Goal: Task Accomplishment & Management: Manage account settings

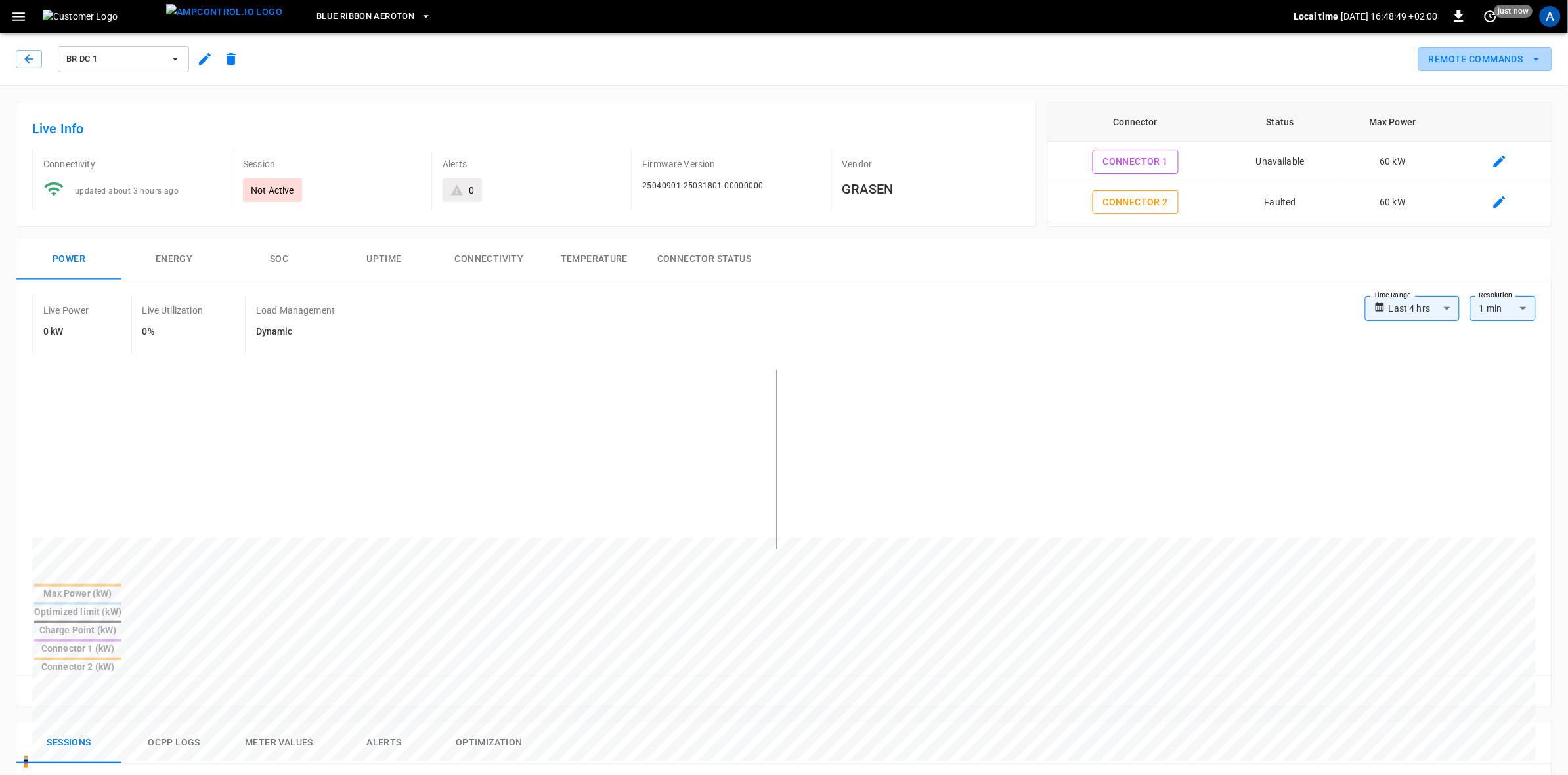
click at [1543, 58] on icon "remote commands options" at bounding box center [1536, 59] width 16 height 16
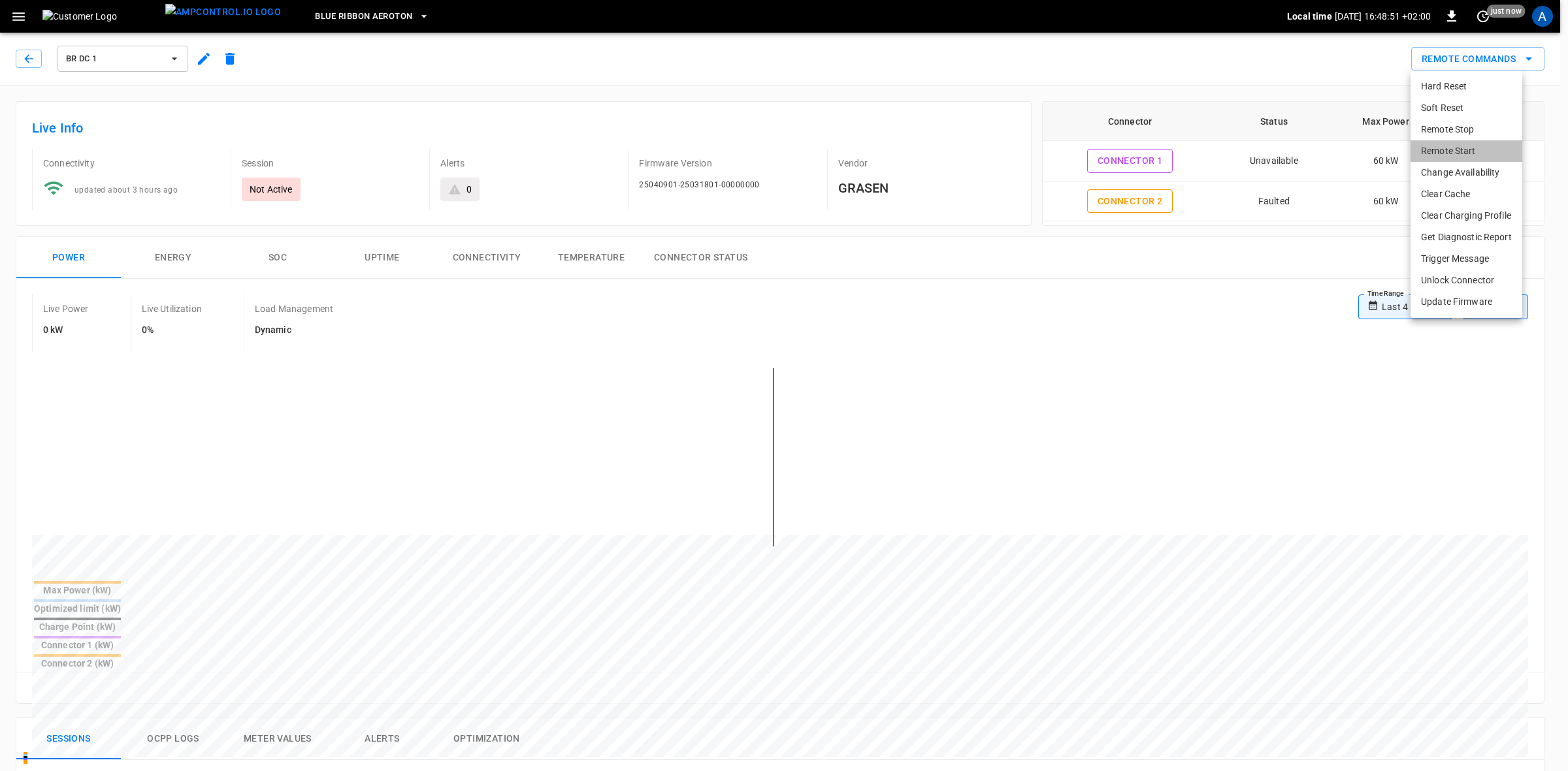
click at [1450, 149] on li "Remote Start" at bounding box center [1466, 151] width 112 height 21
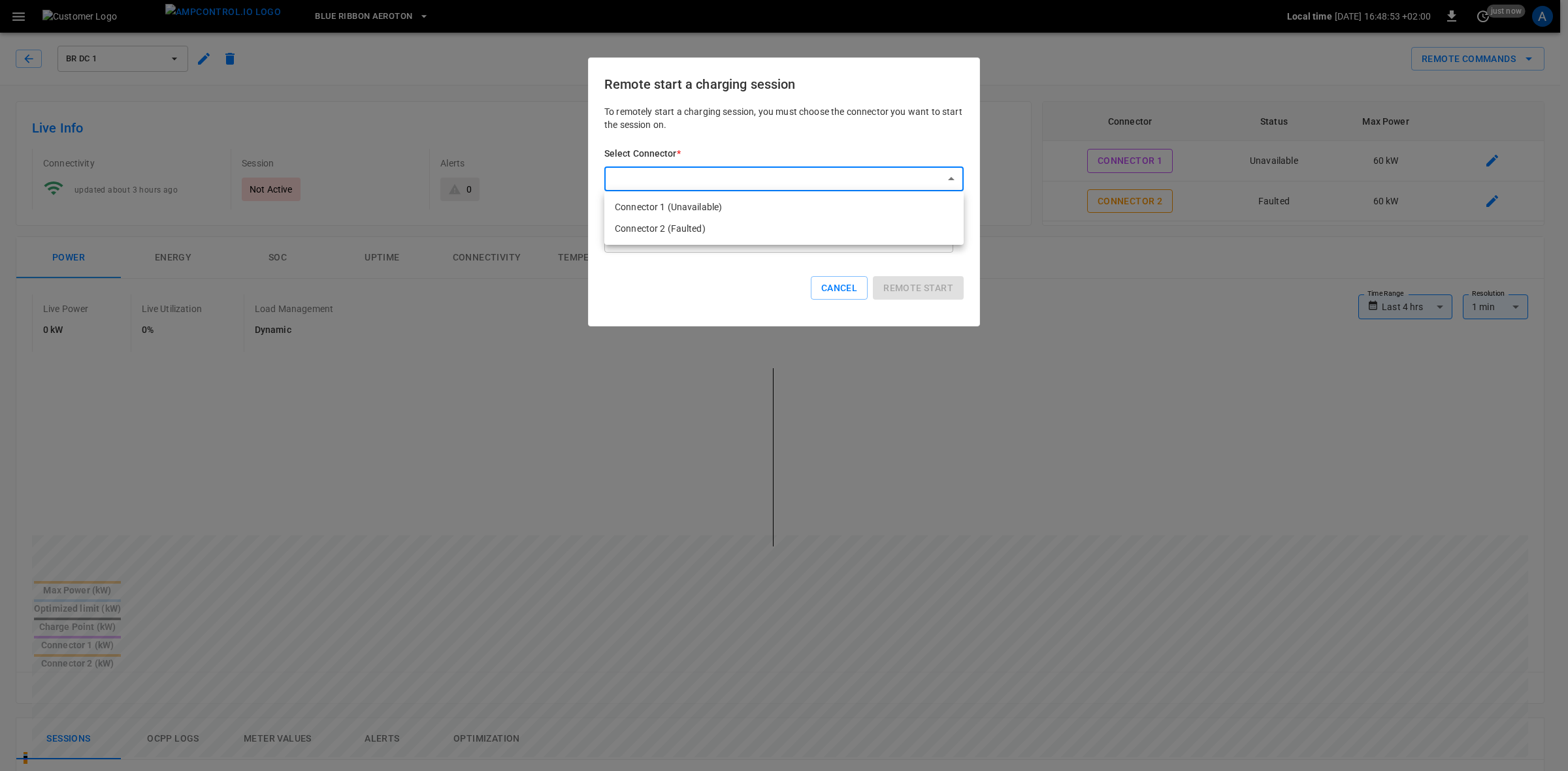
click at [900, 177] on body "**********" at bounding box center [784, 710] width 1568 height 1420
click at [648, 232] on li "Connector 2 (Faulted)" at bounding box center [783, 229] width 359 height 21
type input "**********"
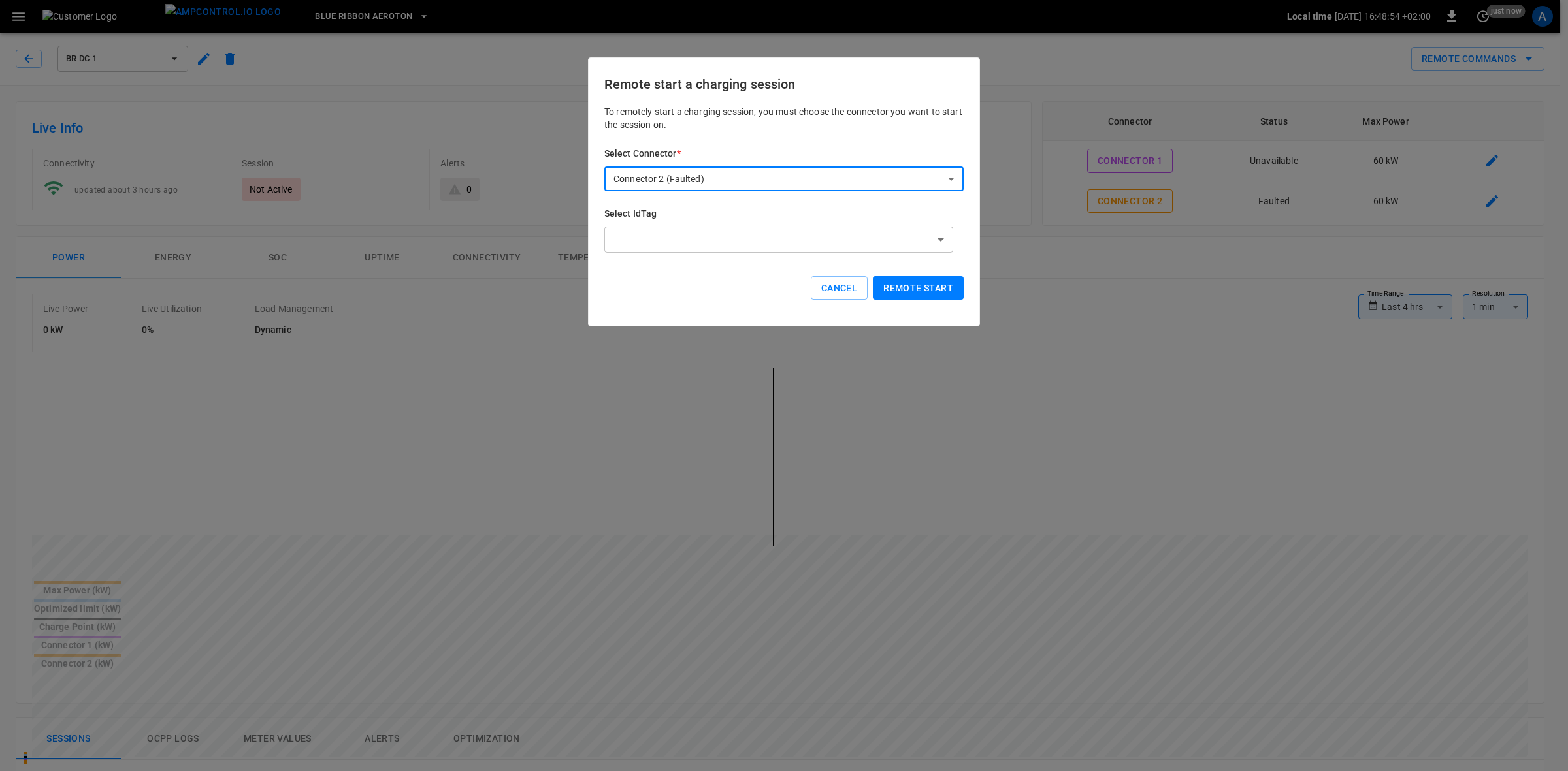
click at [681, 238] on body "**********" at bounding box center [784, 710] width 1568 height 1420
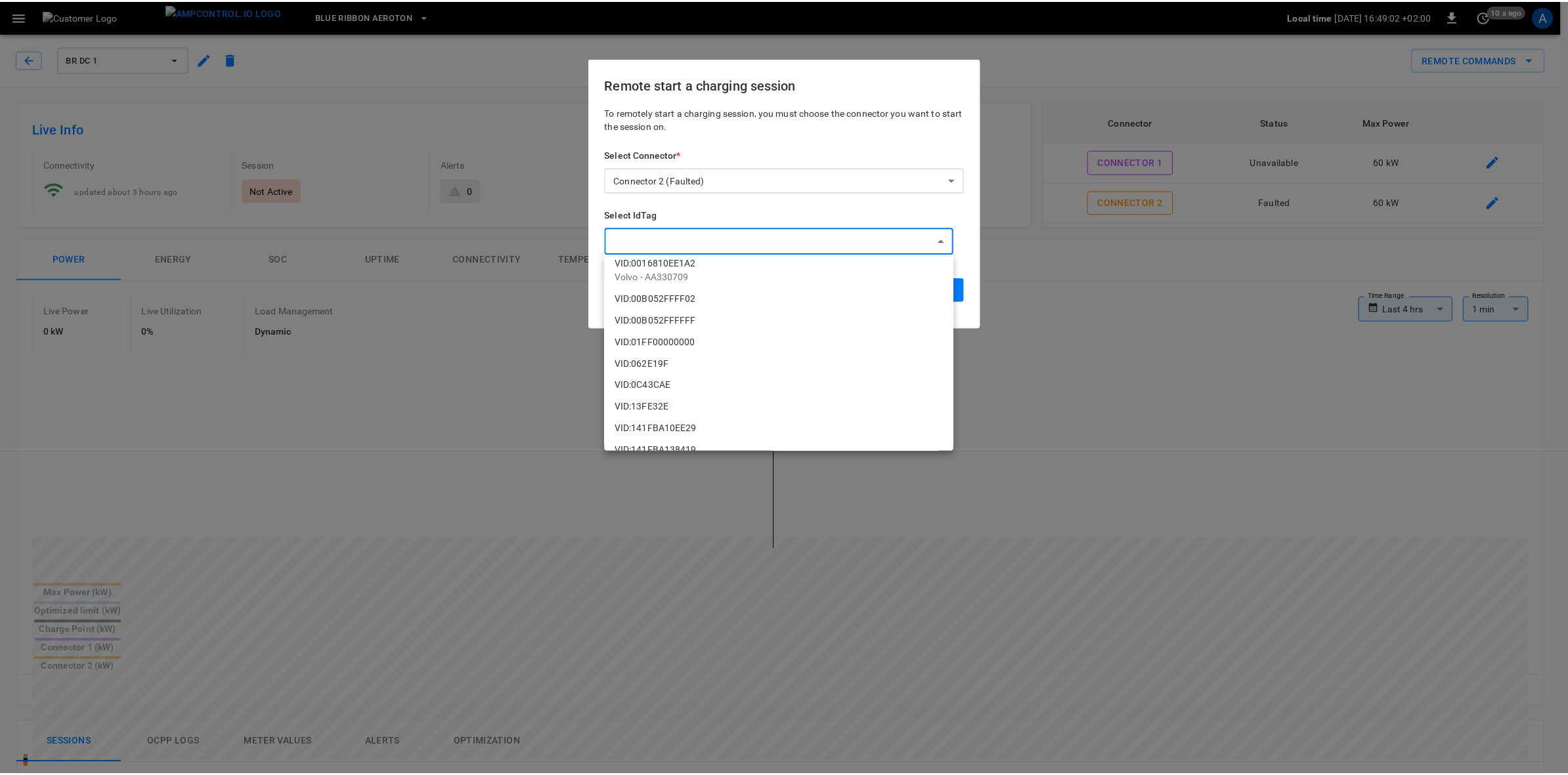
scroll to position [999, 0]
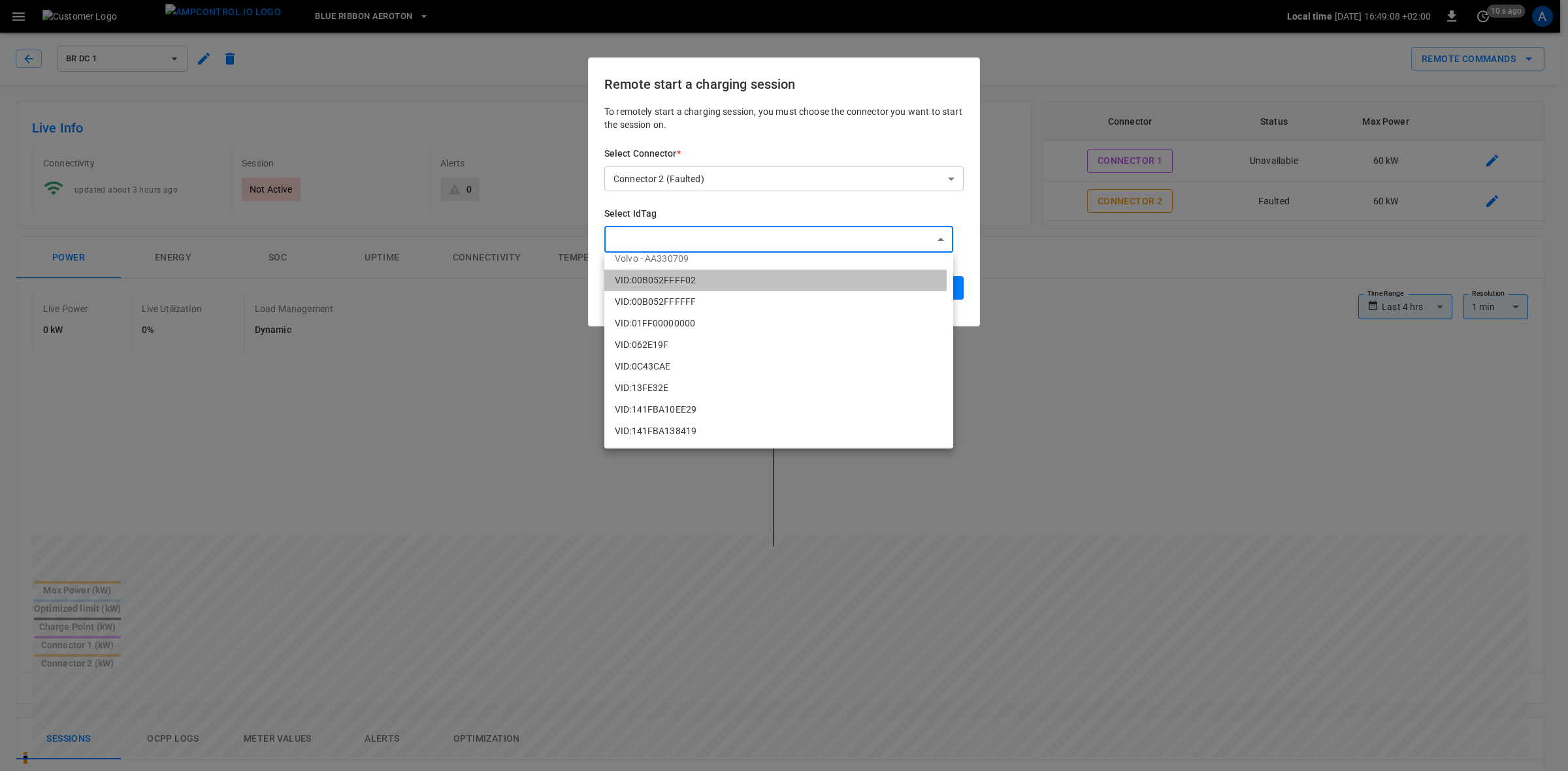
click at [647, 279] on li "VID:00B052FFFF02" at bounding box center [778, 281] width 349 height 21
type input "**********"
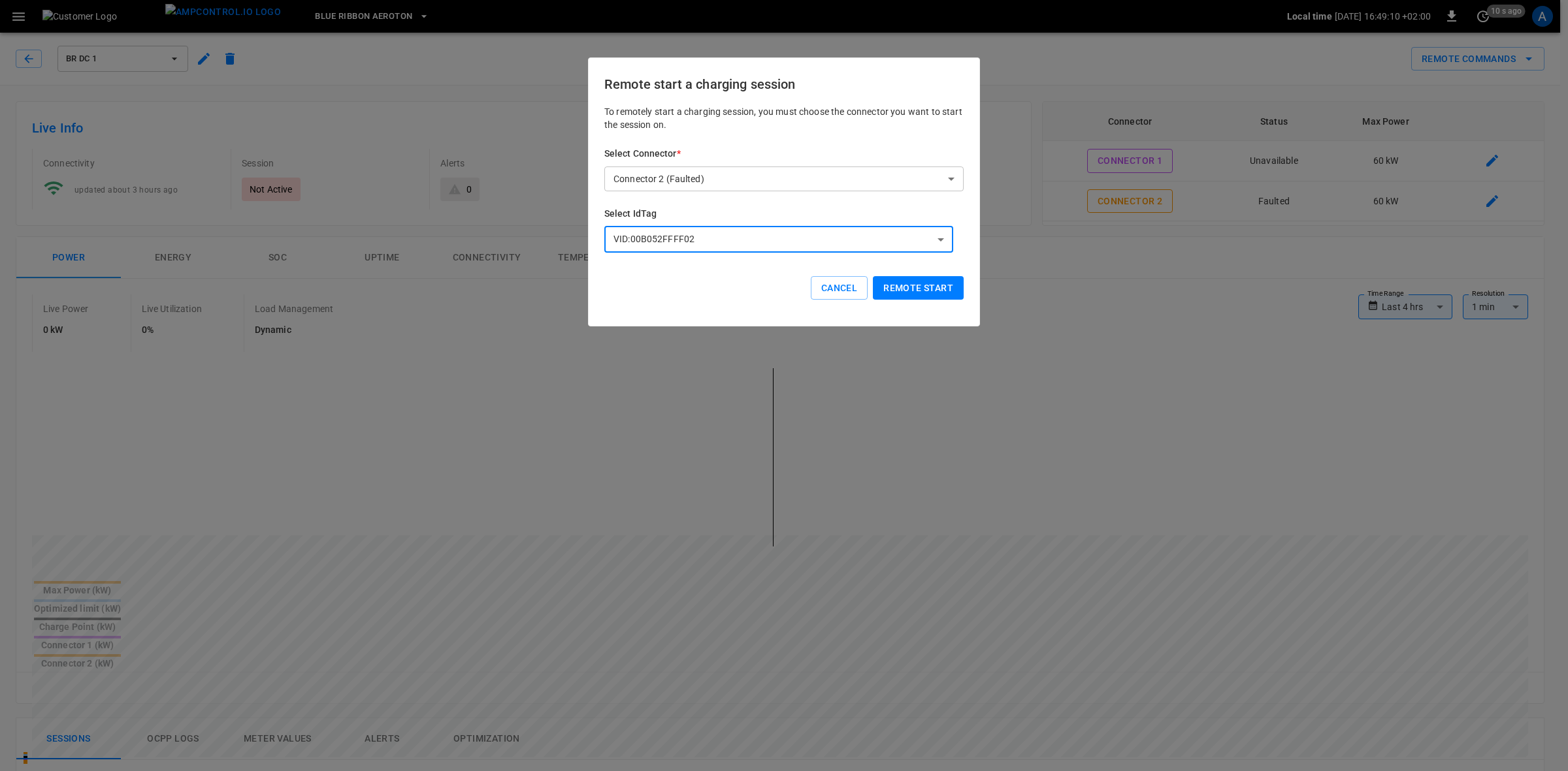
click at [902, 294] on button "Remote start" at bounding box center [918, 289] width 91 height 24
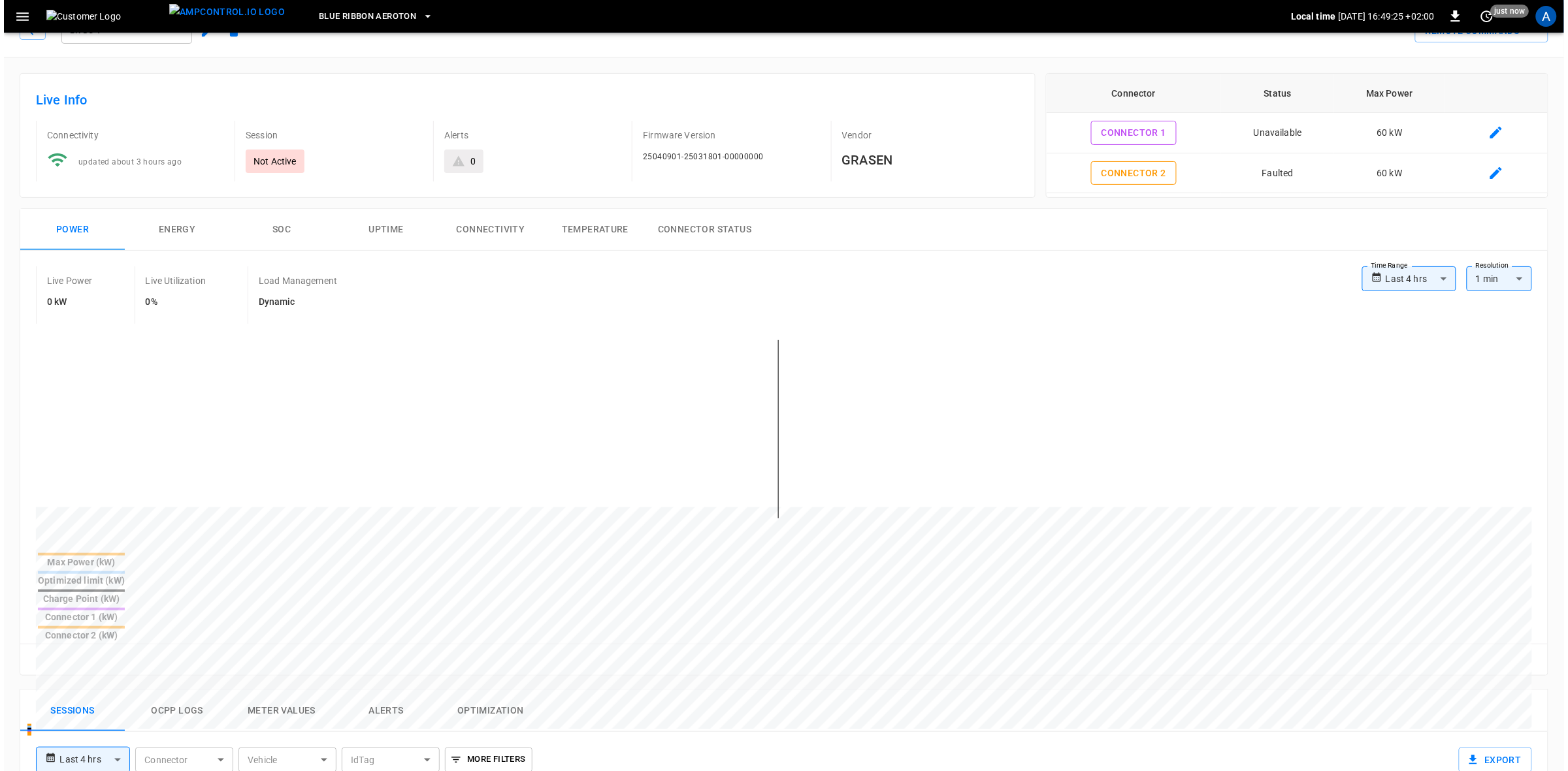
scroll to position [0, 0]
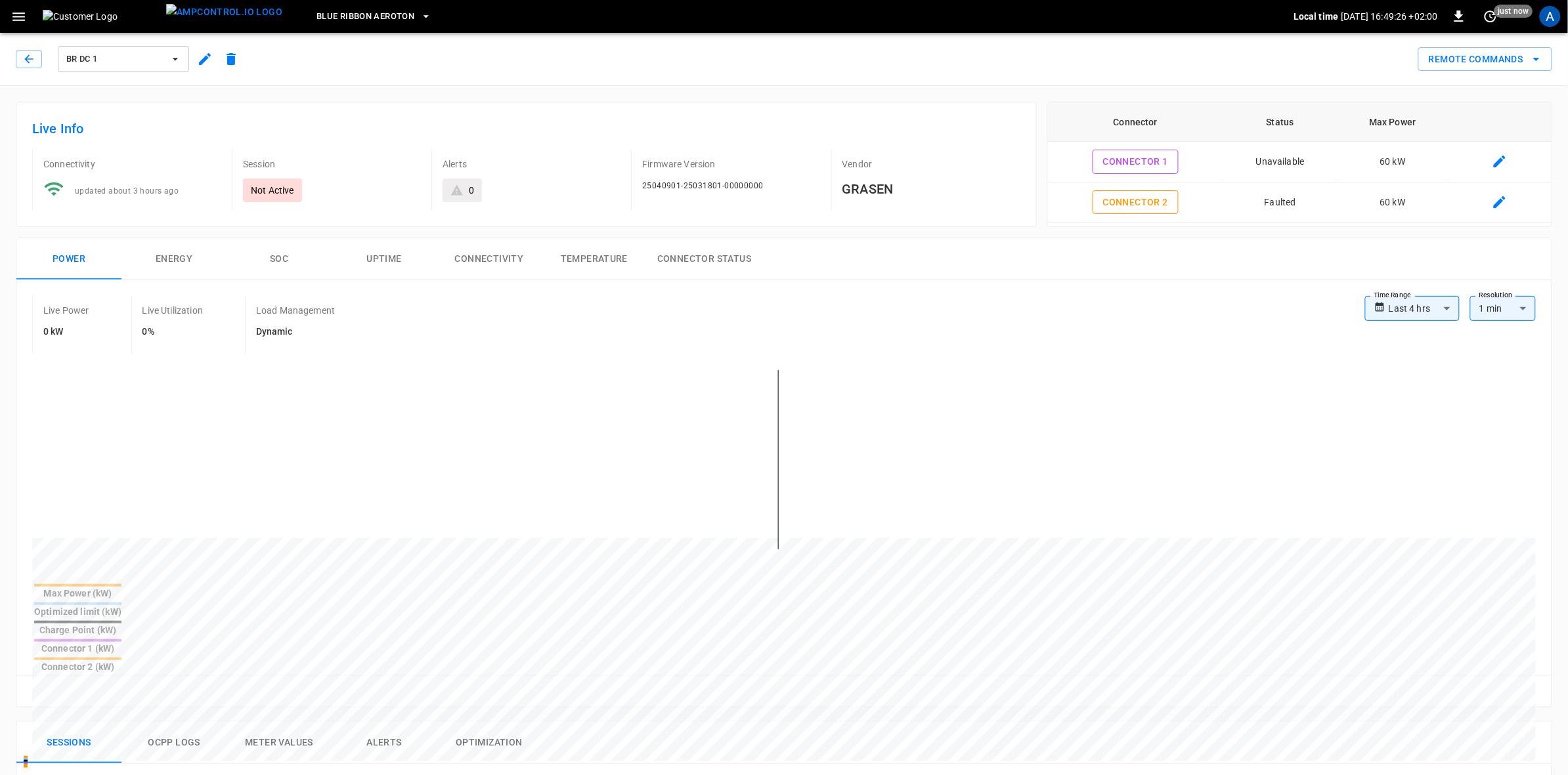
click at [1533, 57] on icon "remote commands options" at bounding box center [1536, 59] width 16 height 16
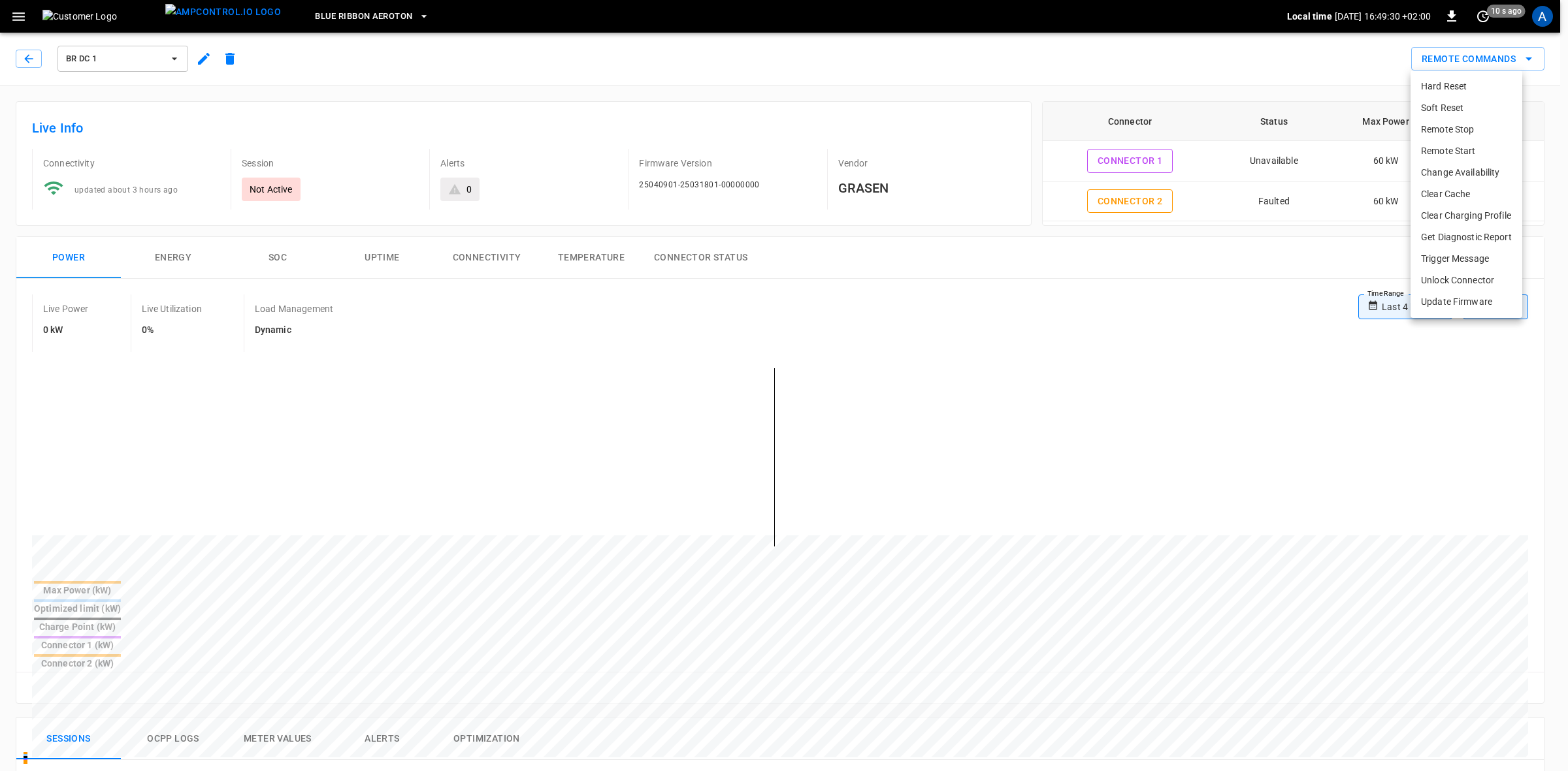
click at [1451, 193] on li "Clear Cache" at bounding box center [1466, 194] width 112 height 21
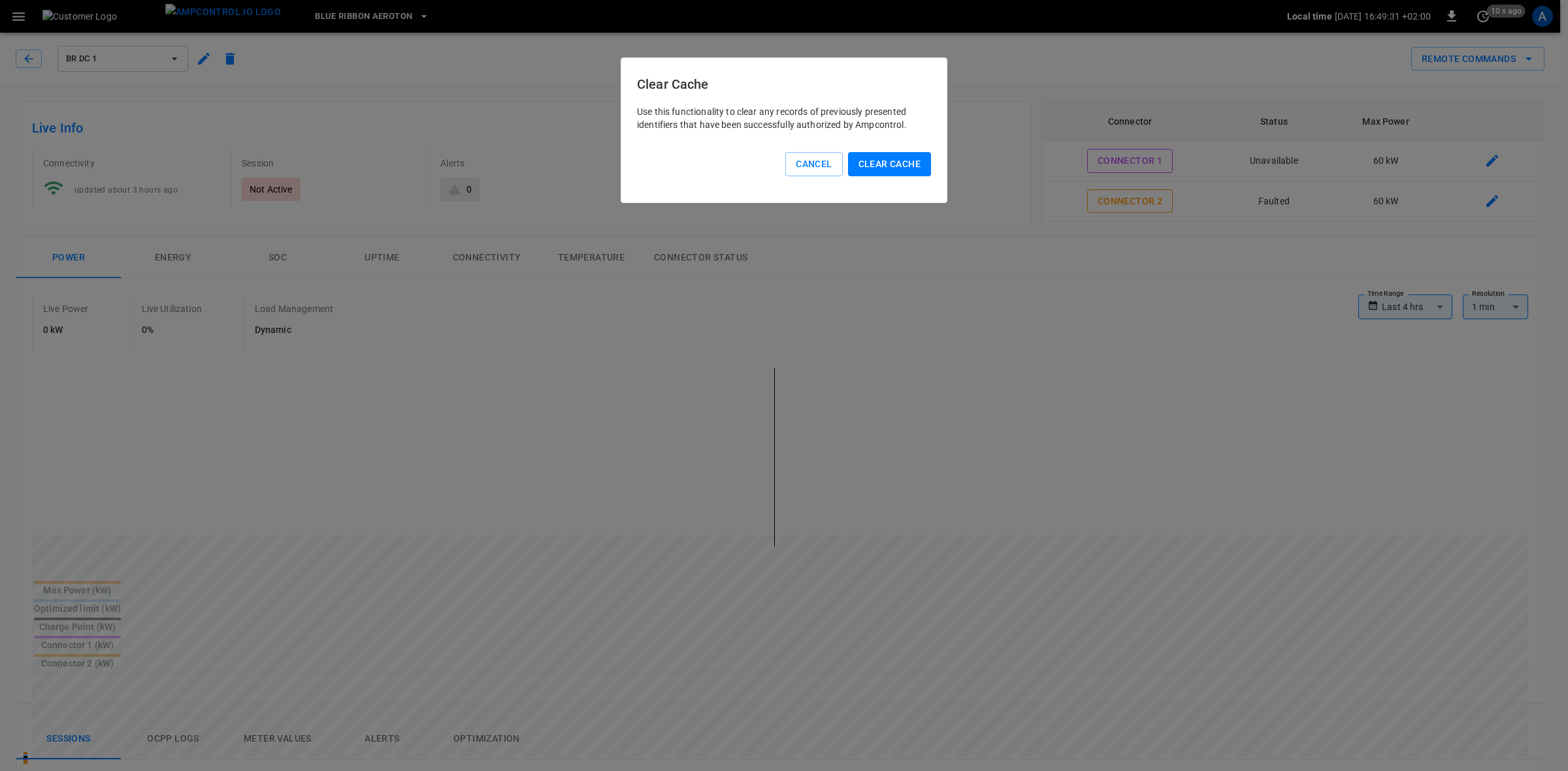
click at [876, 157] on button "Clear Cache" at bounding box center [889, 164] width 83 height 24
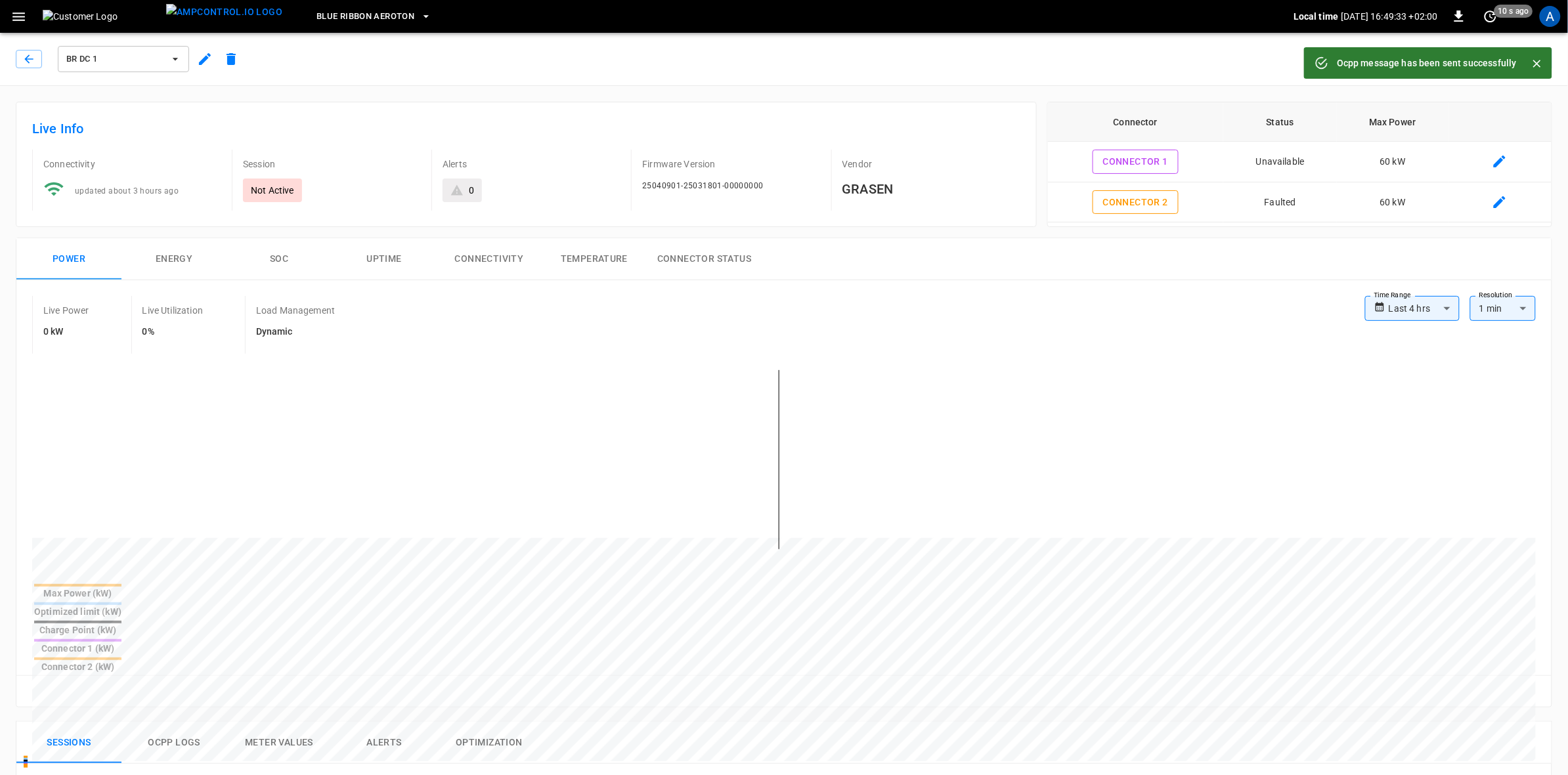
click at [1537, 64] on icon "Close" at bounding box center [1537, 64] width 8 height 8
click at [1536, 59] on icon "remote commands options" at bounding box center [1536, 59] width 6 height 4
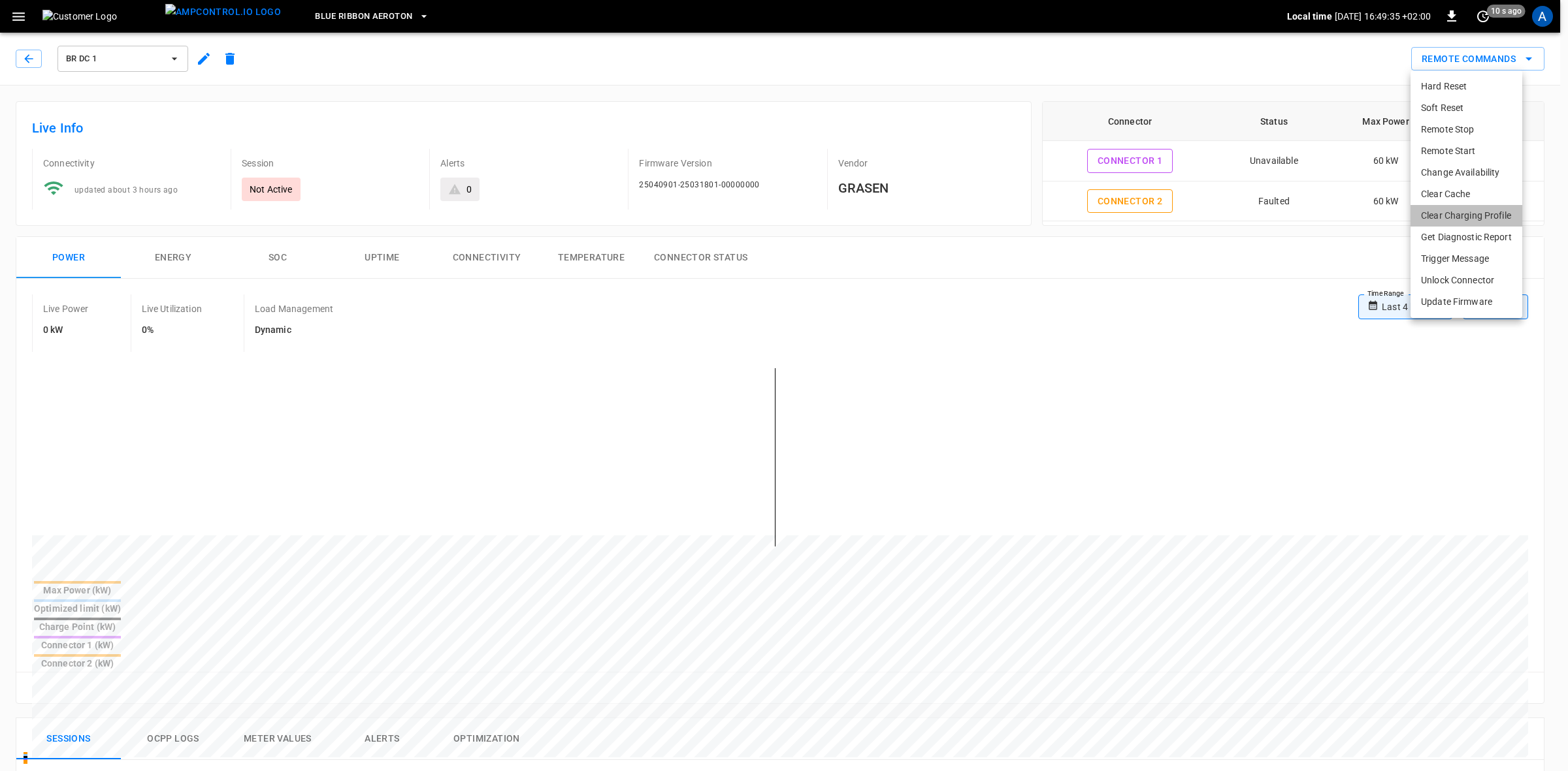
click at [1450, 214] on li "Clear Charging Profile" at bounding box center [1466, 216] width 112 height 21
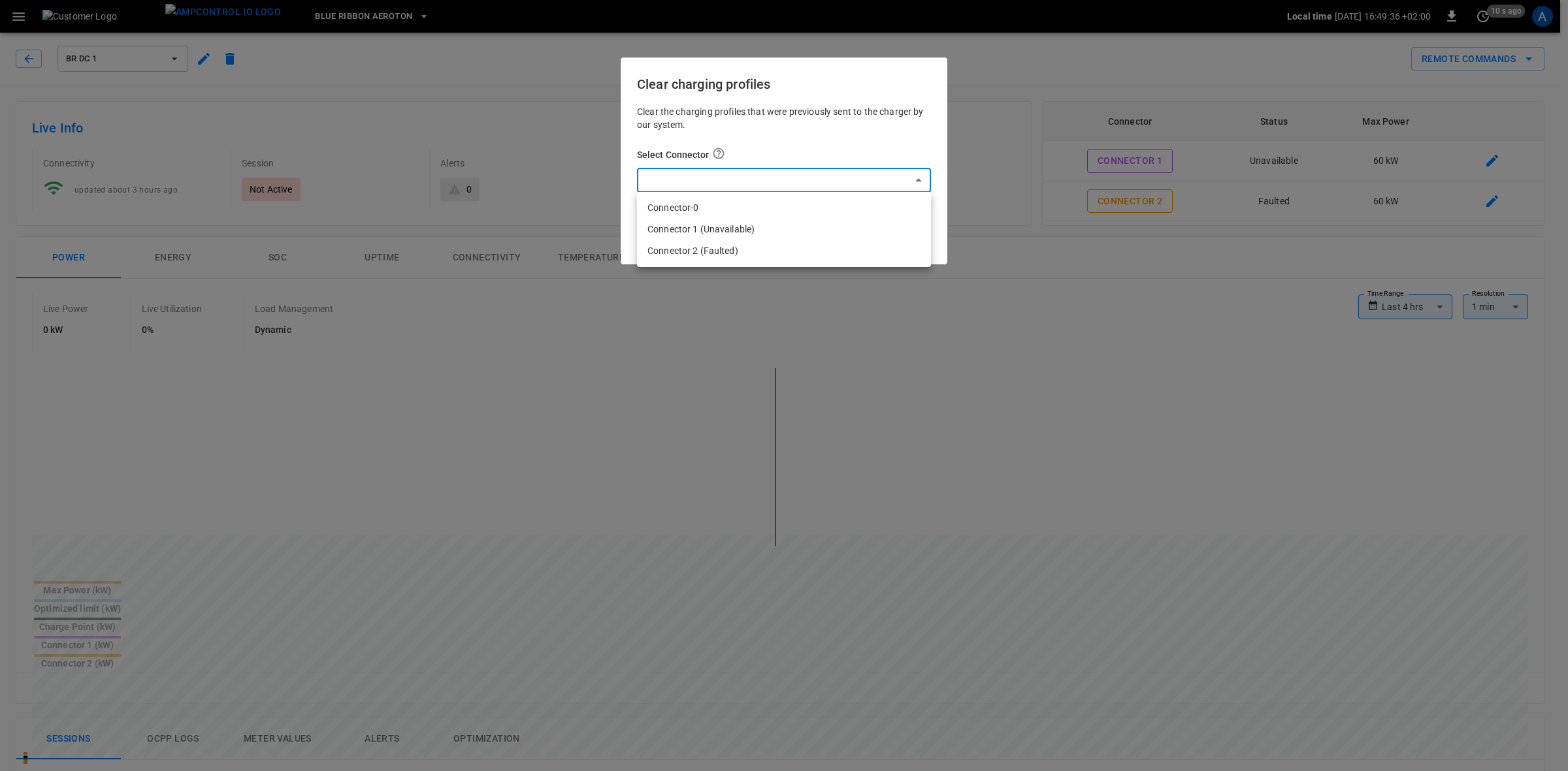
click at [915, 178] on body "**********" at bounding box center [784, 710] width 1568 height 1420
click at [726, 204] on li "Connector-0" at bounding box center [784, 208] width 294 height 21
type input "*"
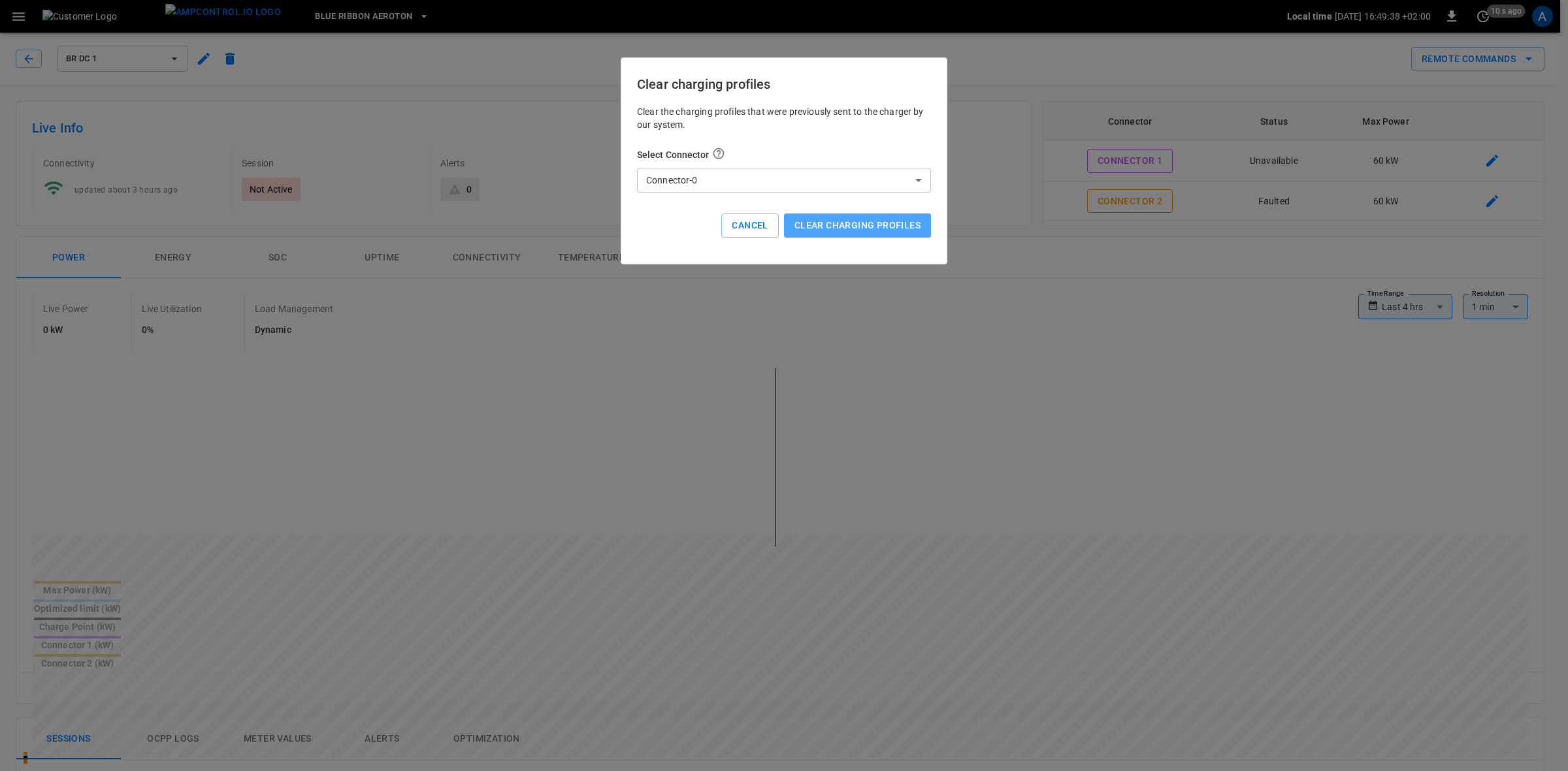
click at [881, 220] on button "Clear charging profiles" at bounding box center [857, 226] width 147 height 24
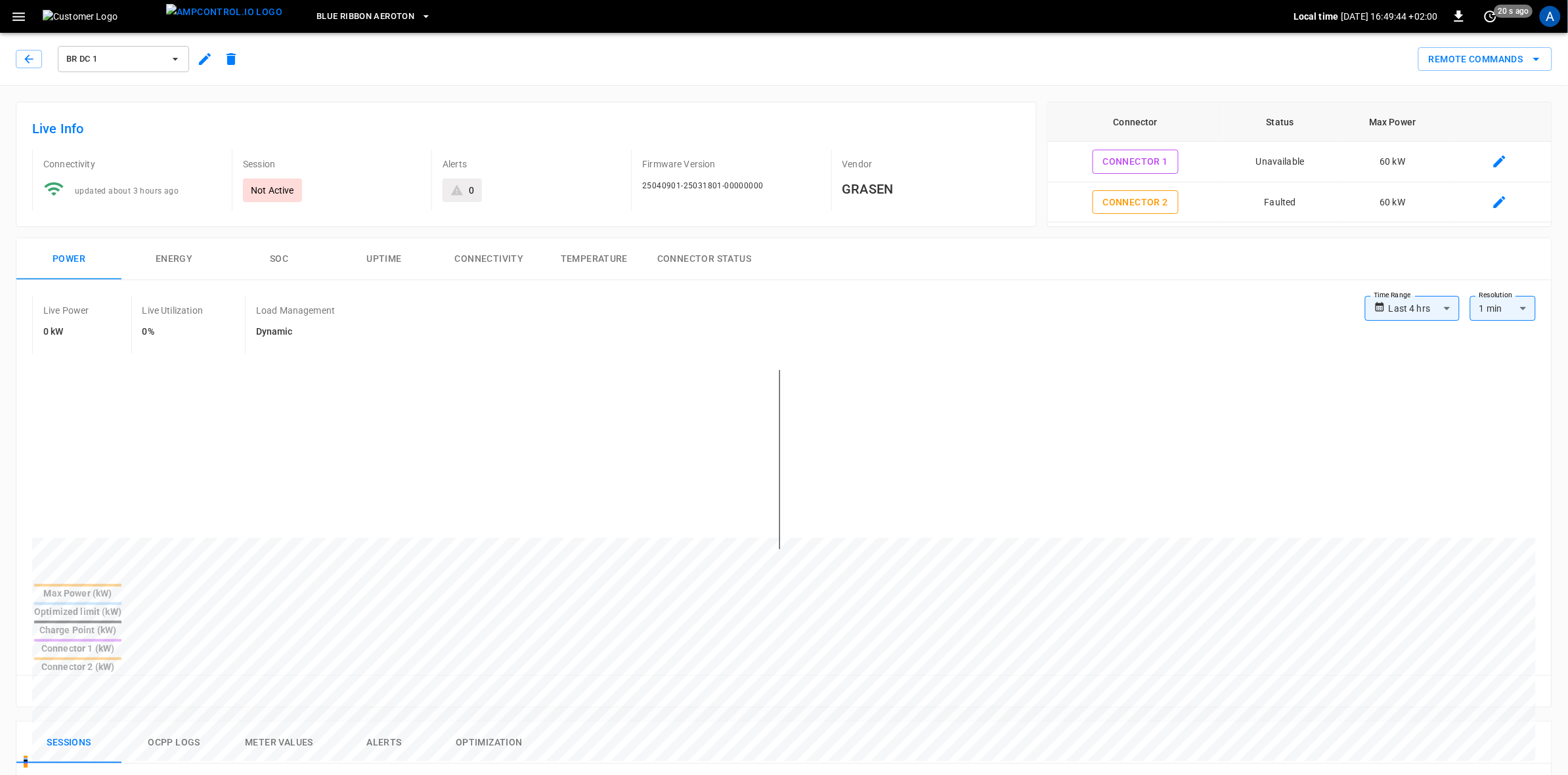
click at [1535, 56] on icon "remote commands options" at bounding box center [1536, 59] width 16 height 16
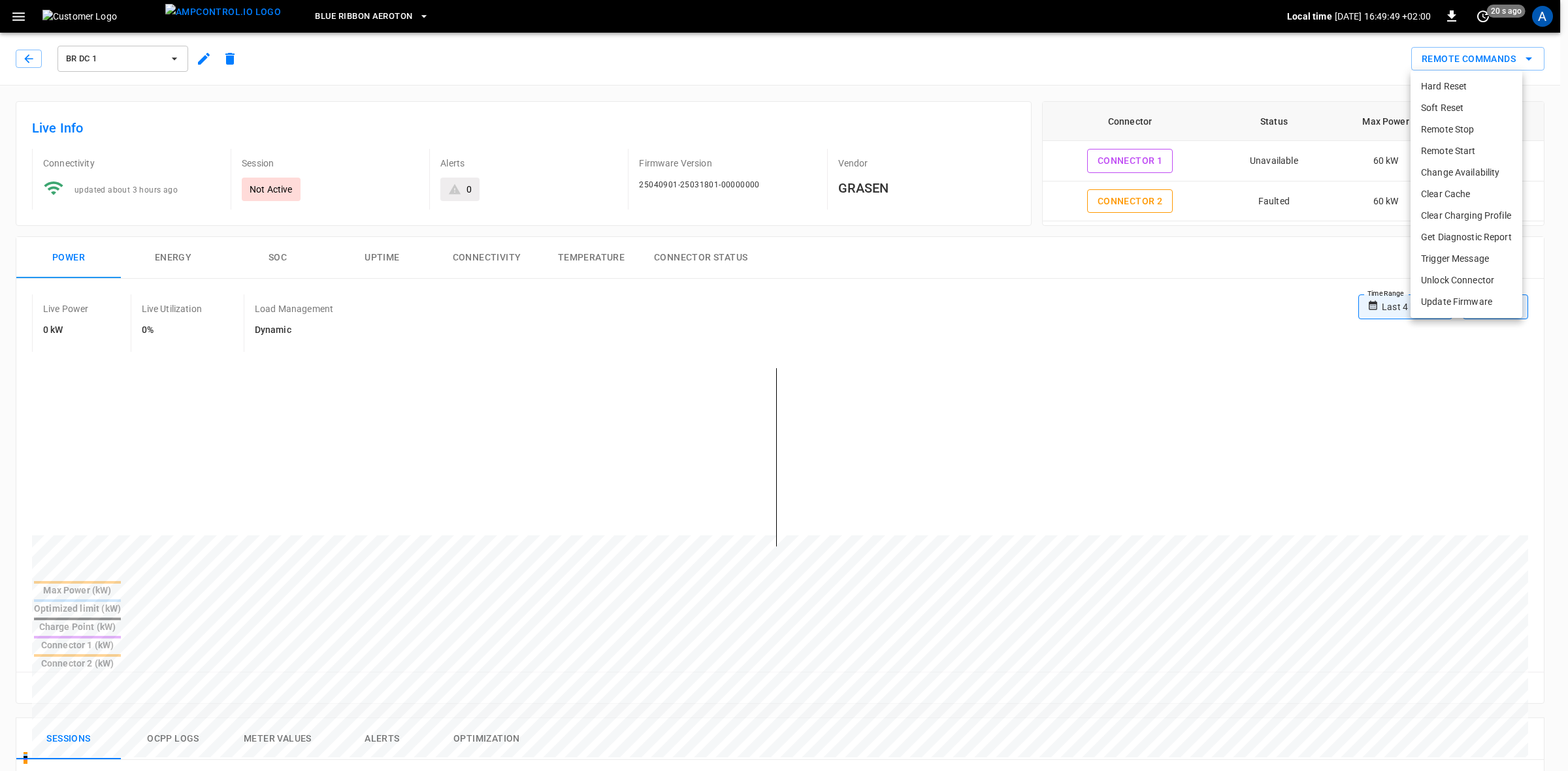
click at [1439, 103] on li "Soft Reset" at bounding box center [1466, 108] width 112 height 21
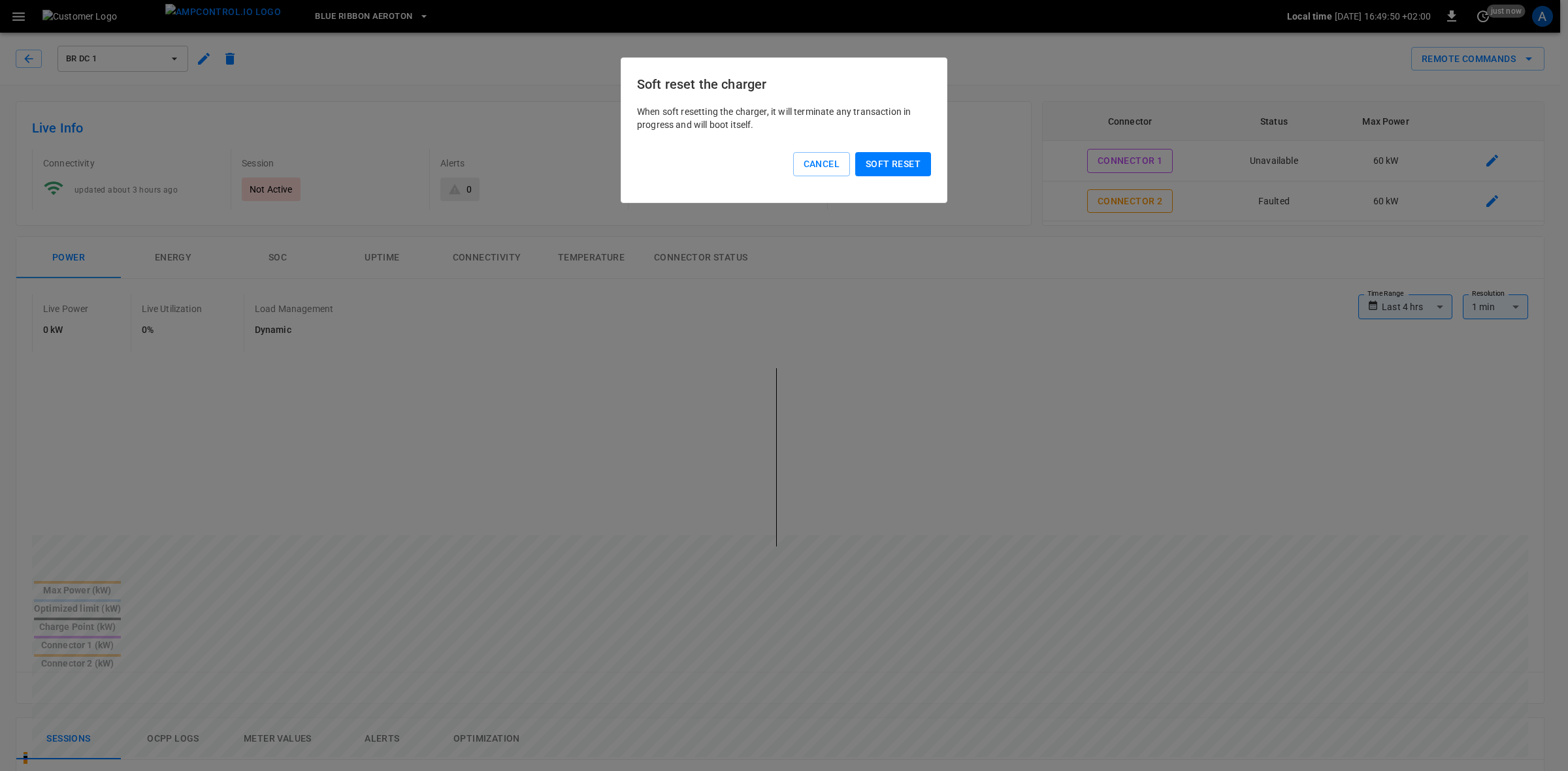
click at [915, 157] on button "Soft reset" at bounding box center [893, 164] width 76 height 24
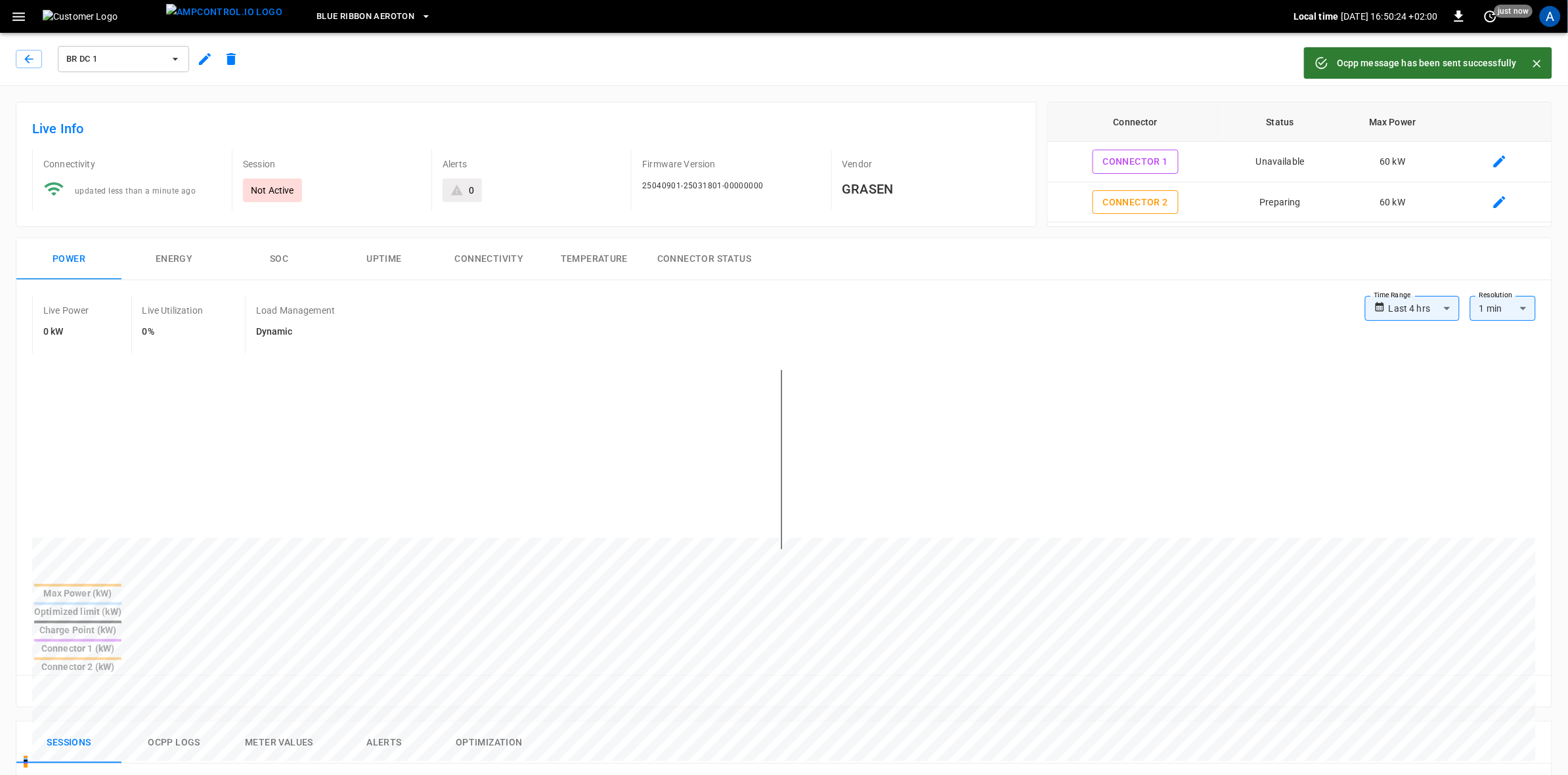
click at [1537, 63] on icon "Close" at bounding box center [1537, 64] width 8 height 8
click at [1537, 59] on icon "remote commands options" at bounding box center [1536, 59] width 6 height 4
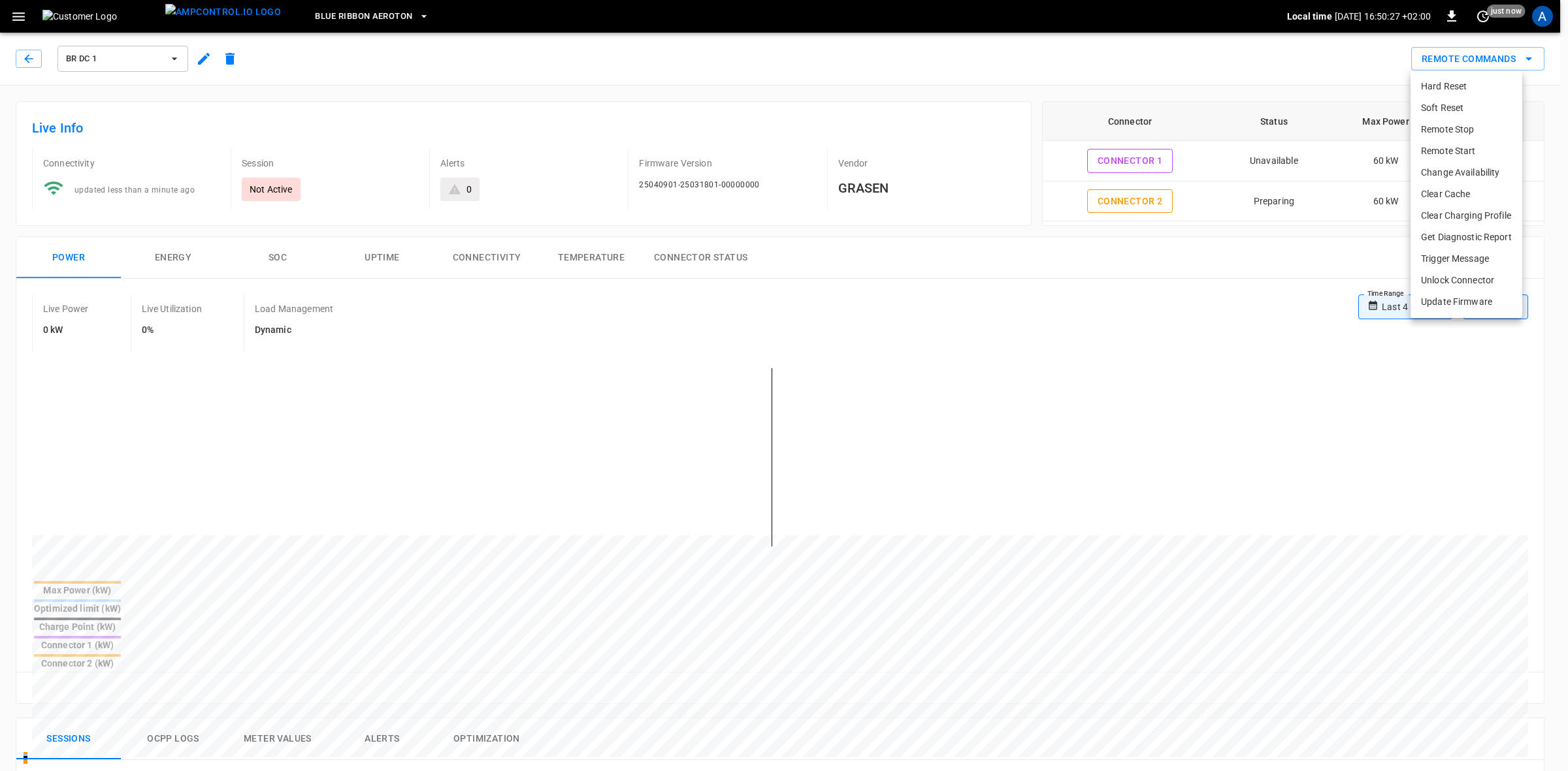
click at [1445, 148] on li "Remote Start" at bounding box center [1466, 151] width 112 height 21
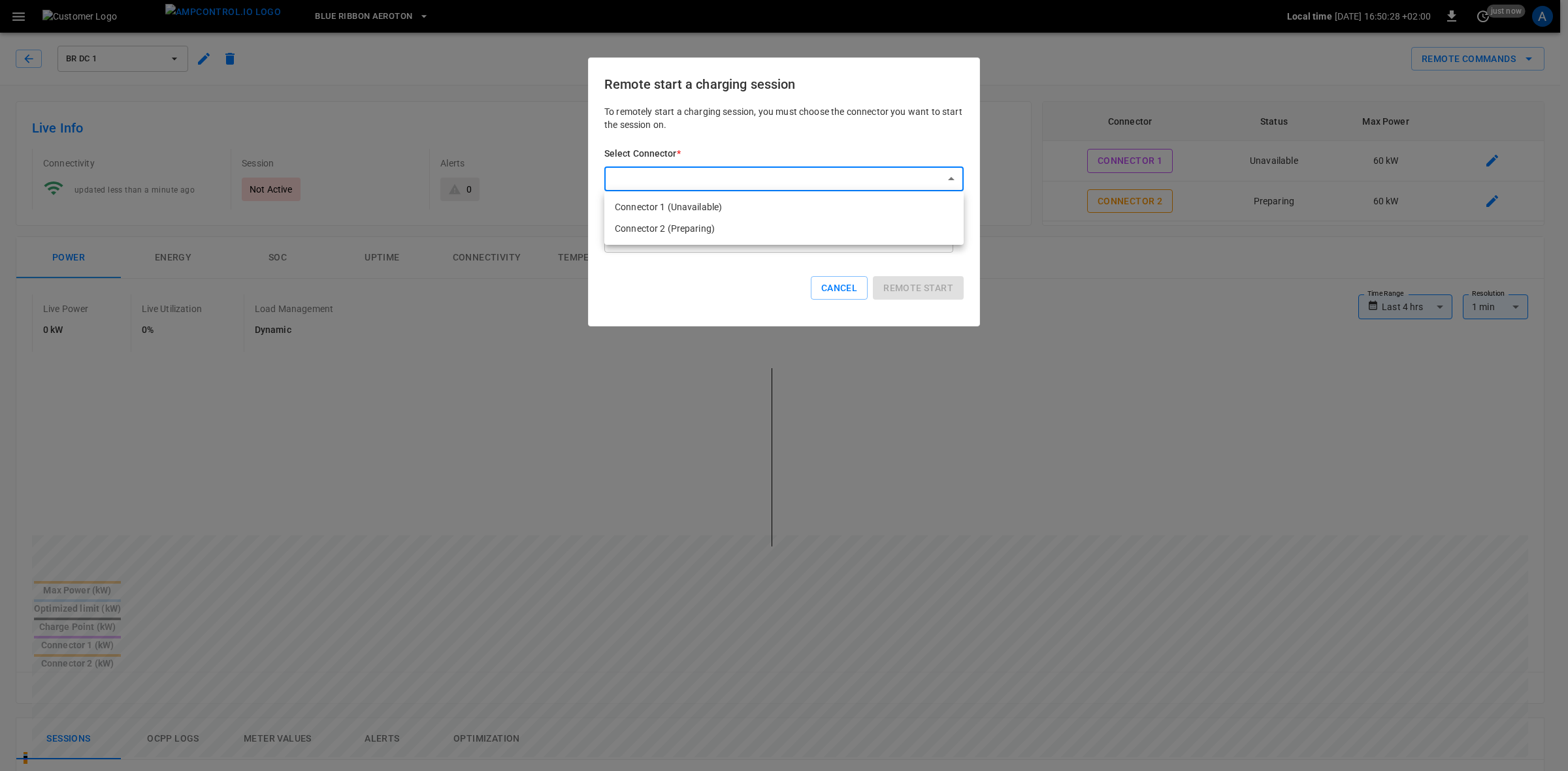
click at [810, 177] on body "**********" at bounding box center [784, 710] width 1568 height 1420
click at [682, 225] on li "Connector 2 (Preparing)" at bounding box center [783, 229] width 359 height 21
type input "**********"
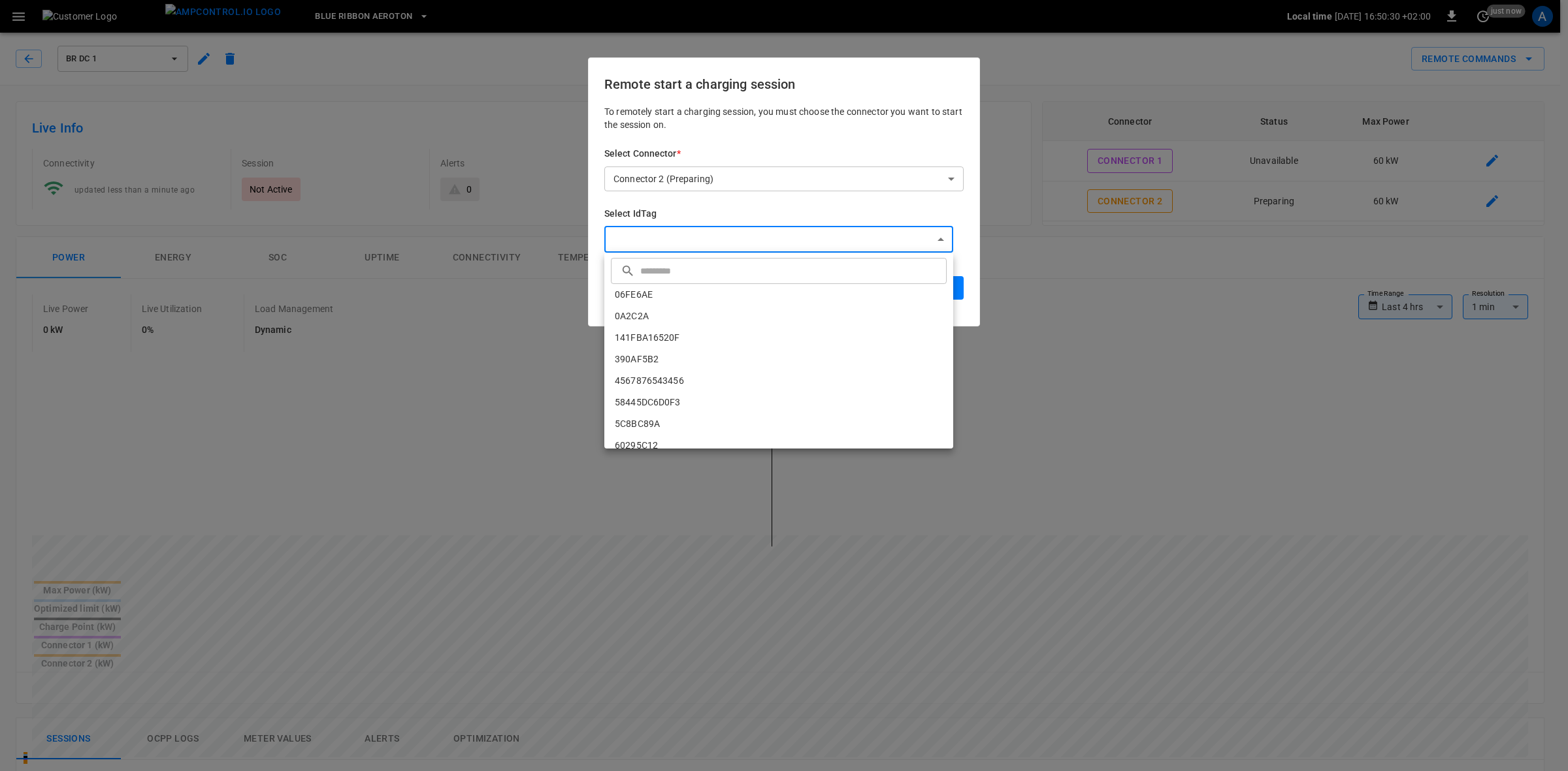
click at [775, 234] on body "**********" at bounding box center [784, 710] width 1568 height 1420
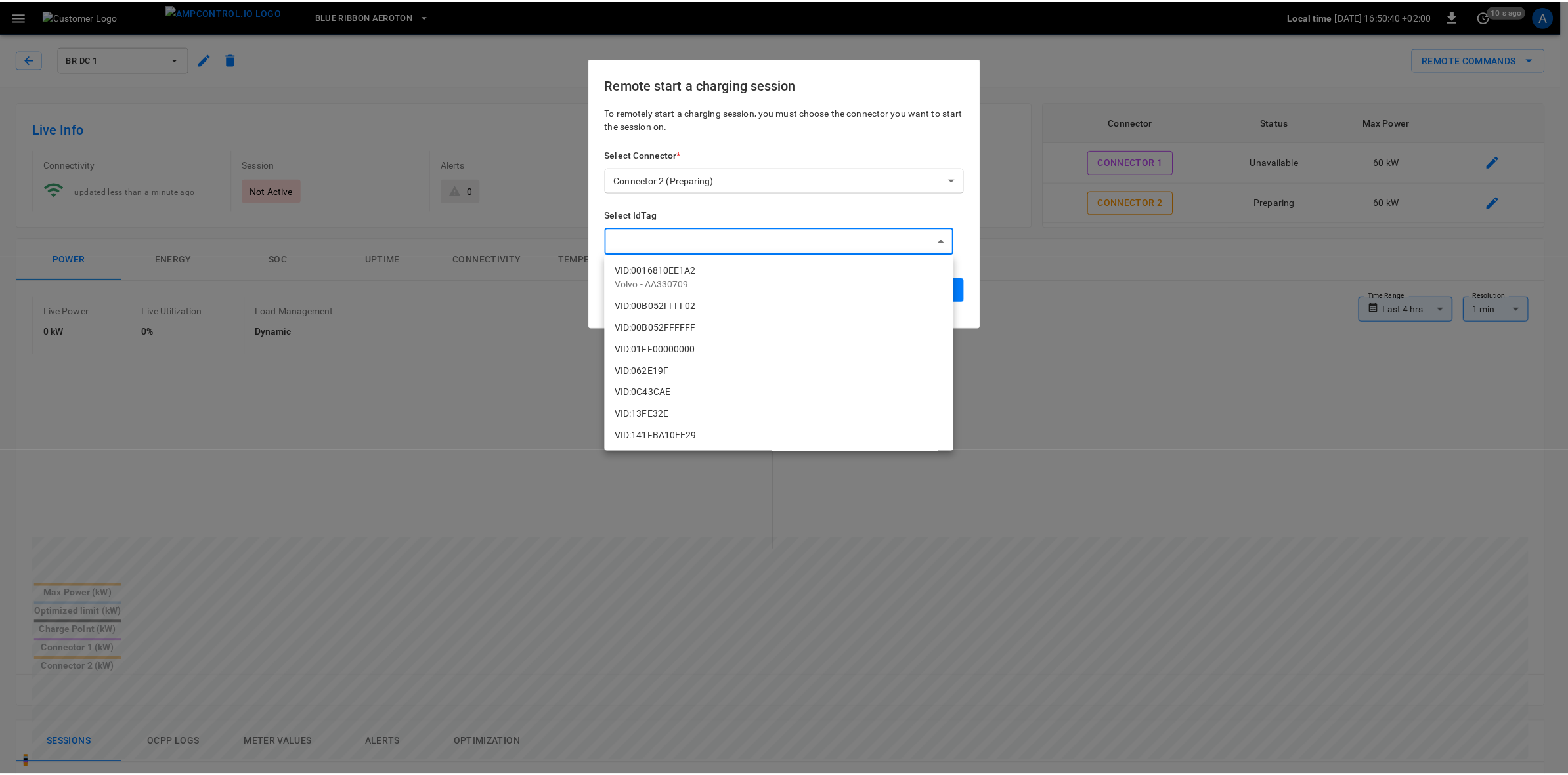
scroll to position [1016, 0]
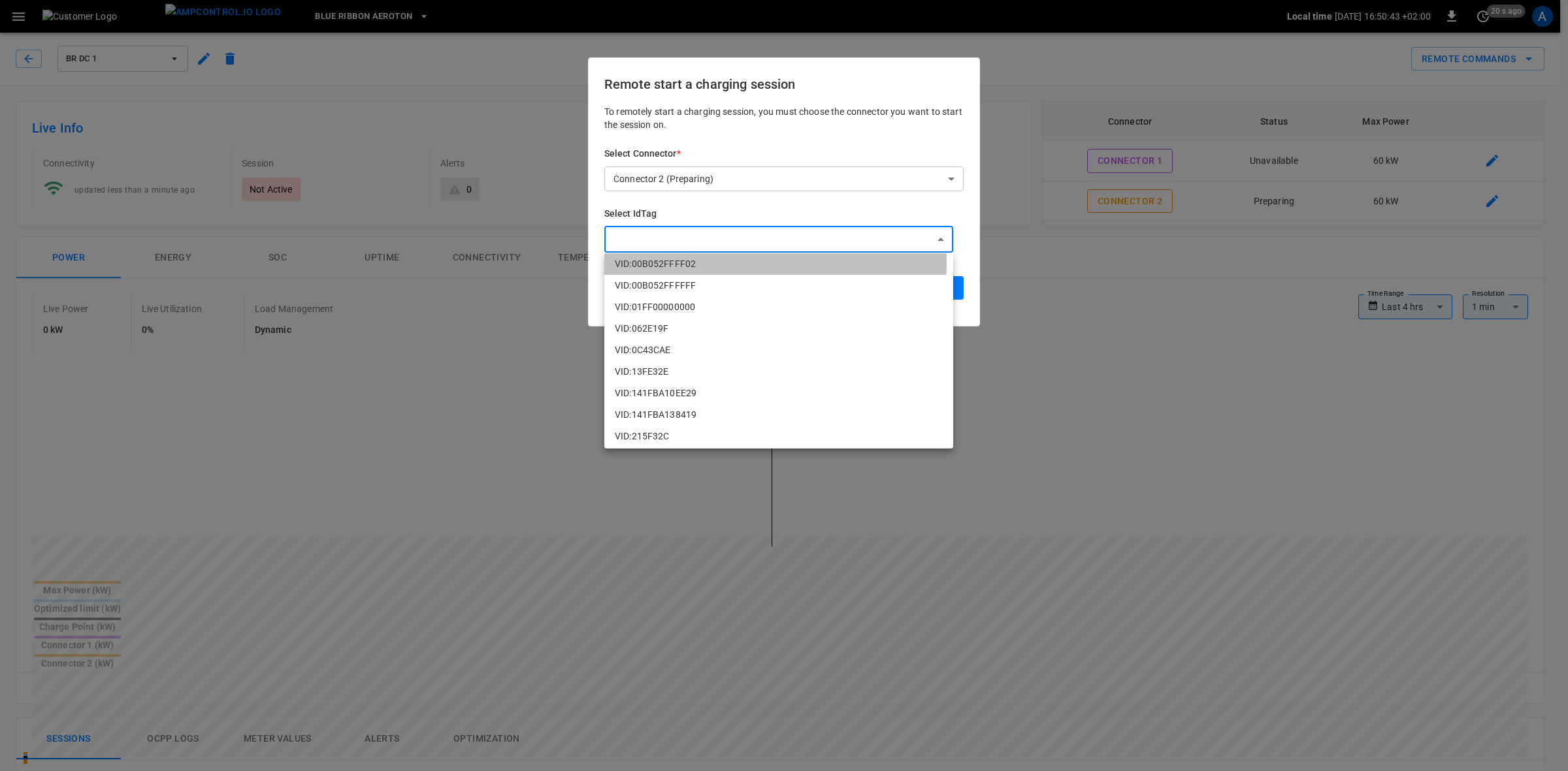
click at [678, 262] on li "VID:00B052FFFF02" at bounding box center [778, 264] width 349 height 21
type input "**********"
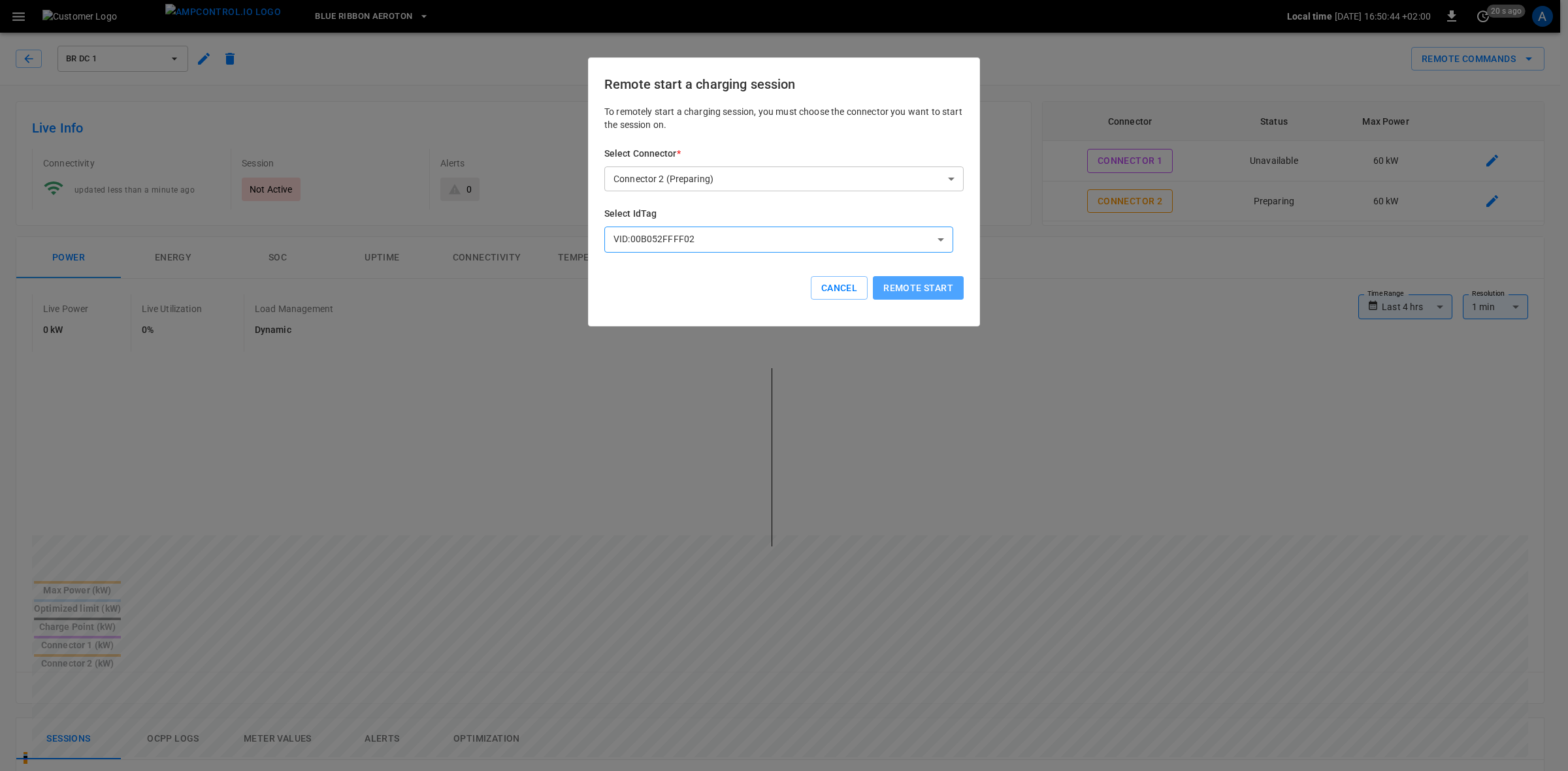
click at [918, 287] on button "Remote start" at bounding box center [918, 289] width 91 height 24
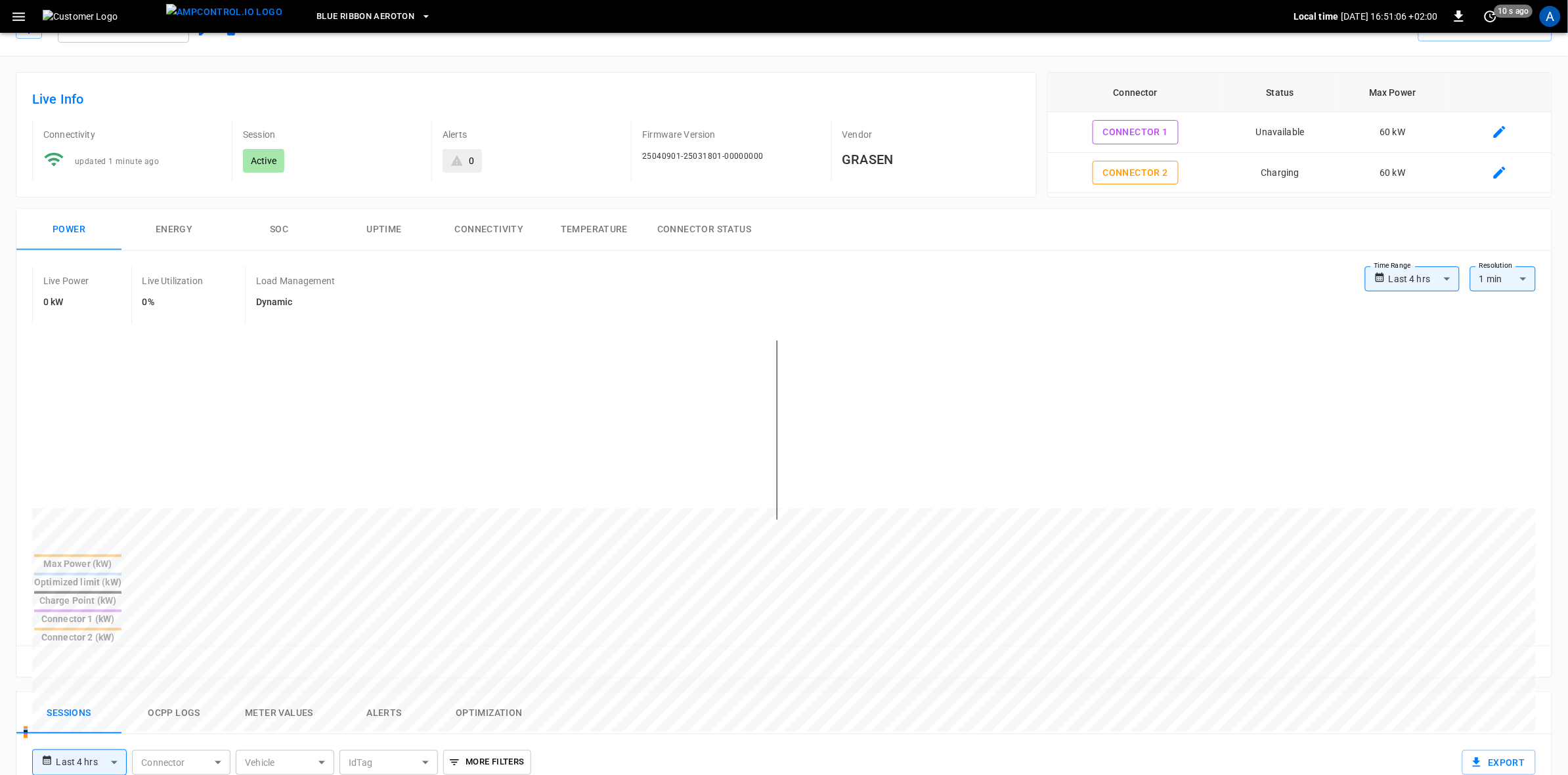
scroll to position [0, 0]
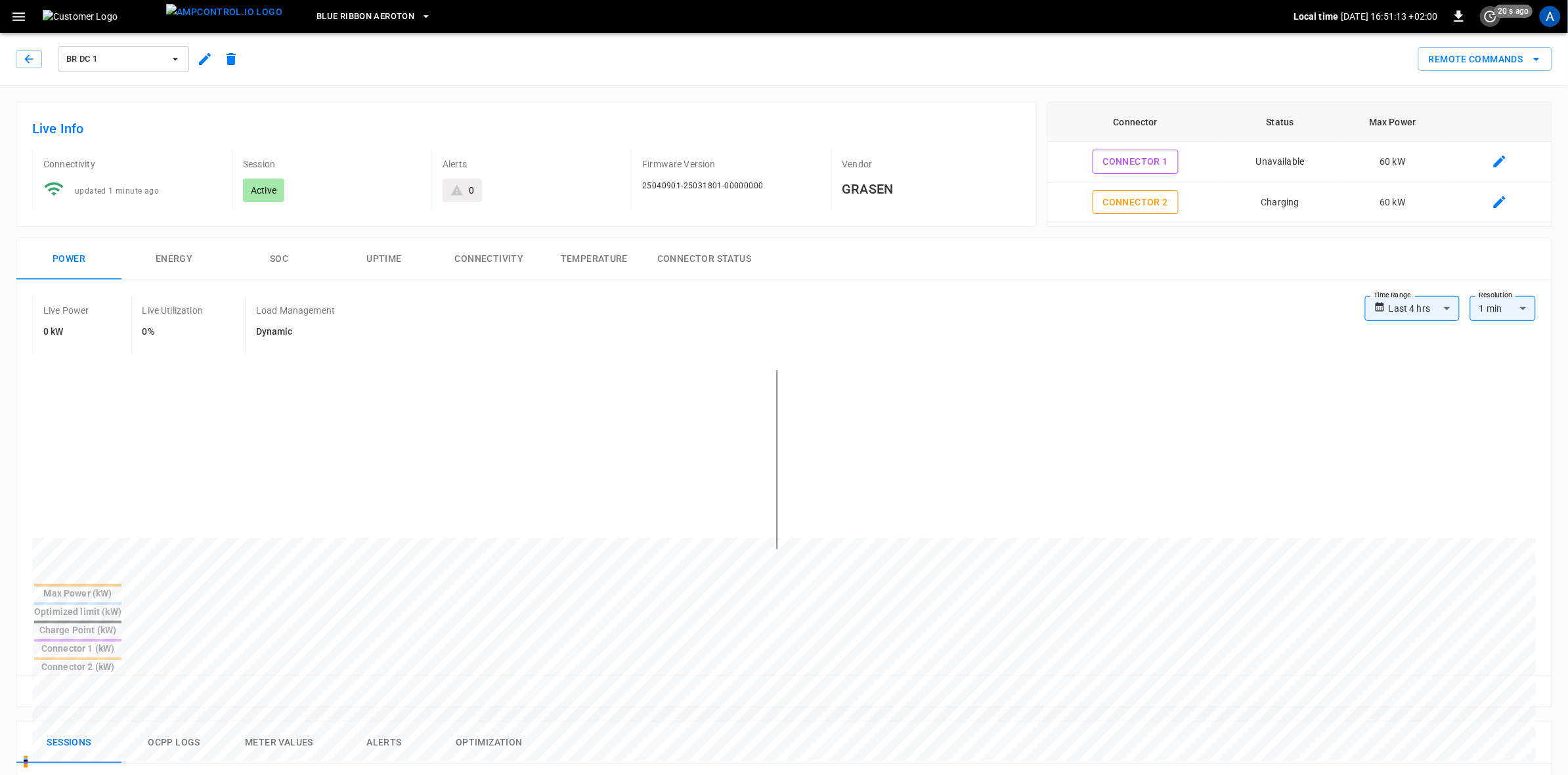
click at [1487, 21] on icon "set refresh interval" at bounding box center [1490, 16] width 12 height 12
click at [1426, 57] on li "Update every 5 sec" at bounding box center [1448, 64] width 104 height 21
click at [1544, 13] on div "A" at bounding box center [1549, 16] width 21 height 21
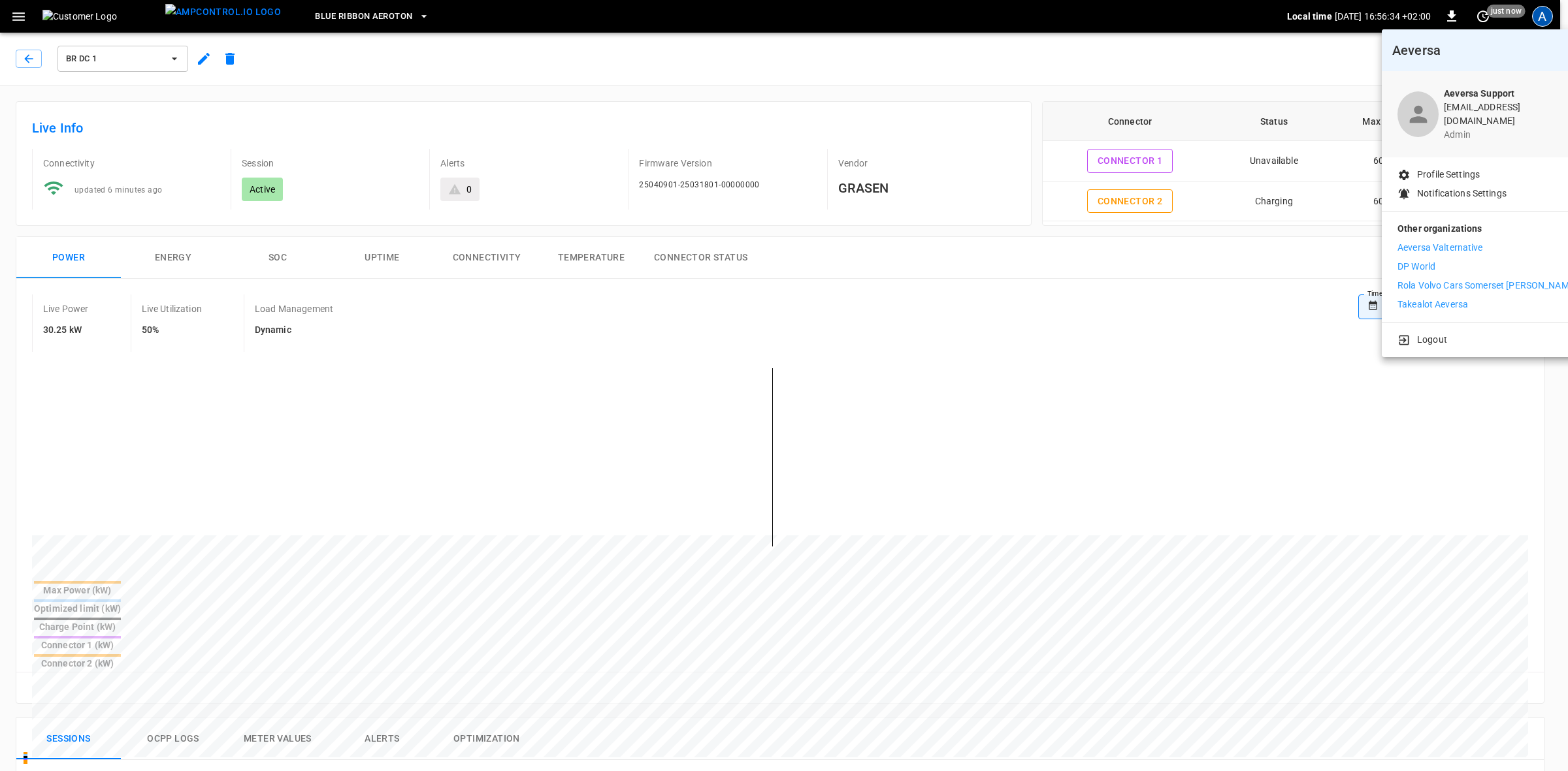
click at [1416, 298] on p "Takealot Aeversa" at bounding box center [1432, 304] width 70 height 14
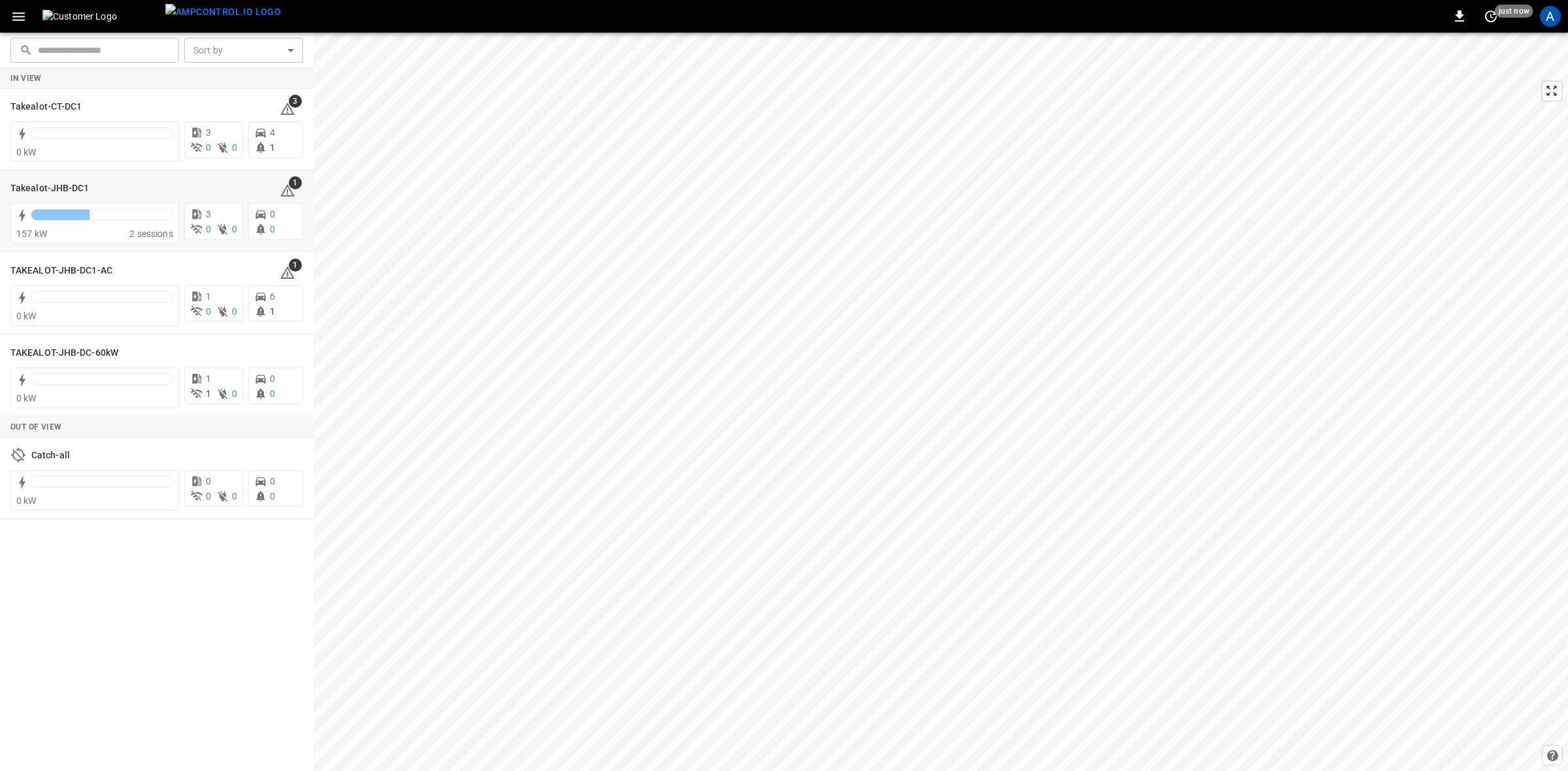
click at [53, 185] on h6 "Takealot-JHB-DC1" at bounding box center [50, 188] width 79 height 14
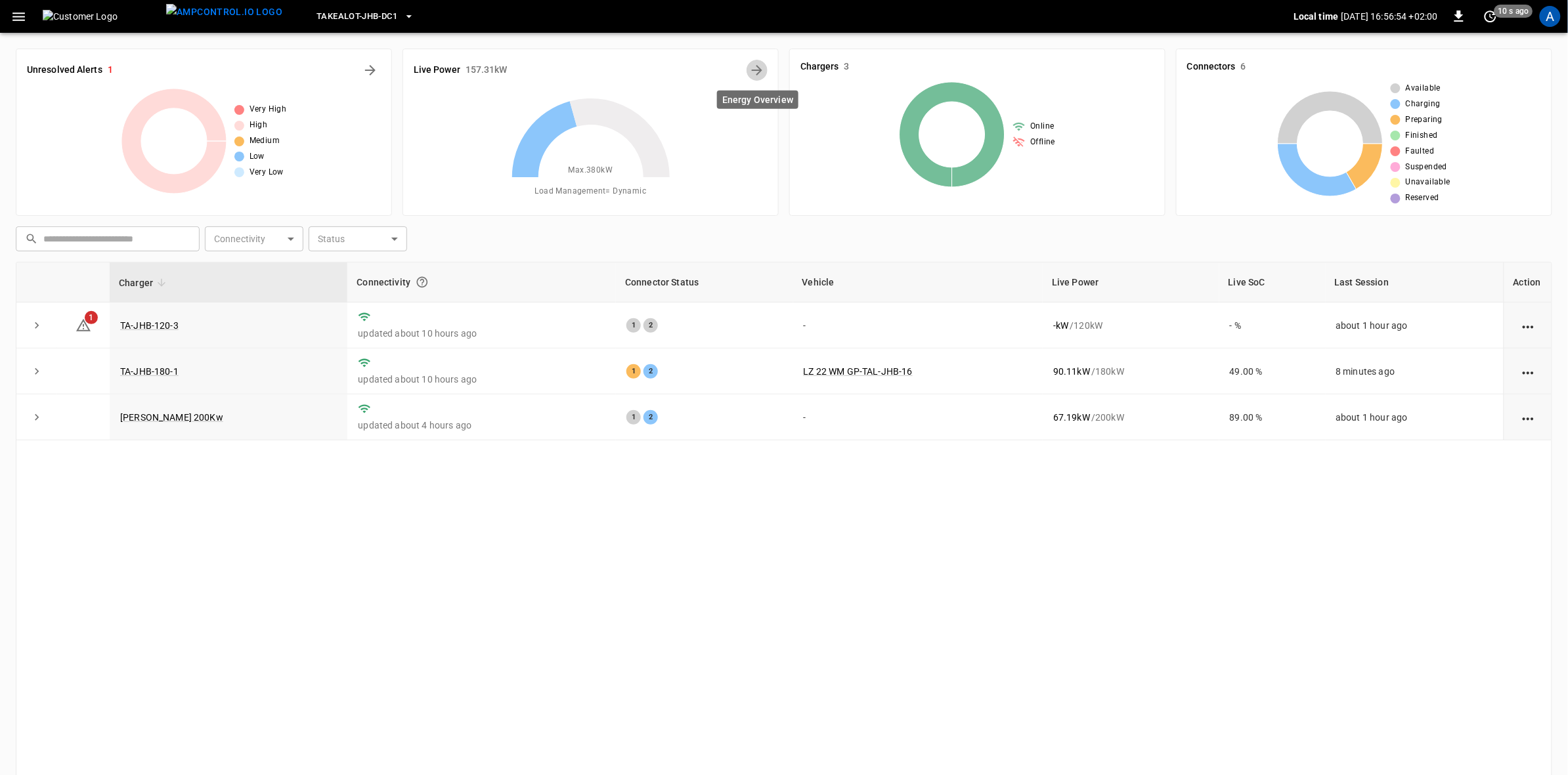
click at [754, 66] on icon "Energy Overview" at bounding box center [757, 70] width 16 height 16
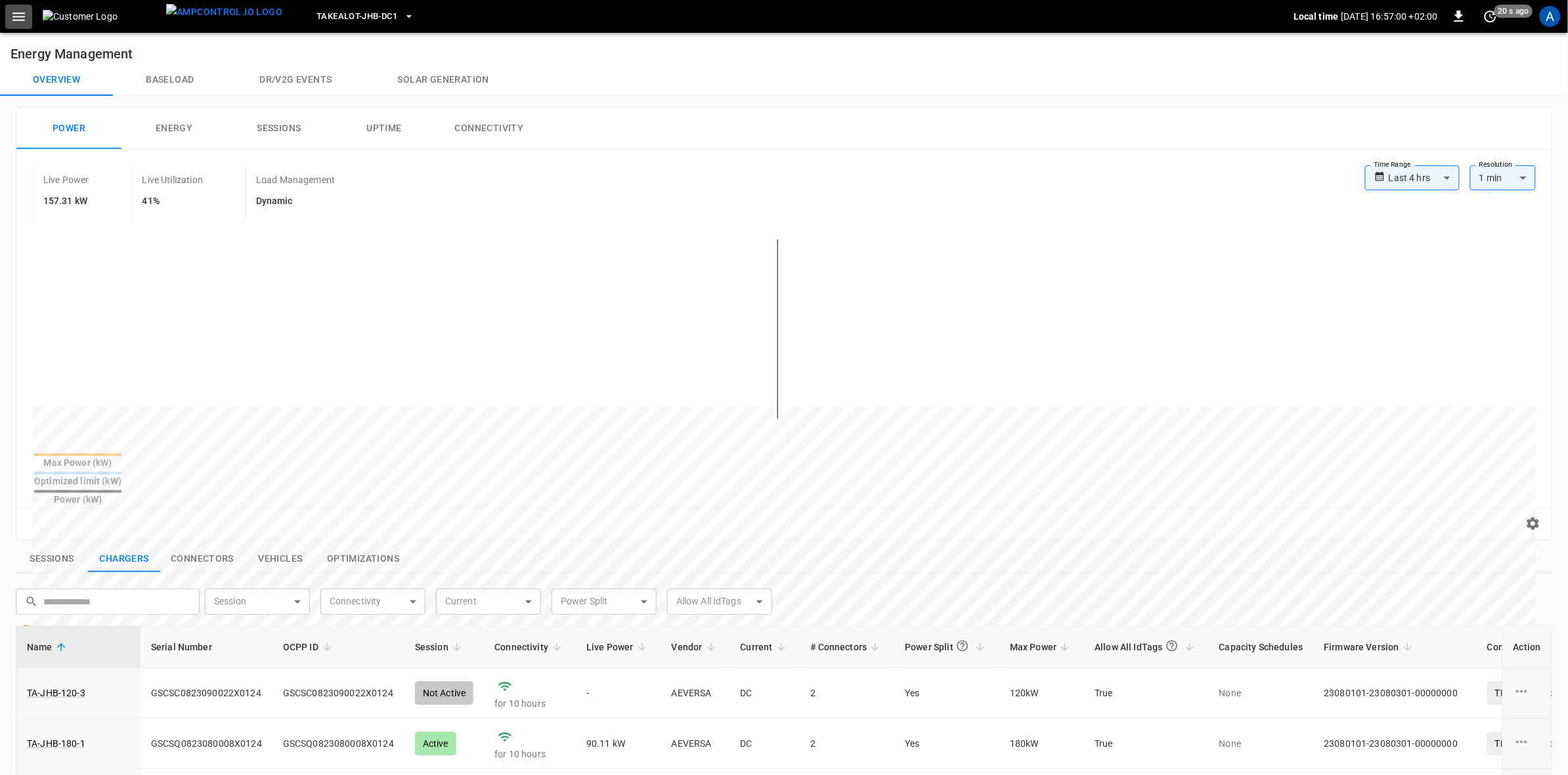
click at [21, 21] on icon "button" at bounding box center [19, 16] width 16 height 16
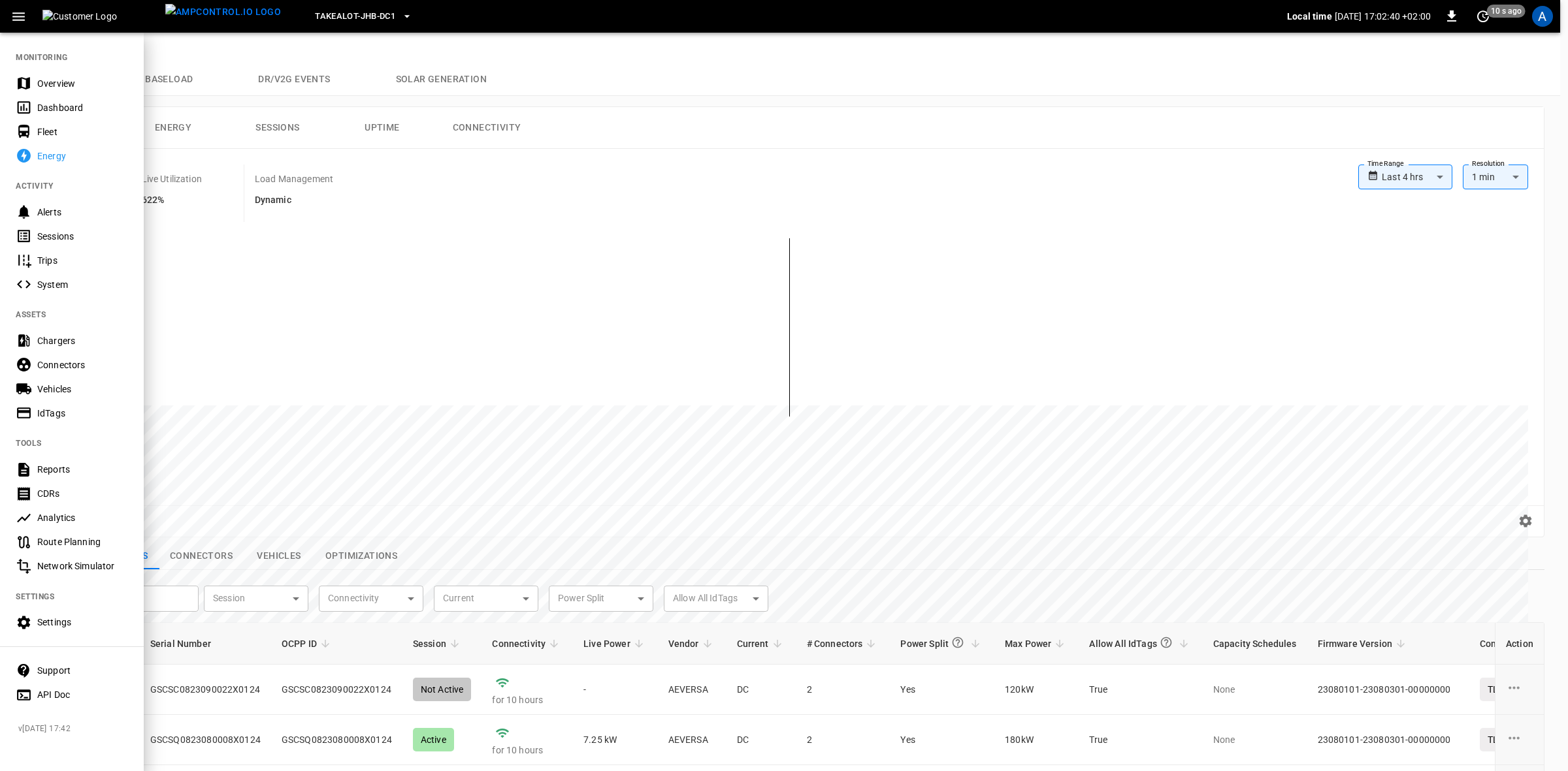
drag, startPoint x: 650, startPoint y: 191, endPoint x: 635, endPoint y: 194, distance: 15.3
click at [650, 191] on div at bounding box center [784, 385] width 1568 height 771
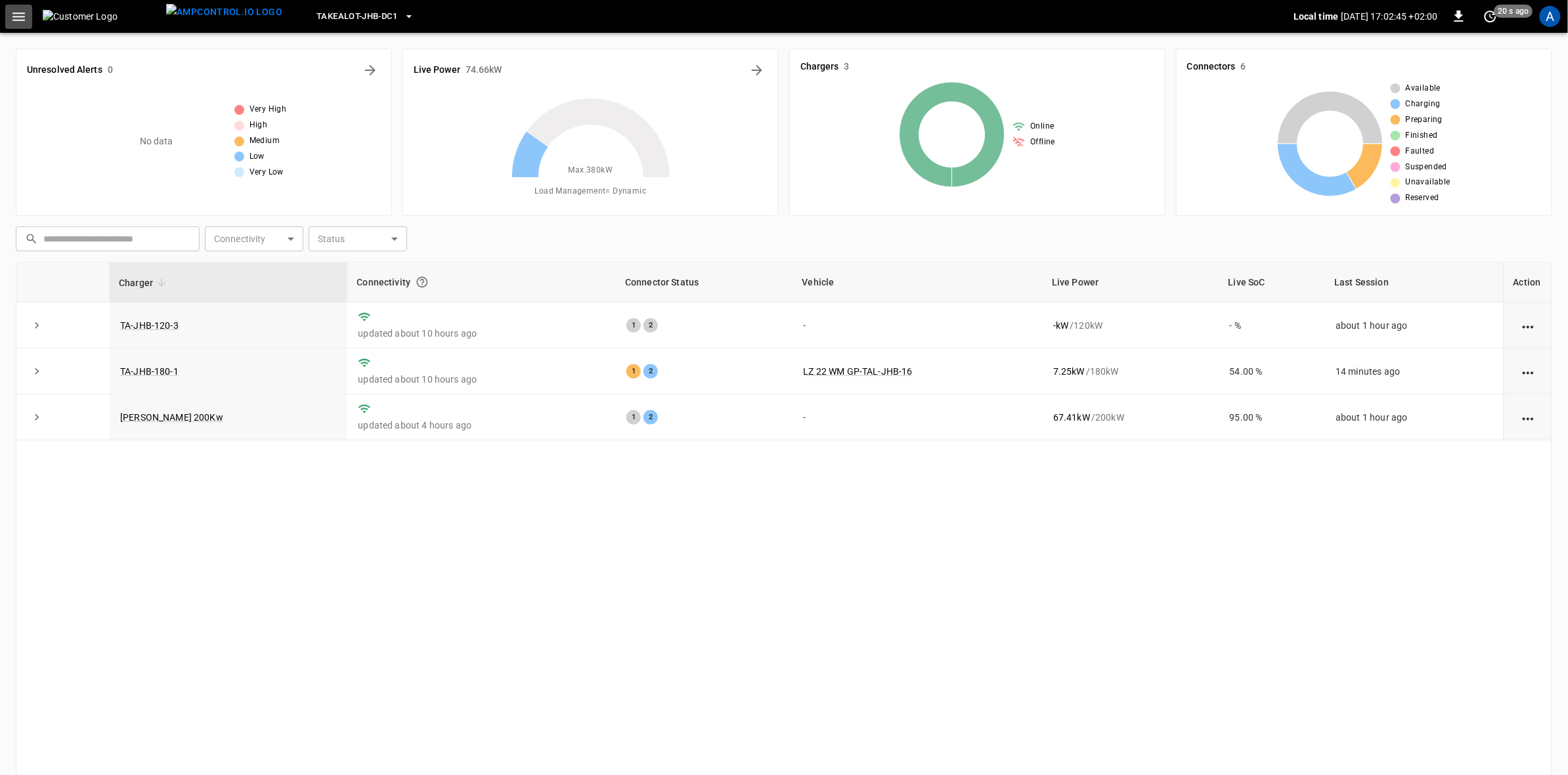
click at [17, 12] on icon "button" at bounding box center [18, 16] width 12 height 9
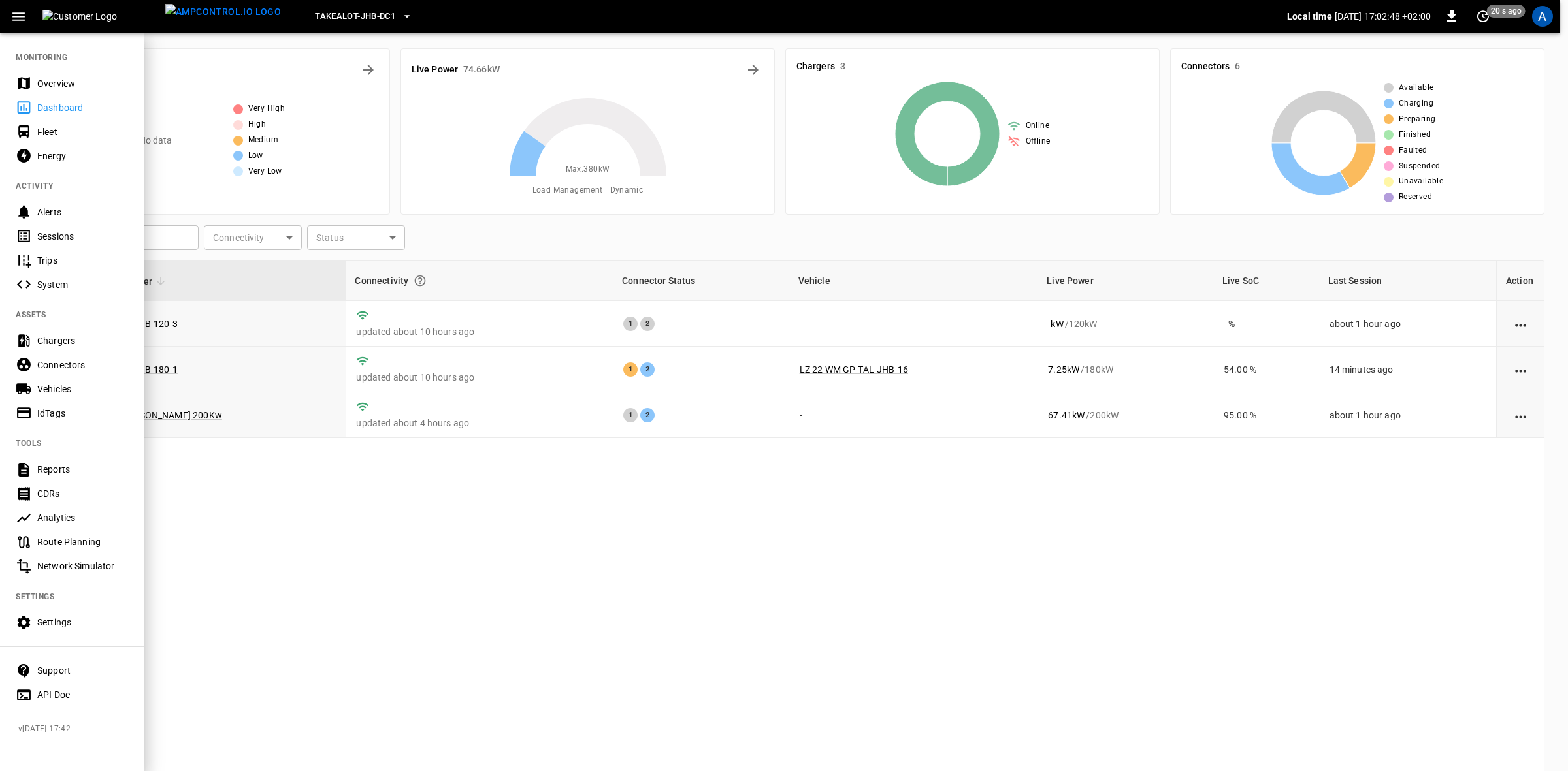
click at [56, 82] on div "Overview" at bounding box center [82, 83] width 91 height 13
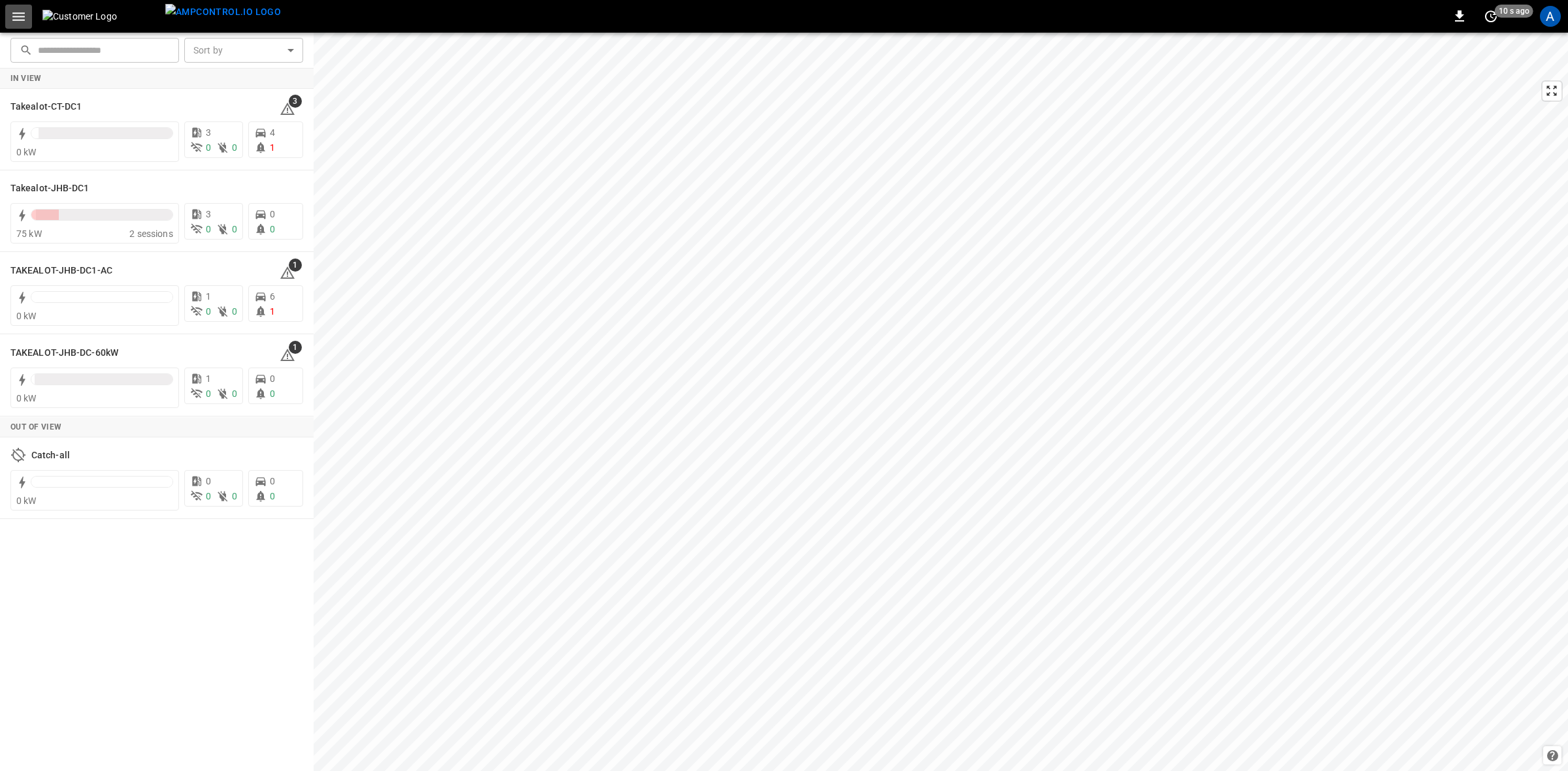
click at [18, 20] on icon "button" at bounding box center [18, 16] width 12 height 9
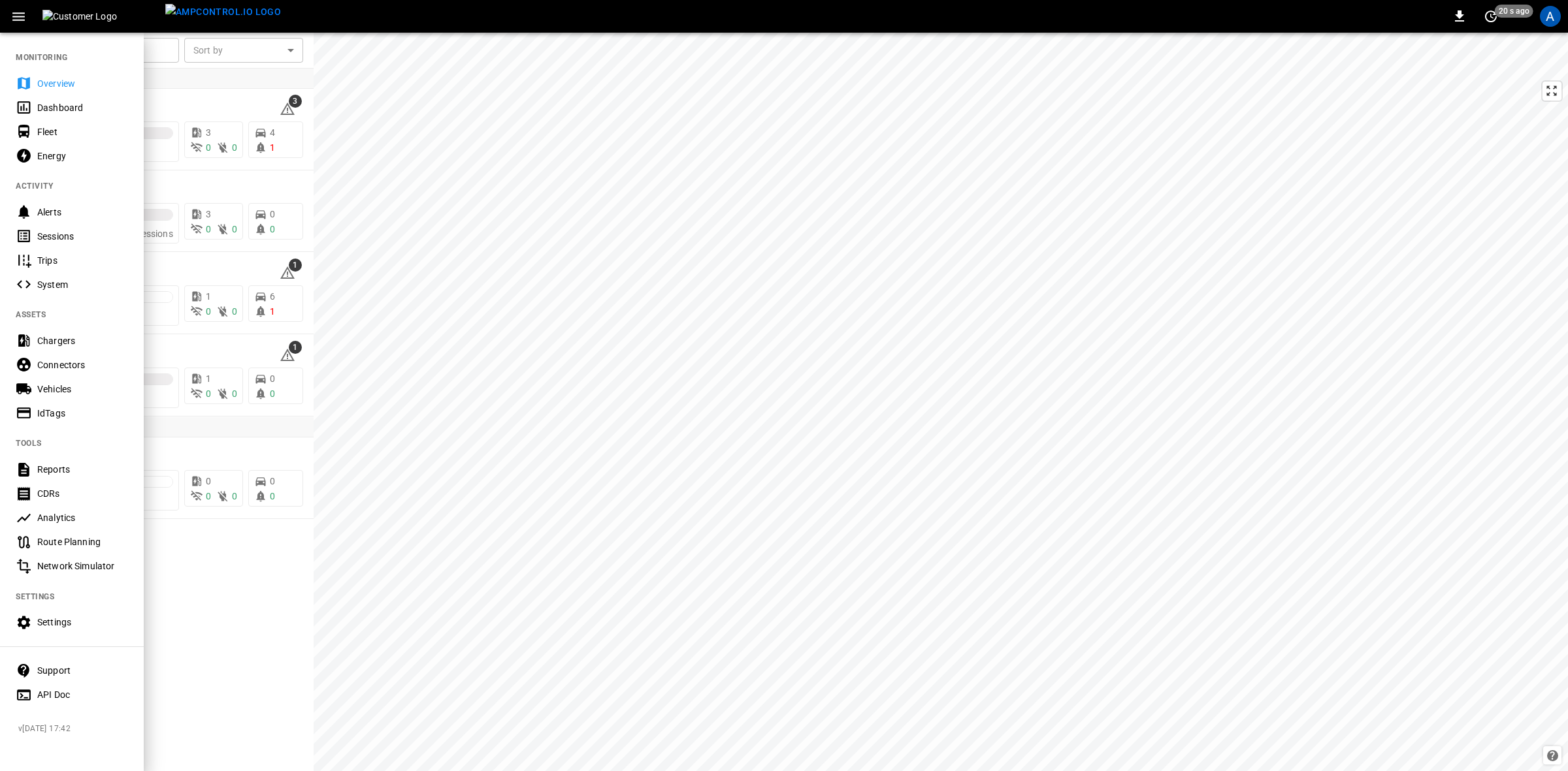
click at [51, 620] on div "Settings" at bounding box center [82, 622] width 91 height 13
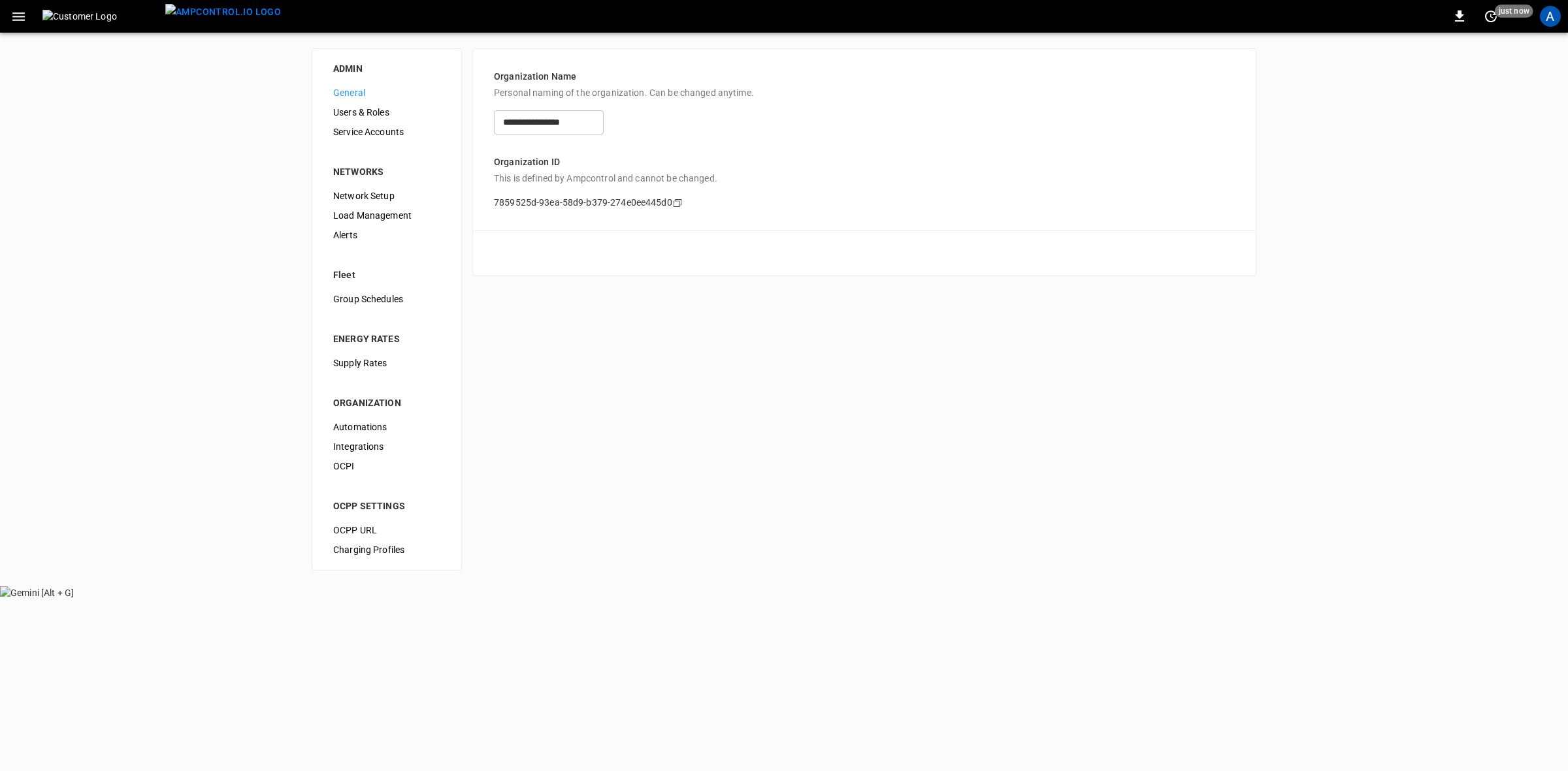
click at [376, 211] on span "Load Management" at bounding box center [387, 215] width 107 height 14
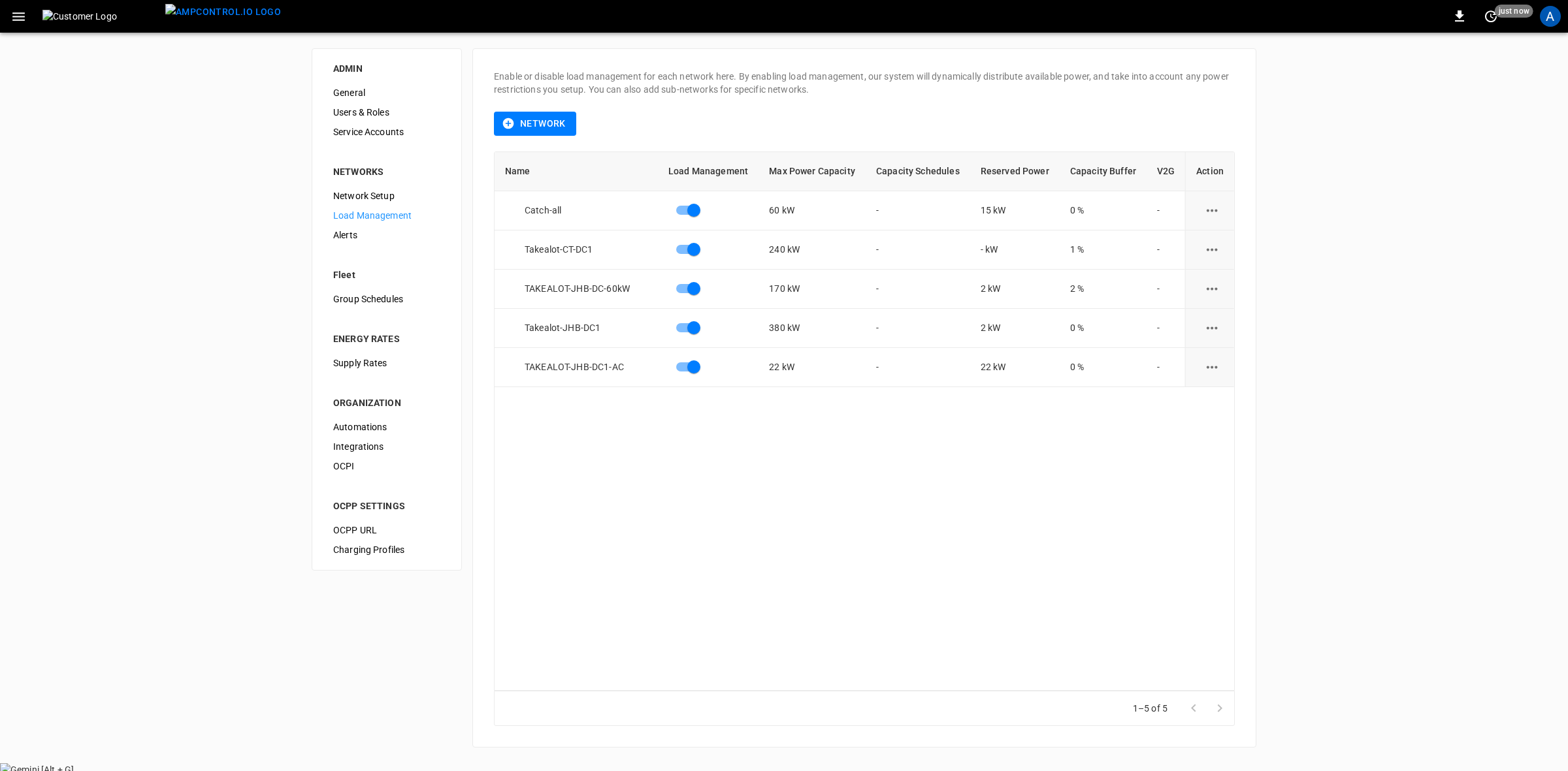
click at [1207, 321] on icon "load management options" at bounding box center [1212, 328] width 16 height 16
click at [1214, 358] on li "Edit" at bounding box center [1236, 360] width 93 height 21
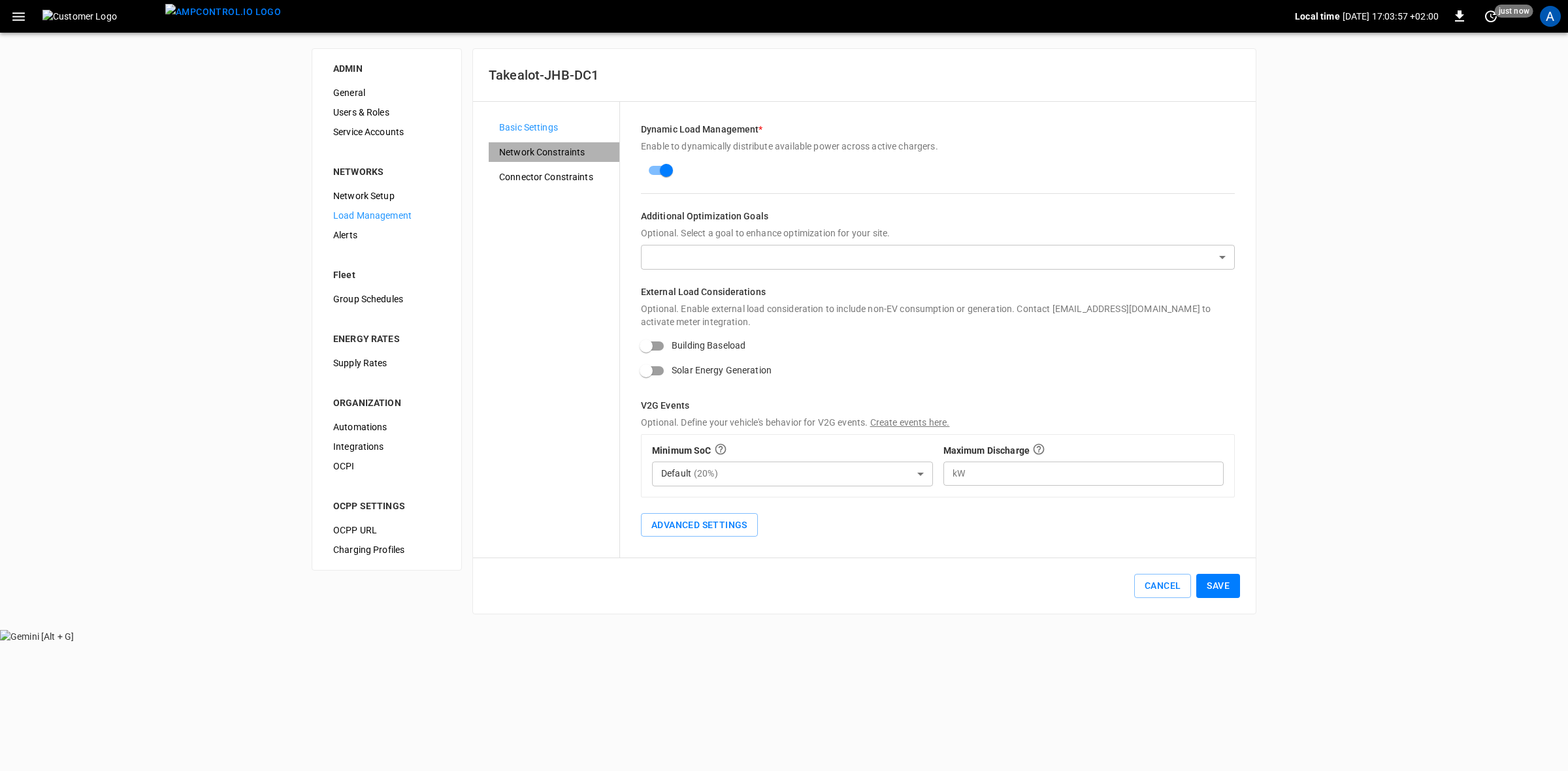
click at [567, 151] on span "Network Constraints" at bounding box center [554, 152] width 109 height 14
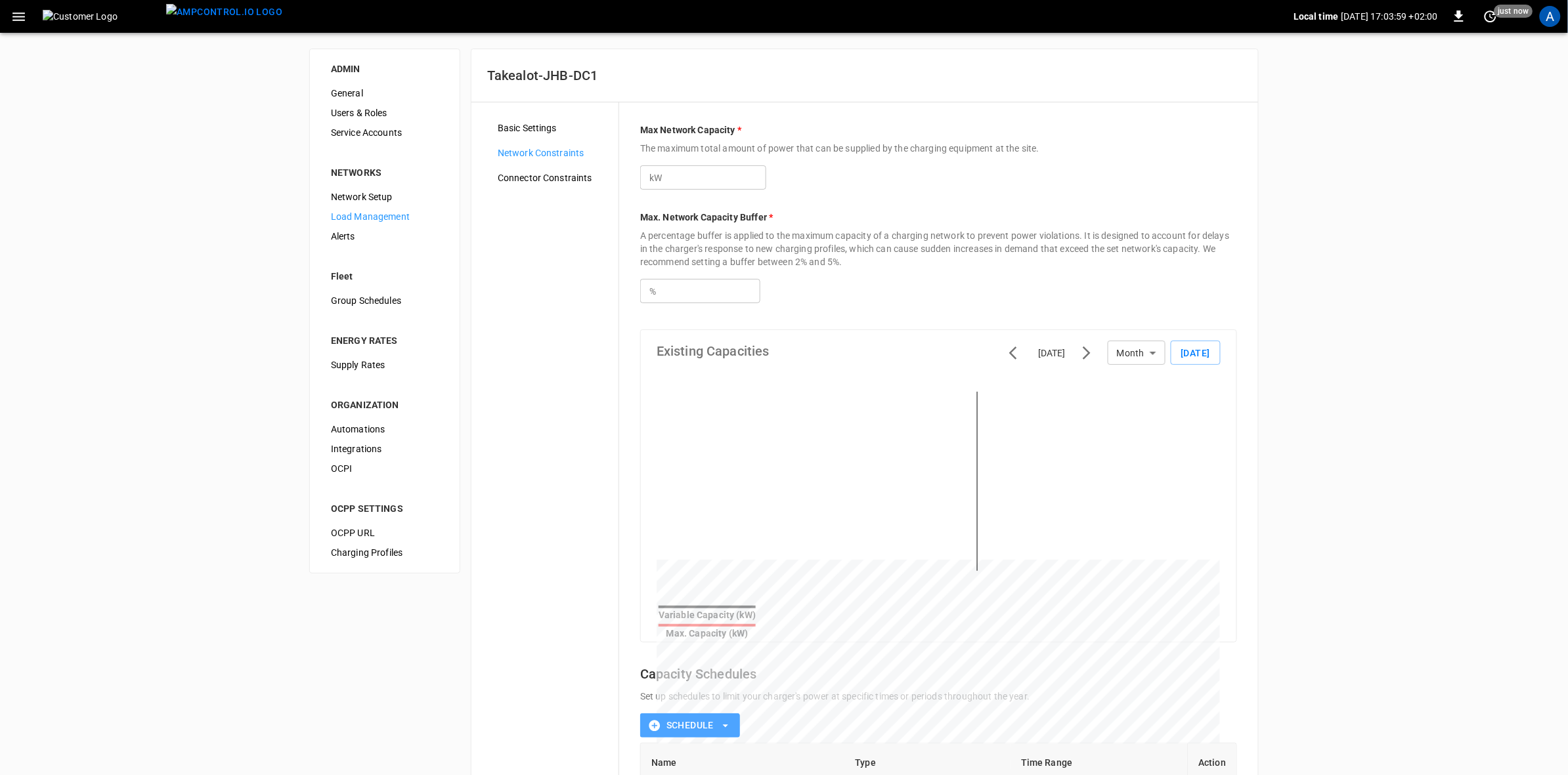
click at [649, 719] on icon "button" at bounding box center [654, 726] width 13 height 13
click at [649, 716] on div at bounding box center [784, 387] width 1568 height 775
click at [711, 716] on button "Schedule" at bounding box center [690, 726] width 100 height 24
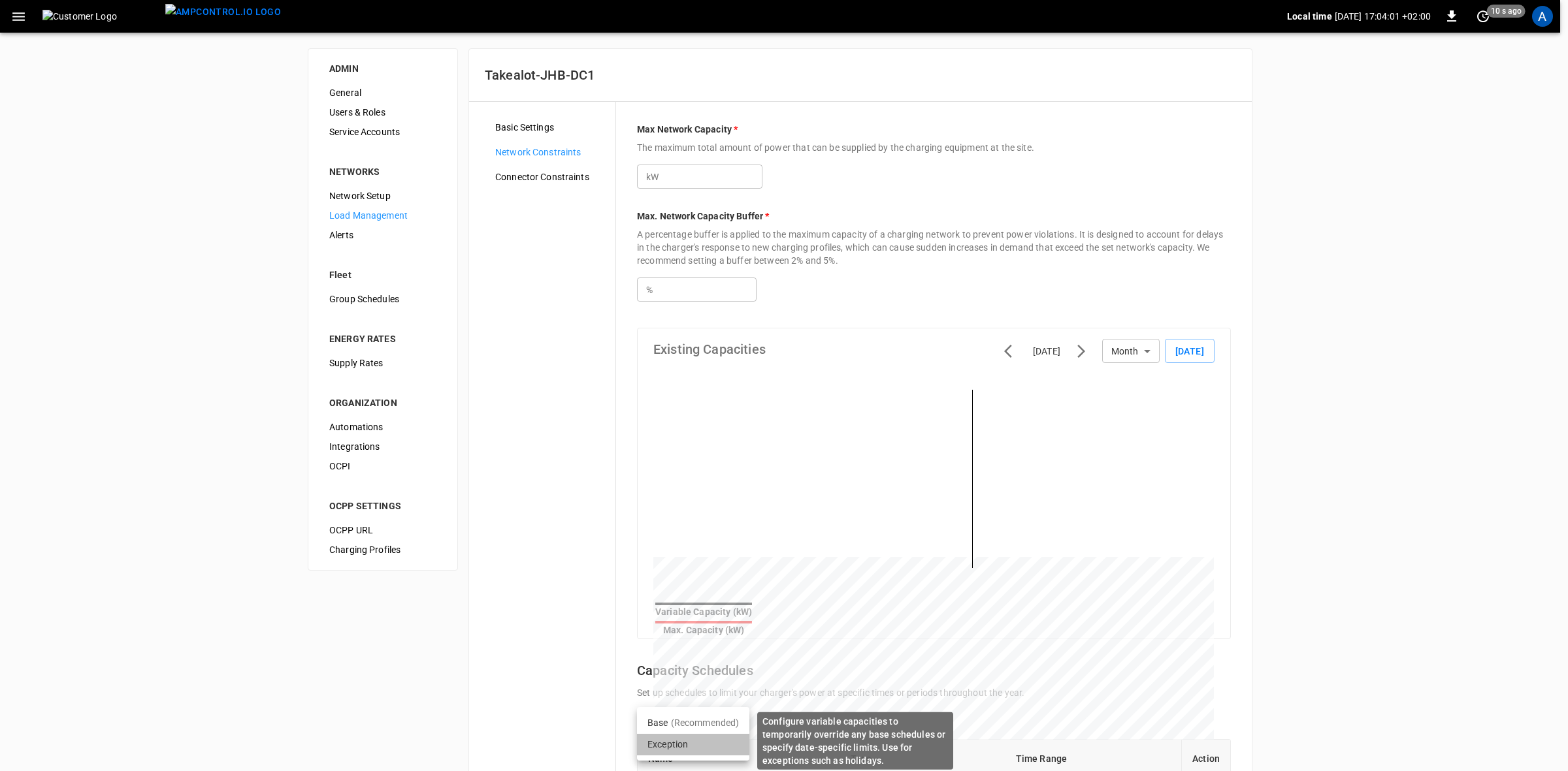
click at [665, 743] on li "Exception" at bounding box center [693, 745] width 112 height 21
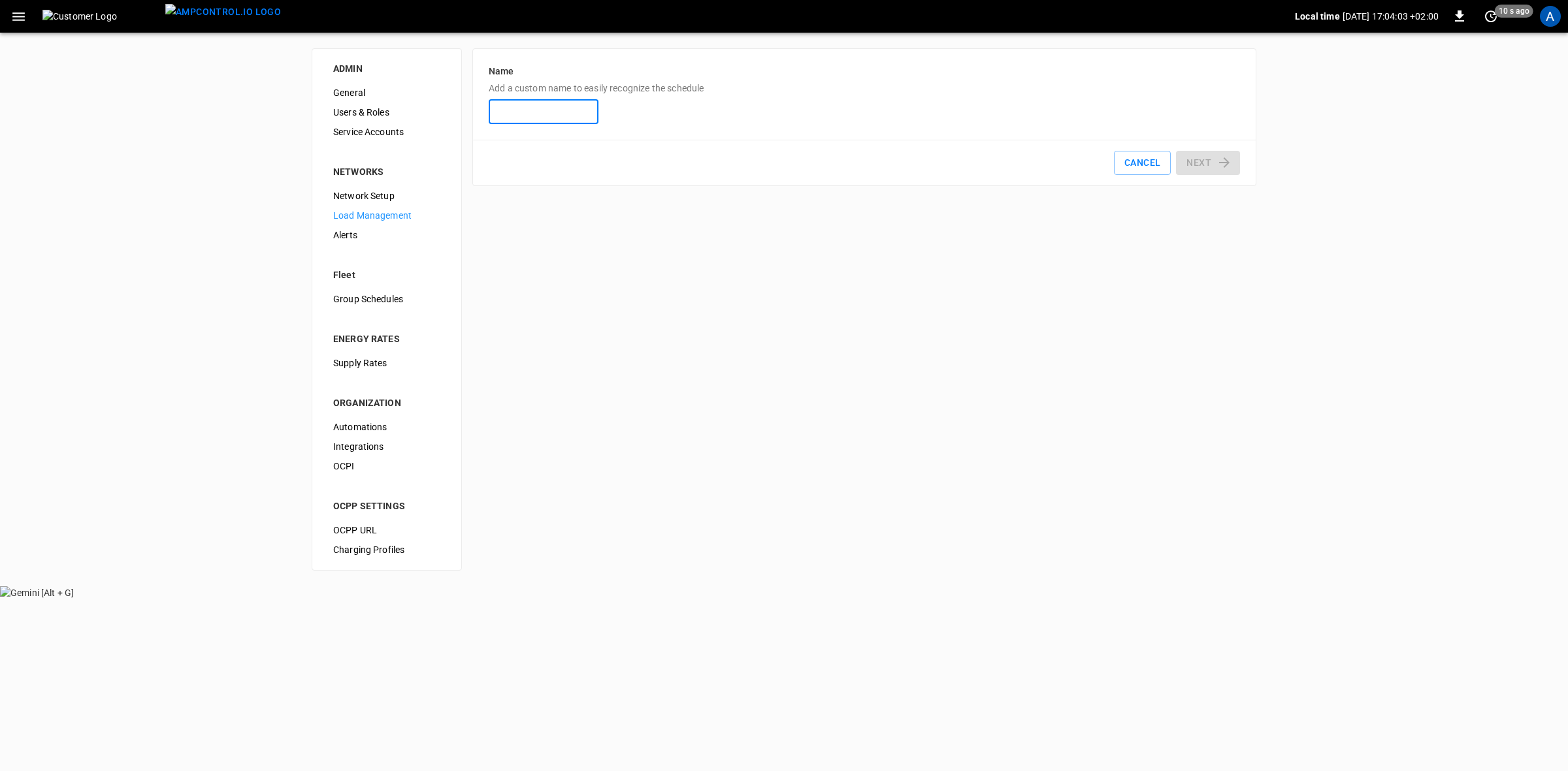
click at [522, 112] on input "Name Add a custom name to easily recognize the schedule" at bounding box center [543, 112] width 109 height 24
type input "**********"
click at [1208, 168] on button "Next" at bounding box center [1208, 163] width 64 height 24
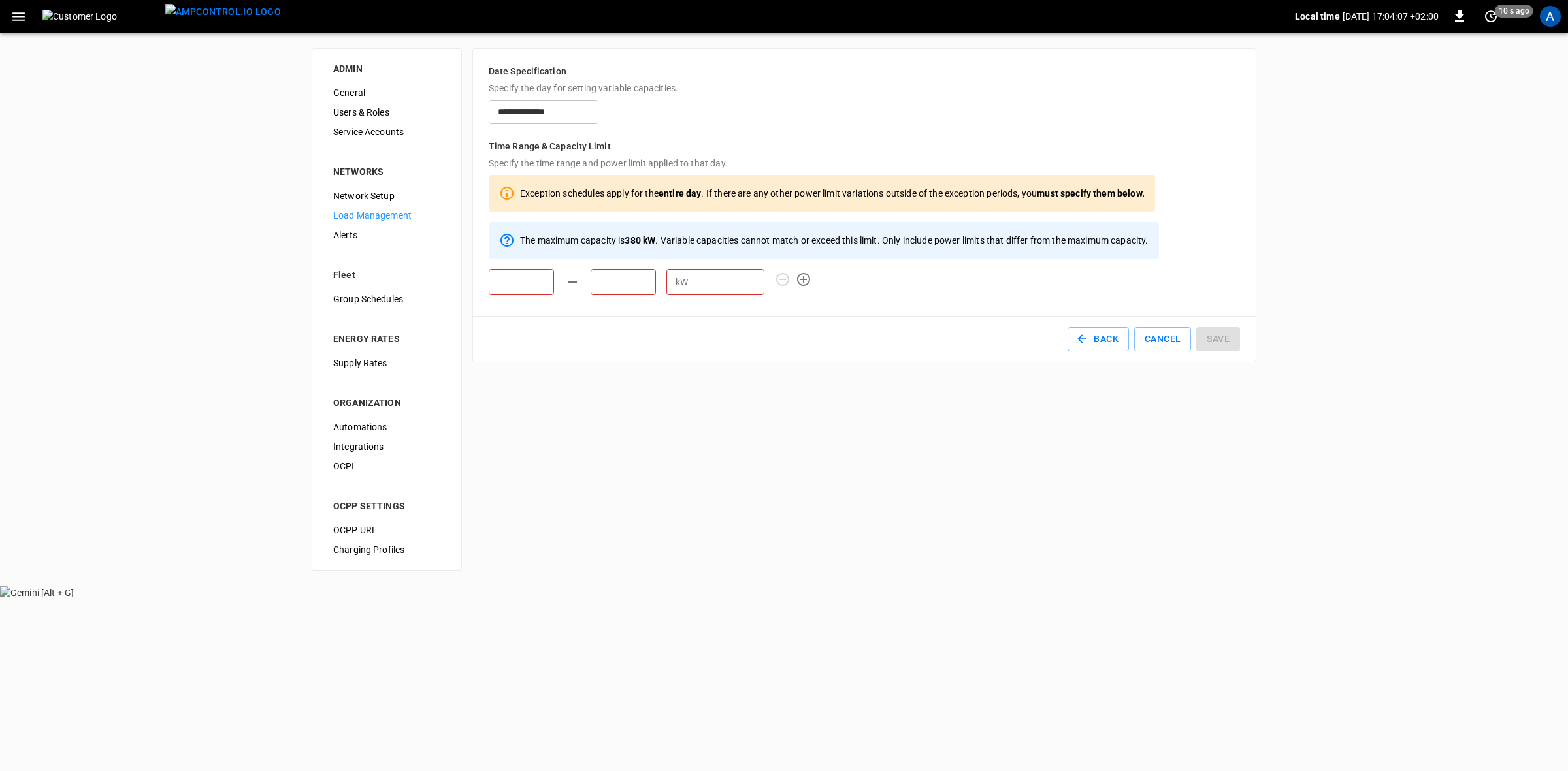
click at [530, 286] on input "text" at bounding box center [521, 282] width 65 height 26
drag, startPoint x: 521, startPoint y: 282, endPoint x: 471, endPoint y: 286, distance: 50.2
click at [471, 286] on div "**********" at bounding box center [784, 309] width 1568 height 554
type input "*****"
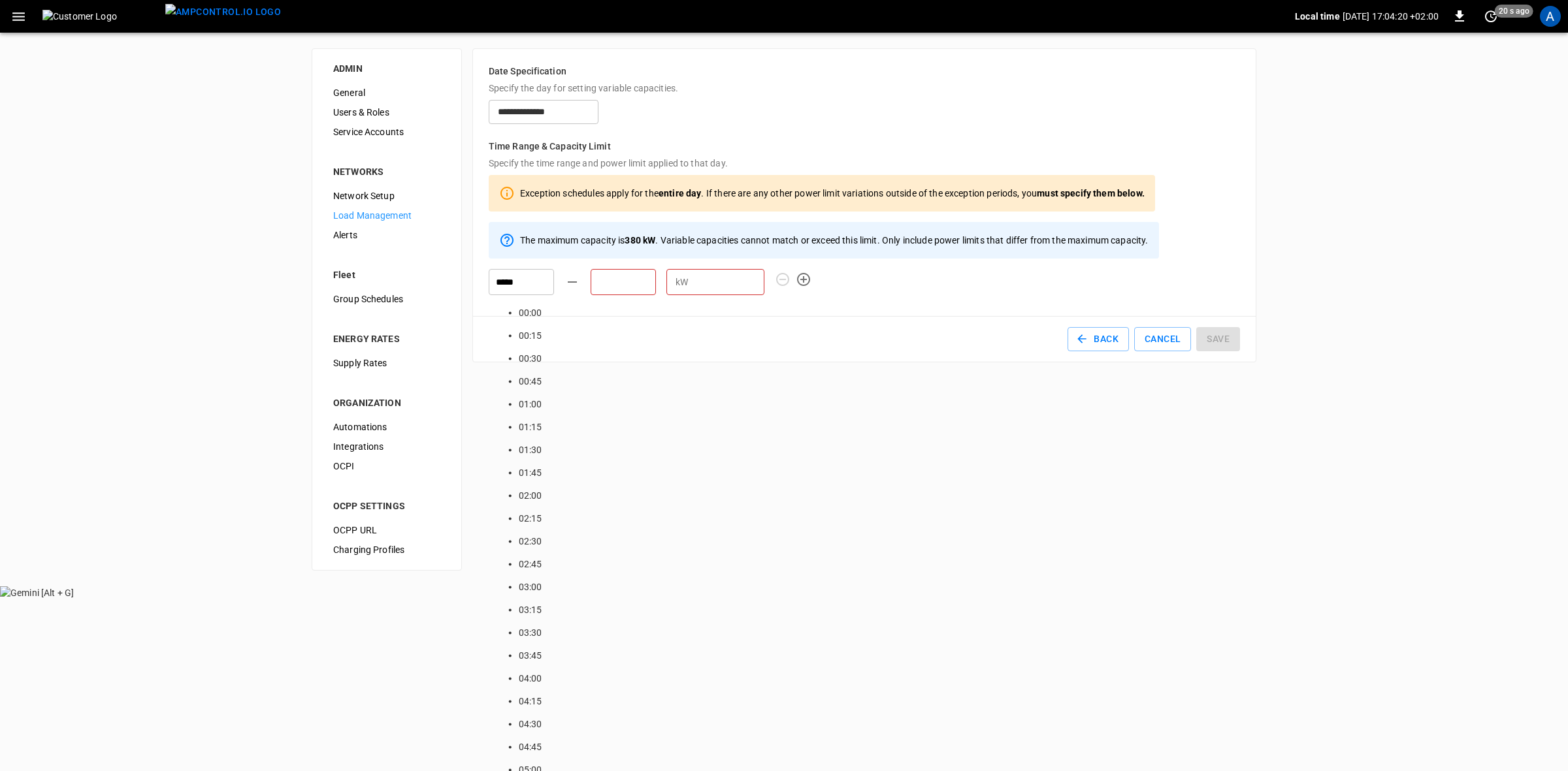
click at [613, 281] on input "text" at bounding box center [623, 282] width 65 height 26
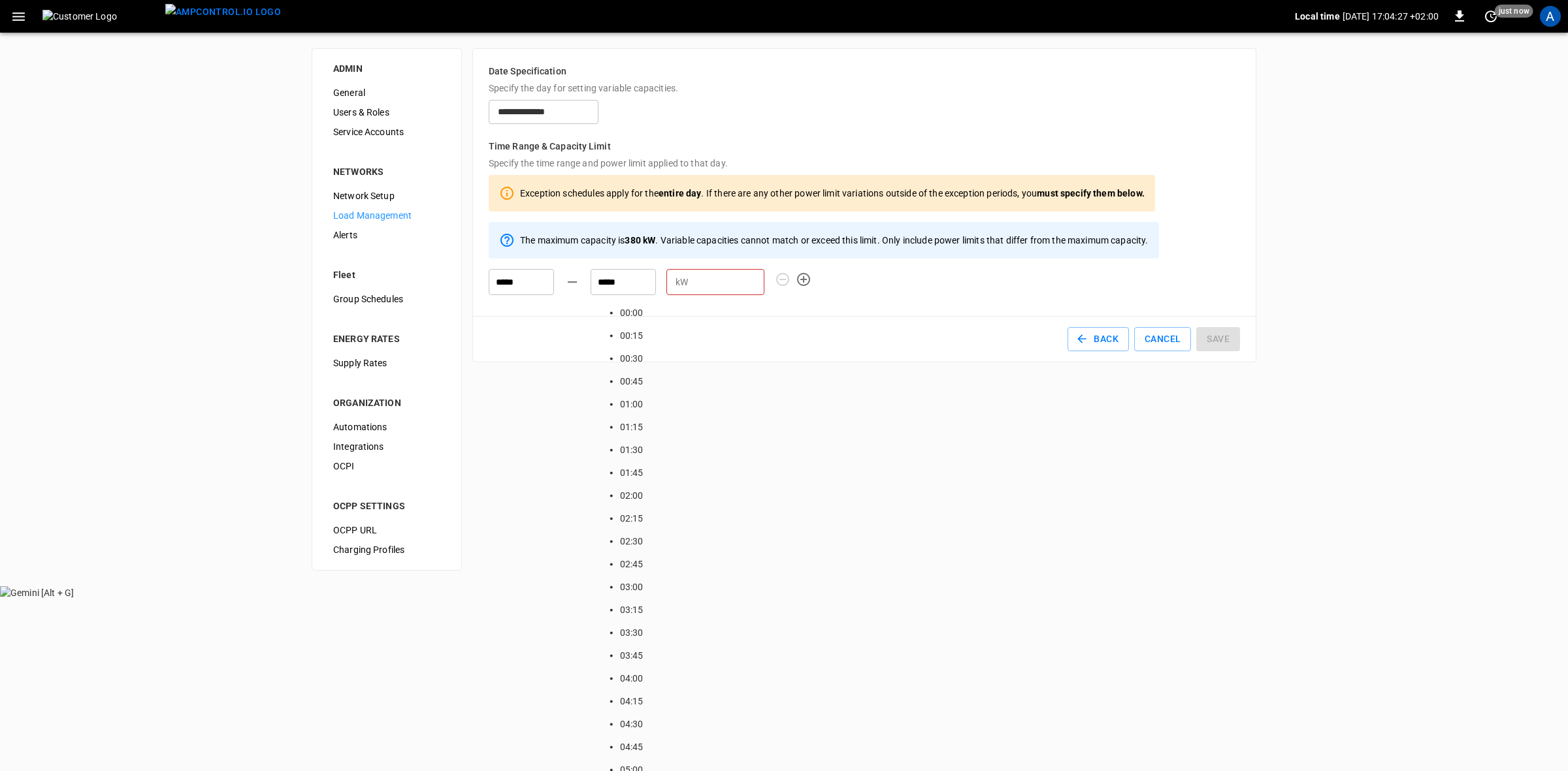
type input "*****"
click at [699, 284] on input "number" at bounding box center [729, 282] width 71 height 24
type input "***"
click at [802, 276] on icon "button" at bounding box center [803, 279] width 16 height 16
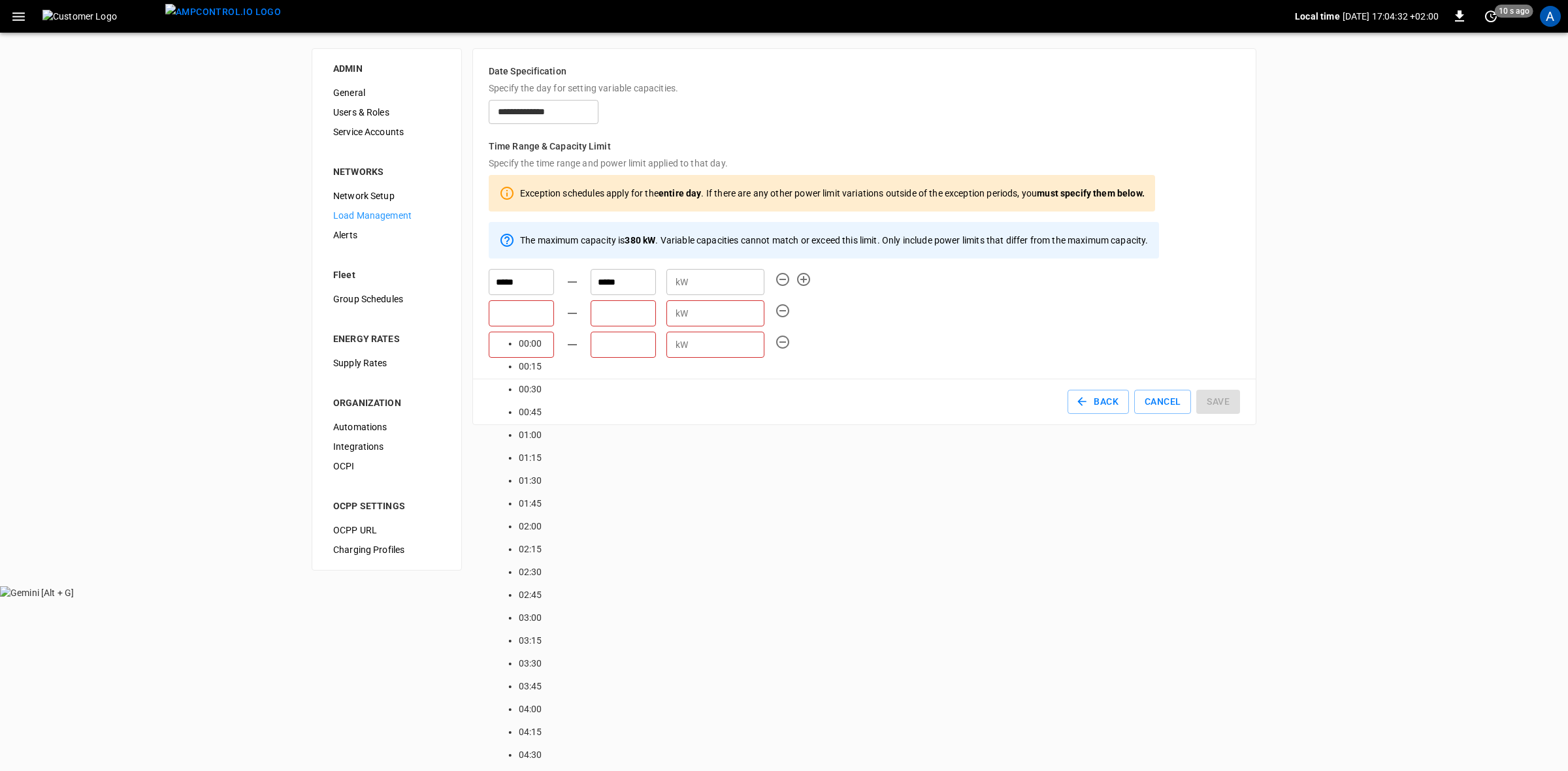
click at [498, 308] on input "text" at bounding box center [521, 313] width 65 height 26
type input "*****"
click at [616, 311] on input "text" at bounding box center [623, 313] width 65 height 26
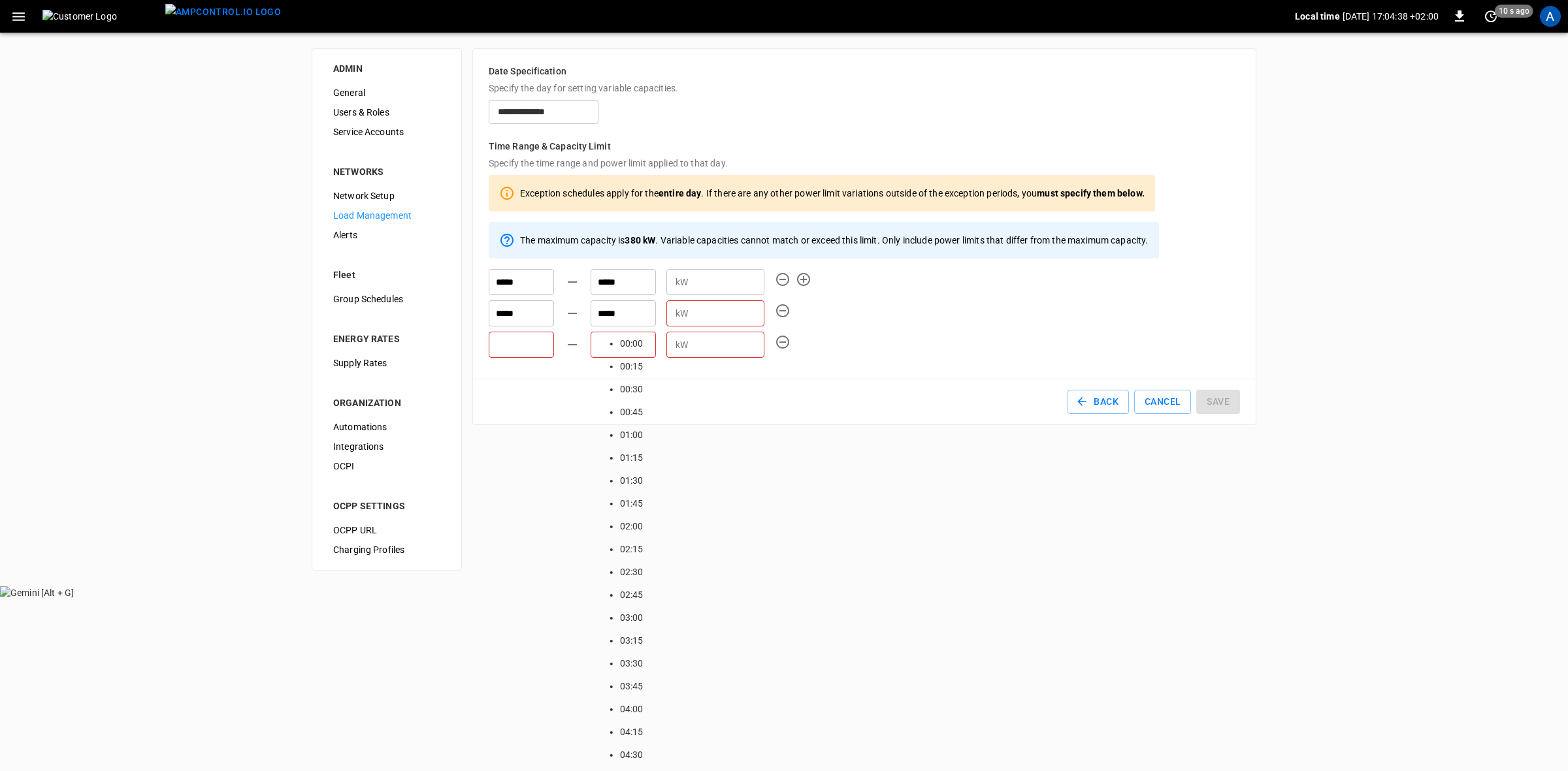
type input "*****"
click at [707, 317] on input "number" at bounding box center [729, 314] width 71 height 24
type input "**"
click at [512, 347] on input "text" at bounding box center [521, 345] width 65 height 26
type input "*****"
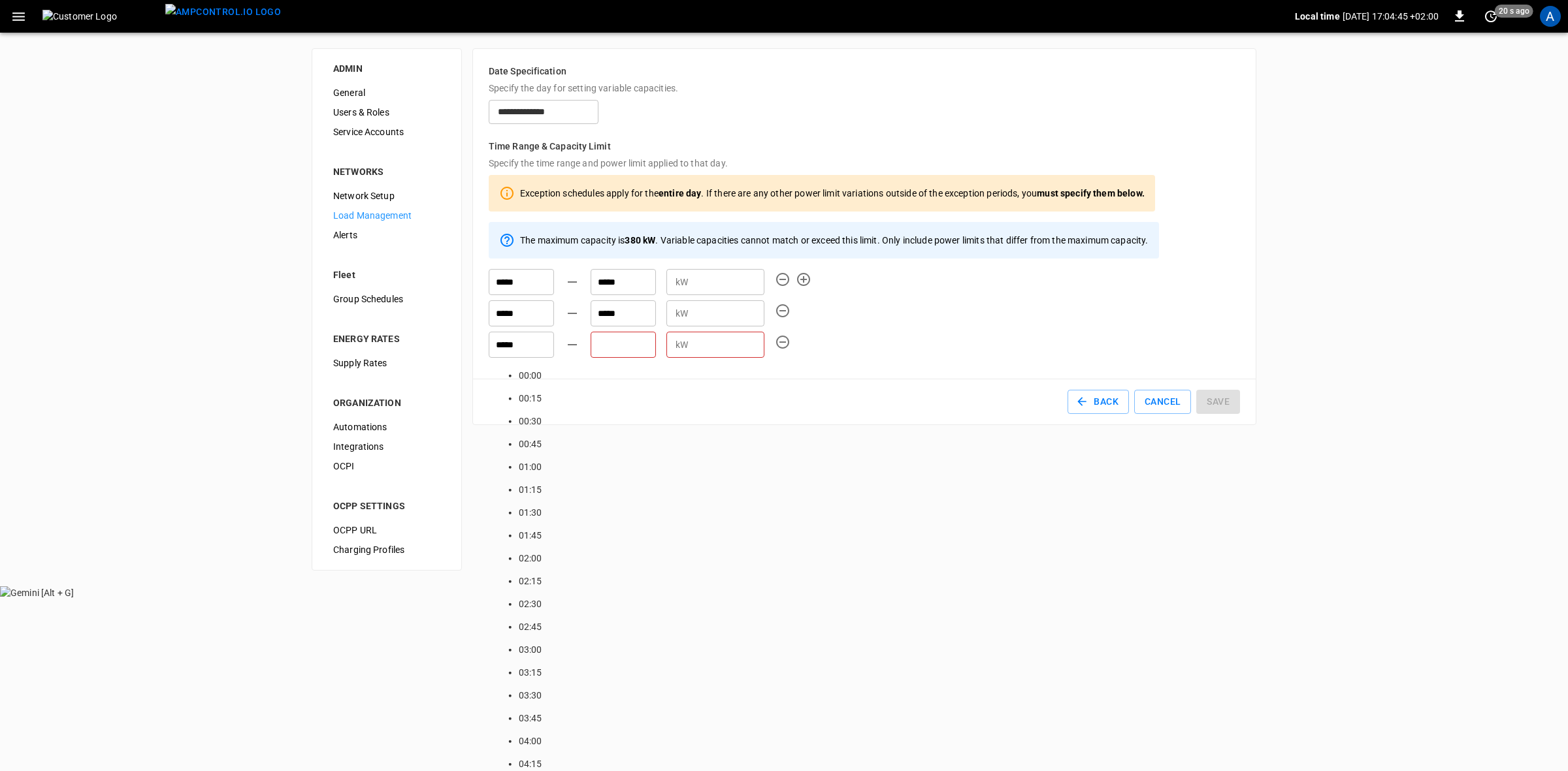
click at [615, 341] on input "text" at bounding box center [623, 345] width 65 height 26
type input "*****"
click at [719, 340] on input "number" at bounding box center [729, 345] width 71 height 24
type input "**"
click at [1209, 400] on button "Save" at bounding box center [1218, 402] width 44 height 24
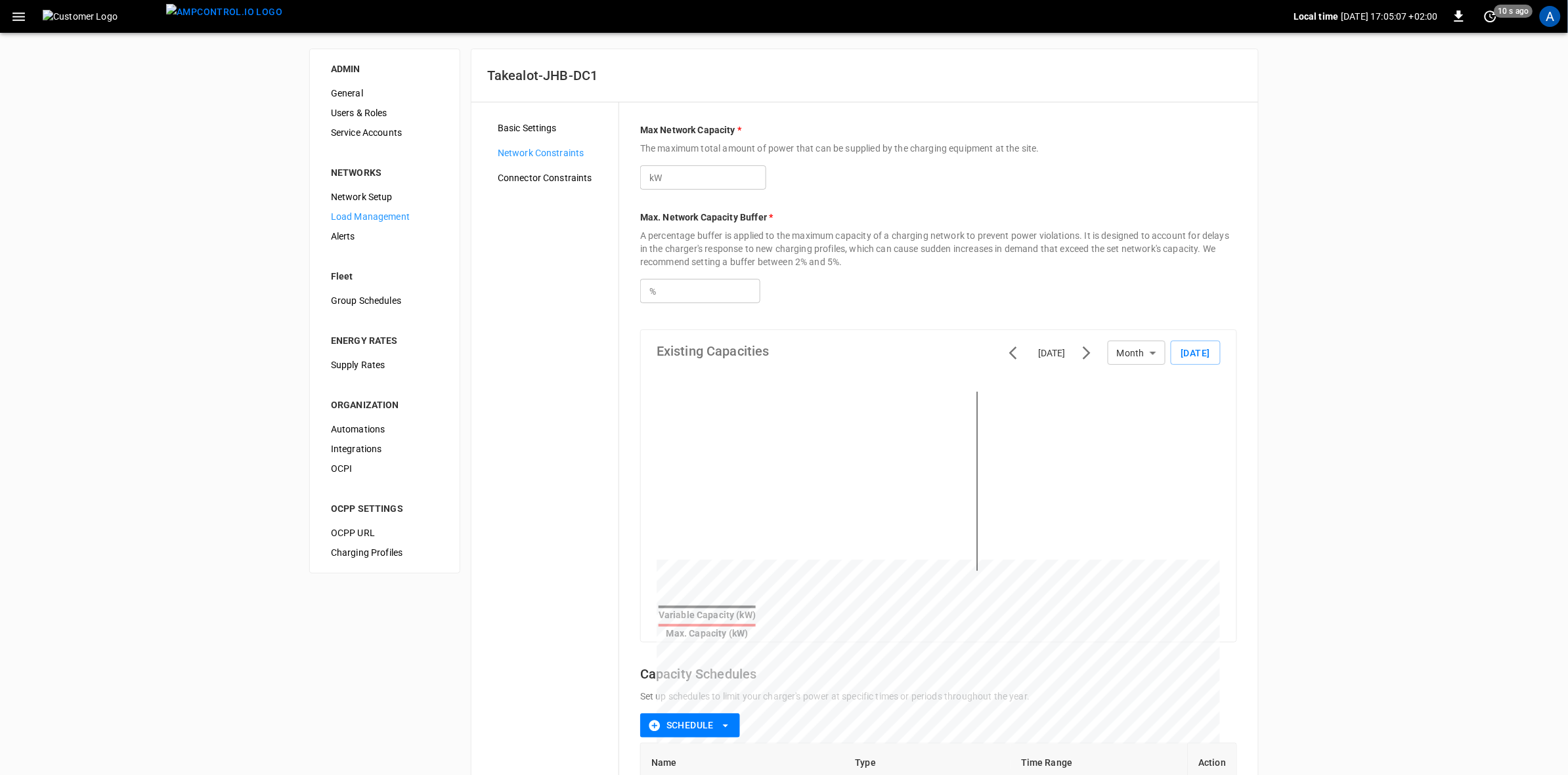
click at [20, 23] on icon "button" at bounding box center [19, 16] width 16 height 16
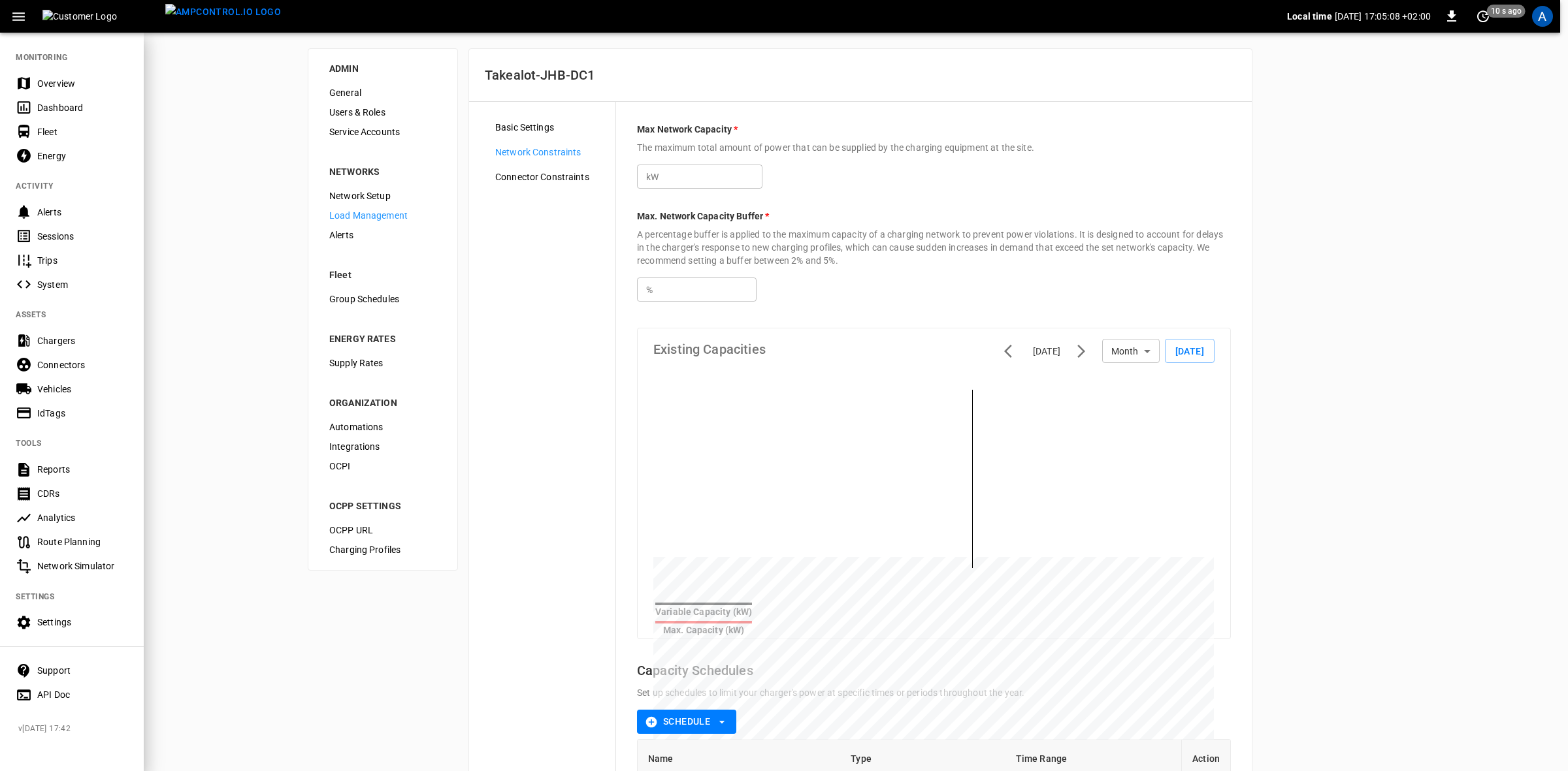
click at [53, 106] on div "Dashboard" at bounding box center [82, 107] width 91 height 13
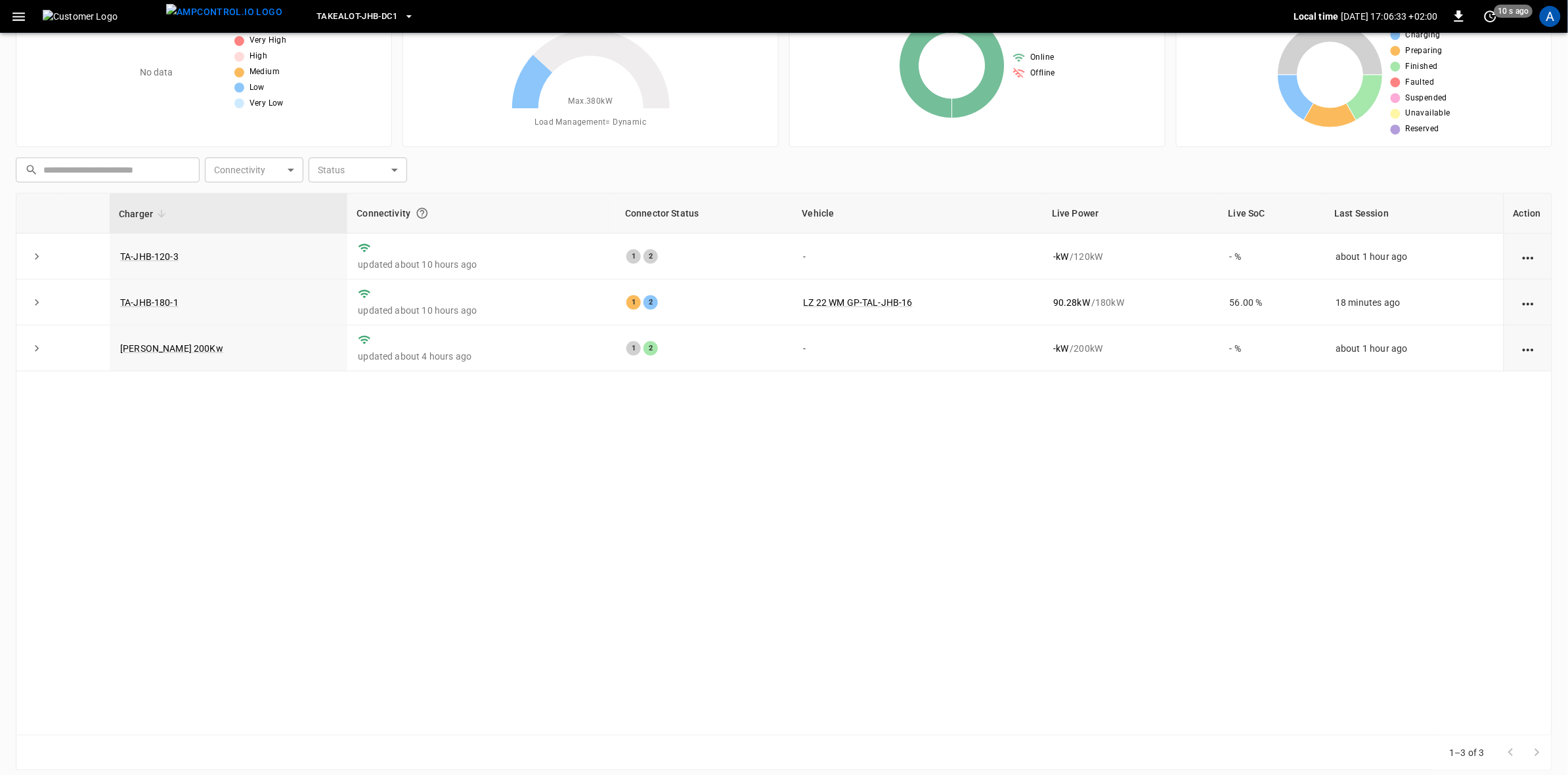
scroll to position [80, 0]
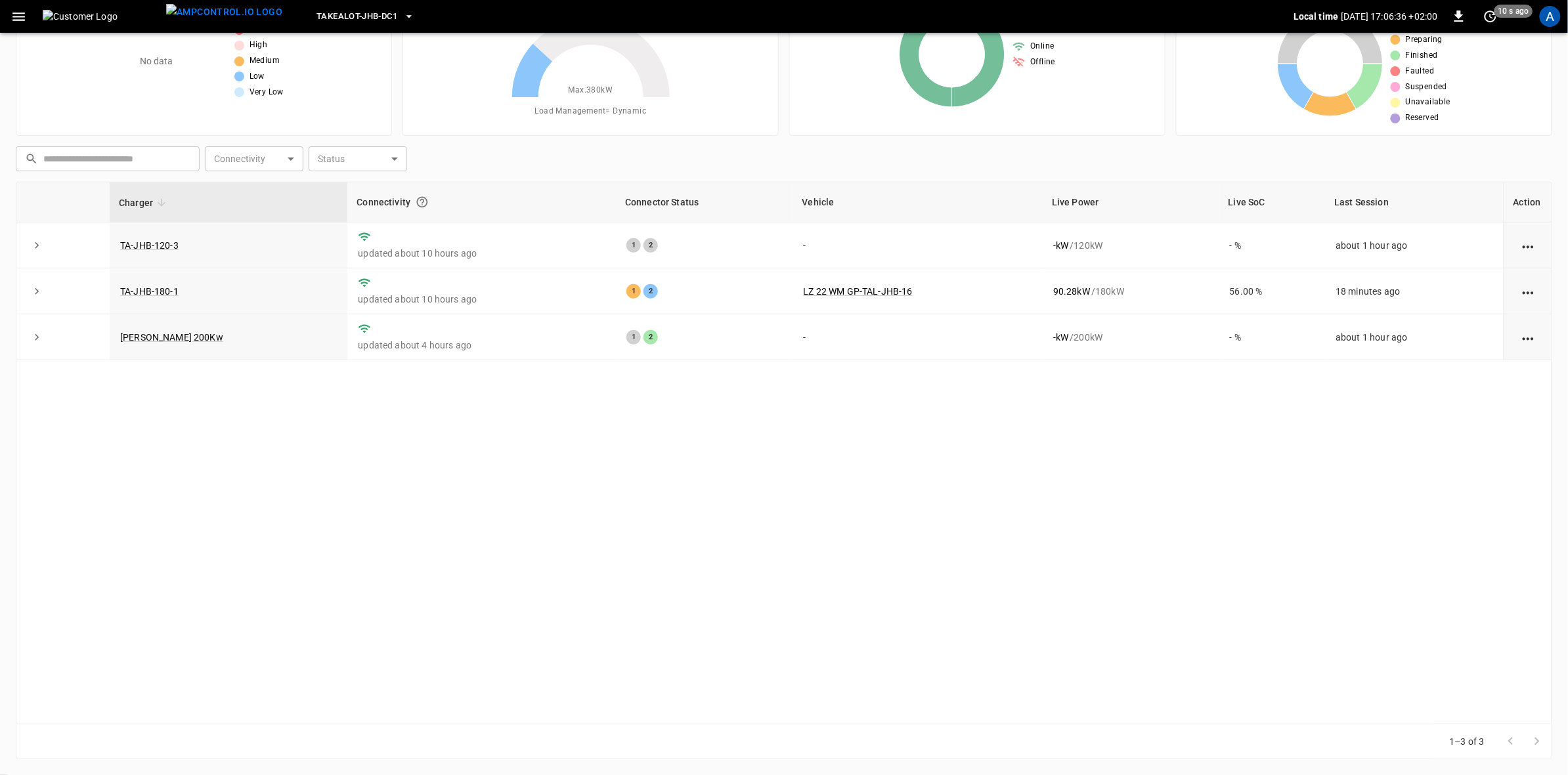
click at [164, 339] on link "TAL R 200Kw" at bounding box center [171, 337] width 103 height 11
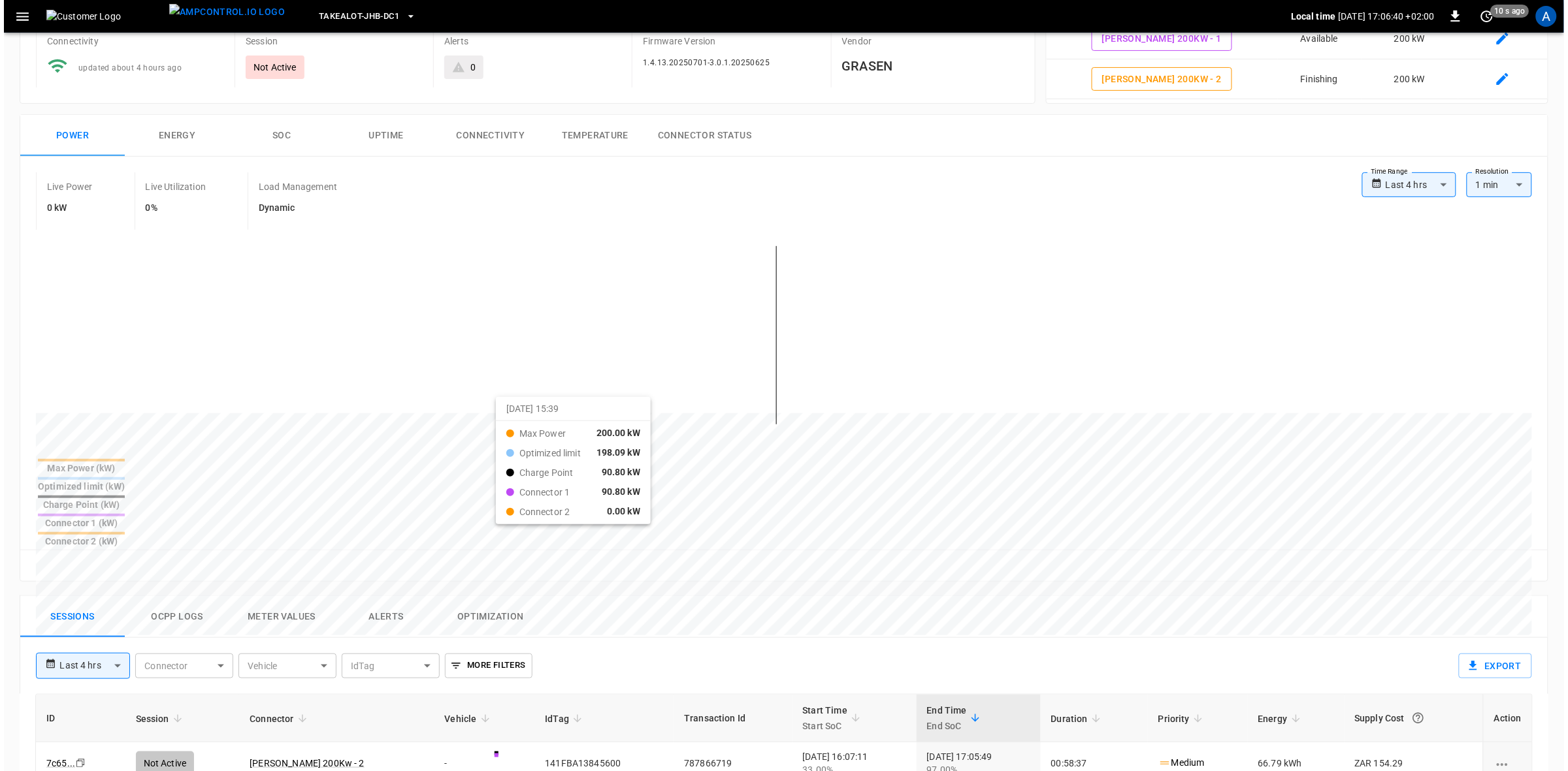
scroll to position [82, 0]
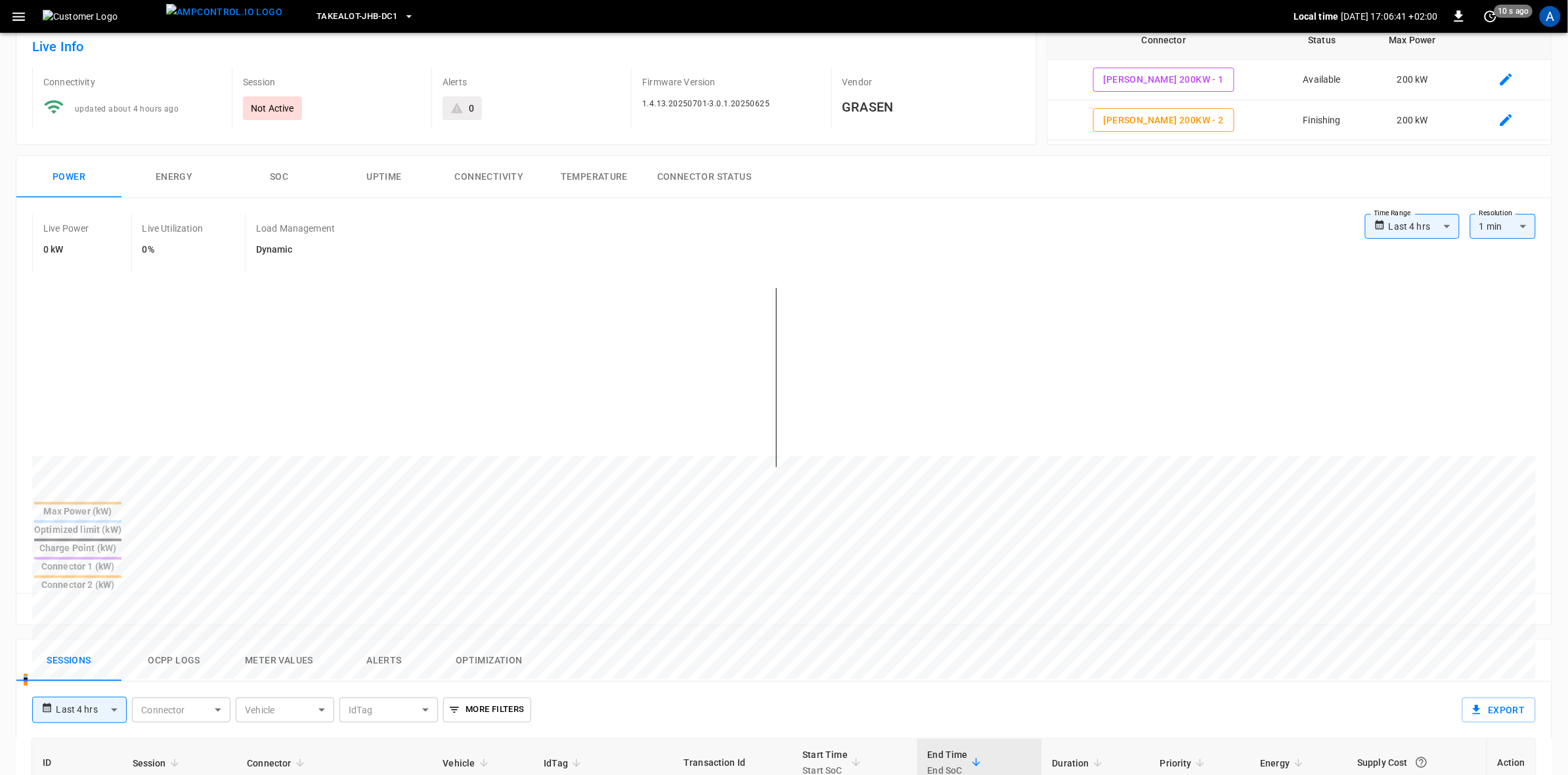
click at [1554, 17] on div "A" at bounding box center [1549, 16] width 21 height 21
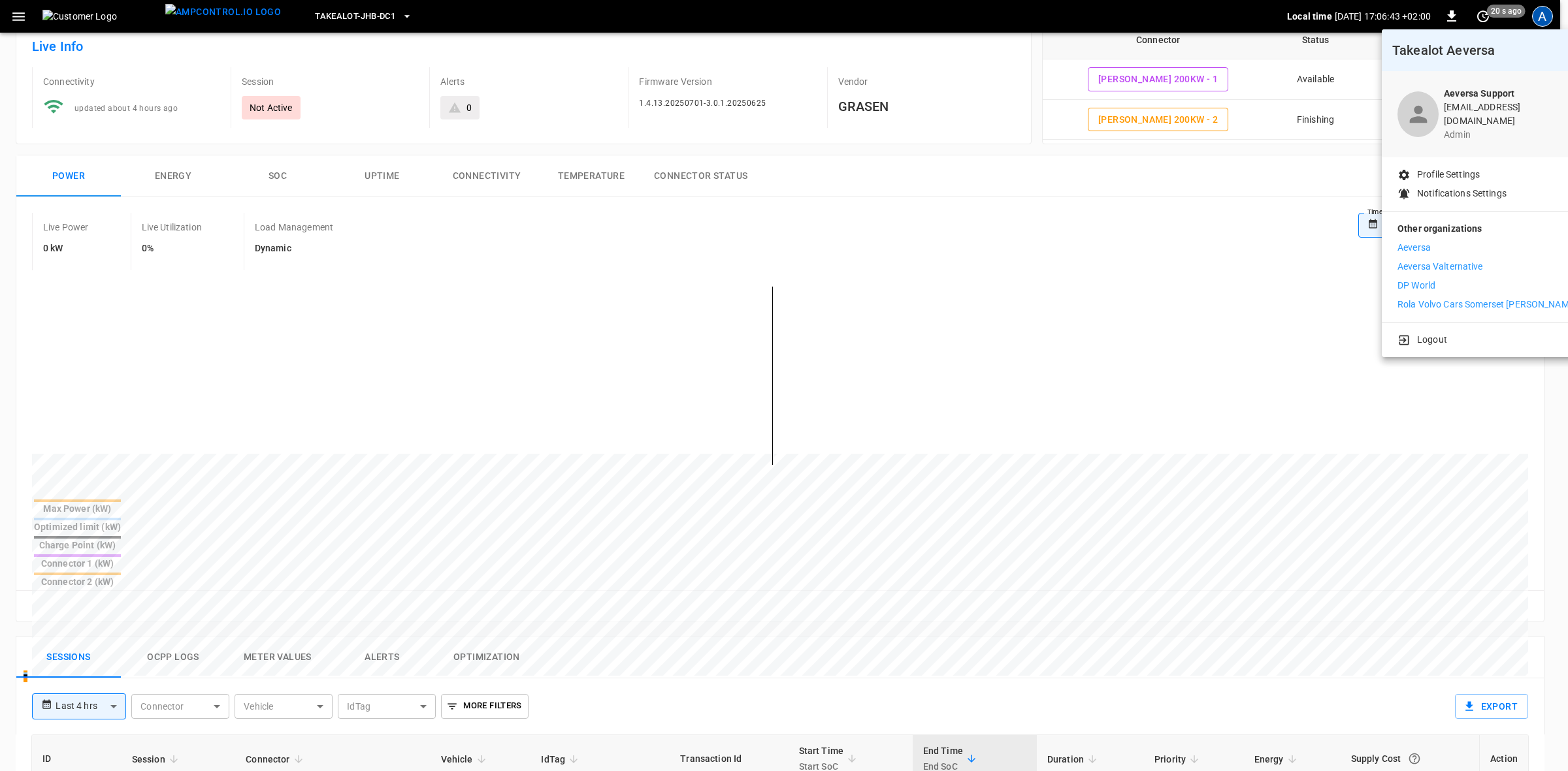
click at [1417, 241] on p "Aeversa" at bounding box center [1414, 247] width 33 height 14
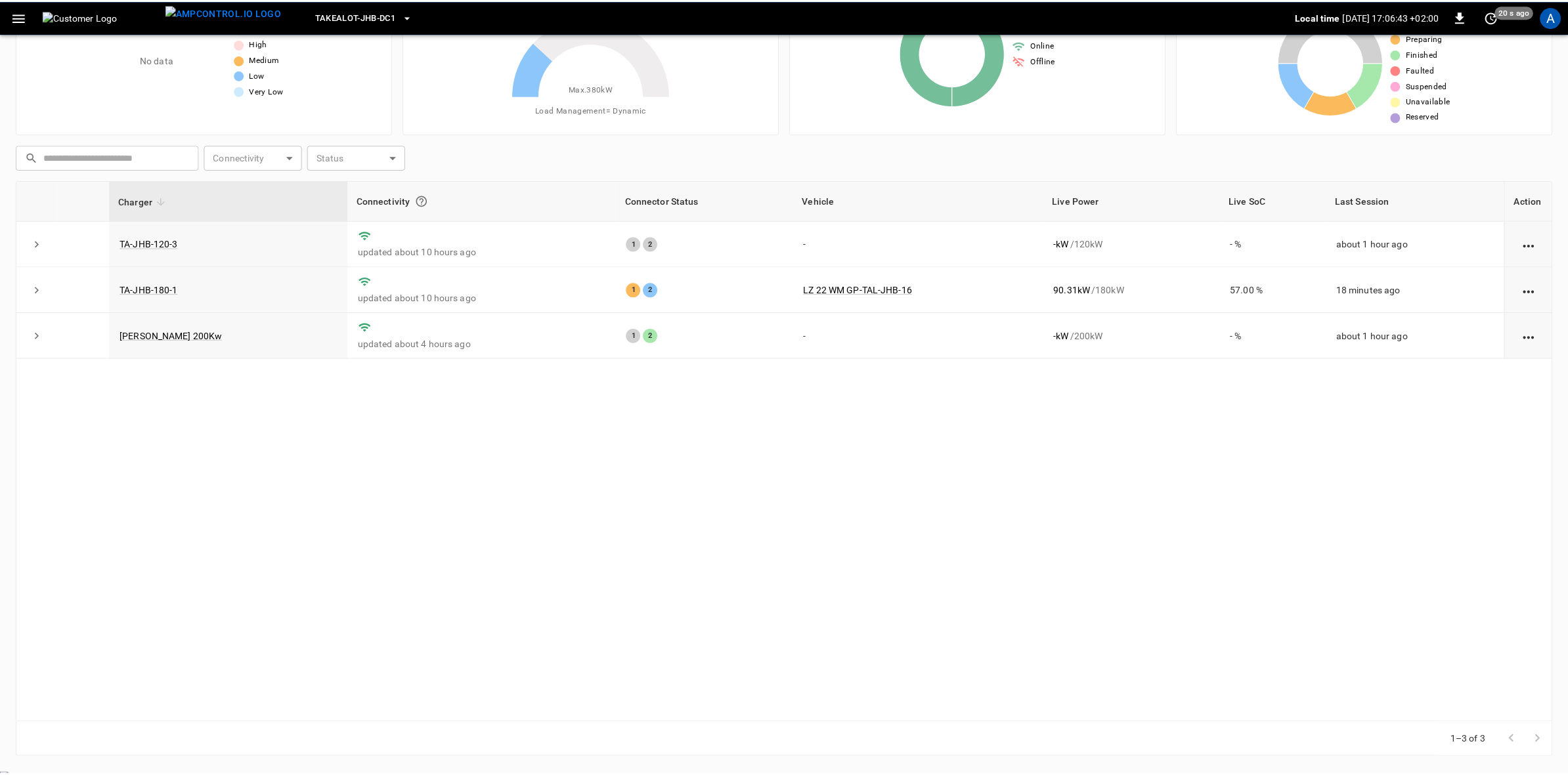
scroll to position [80, 0]
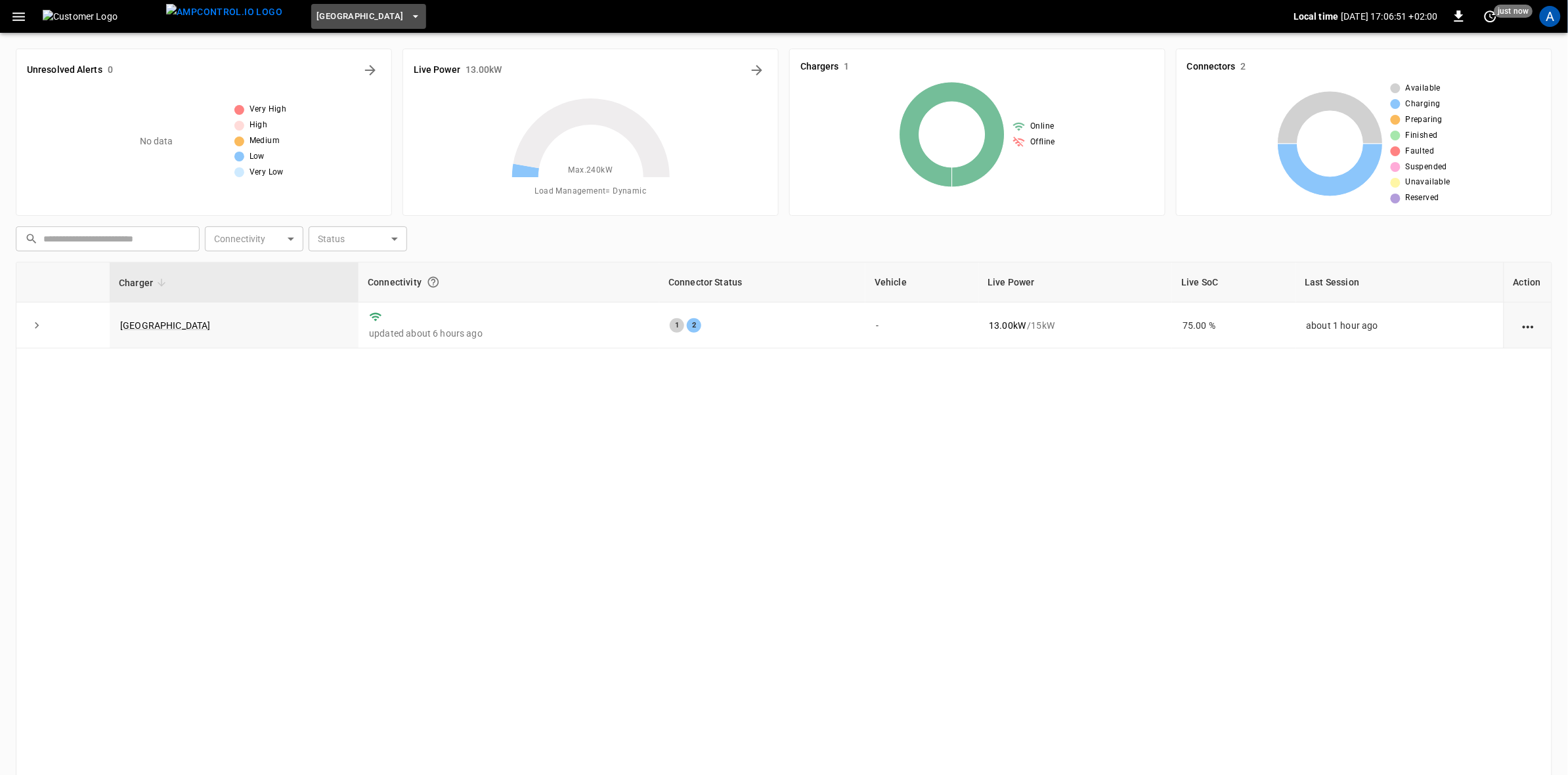
click at [412, 16] on icon "button" at bounding box center [414, 16] width 5 height 3
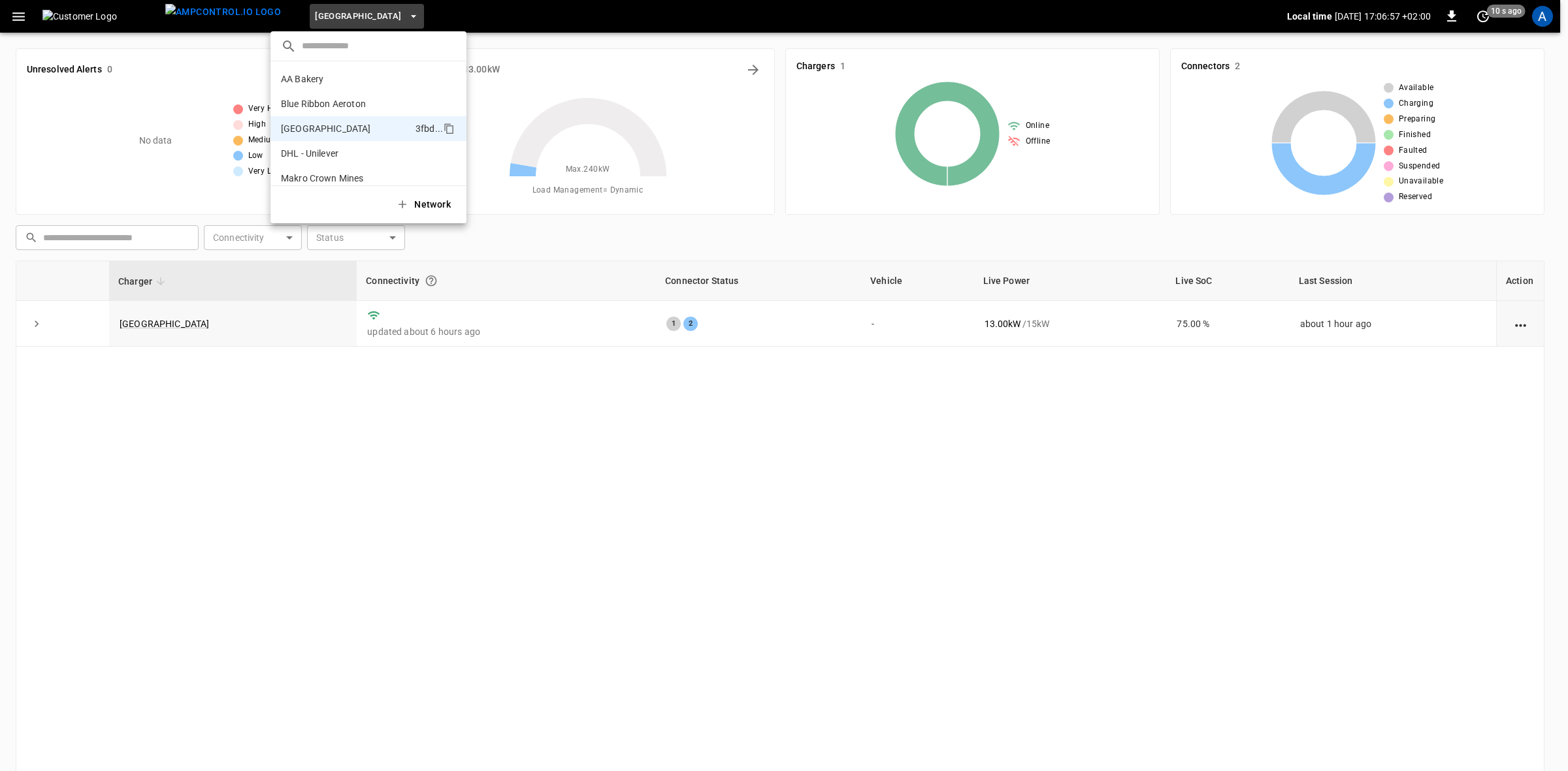
click at [367, 99] on p "Blue Ribbon Aeroton" at bounding box center [345, 104] width 128 height 13
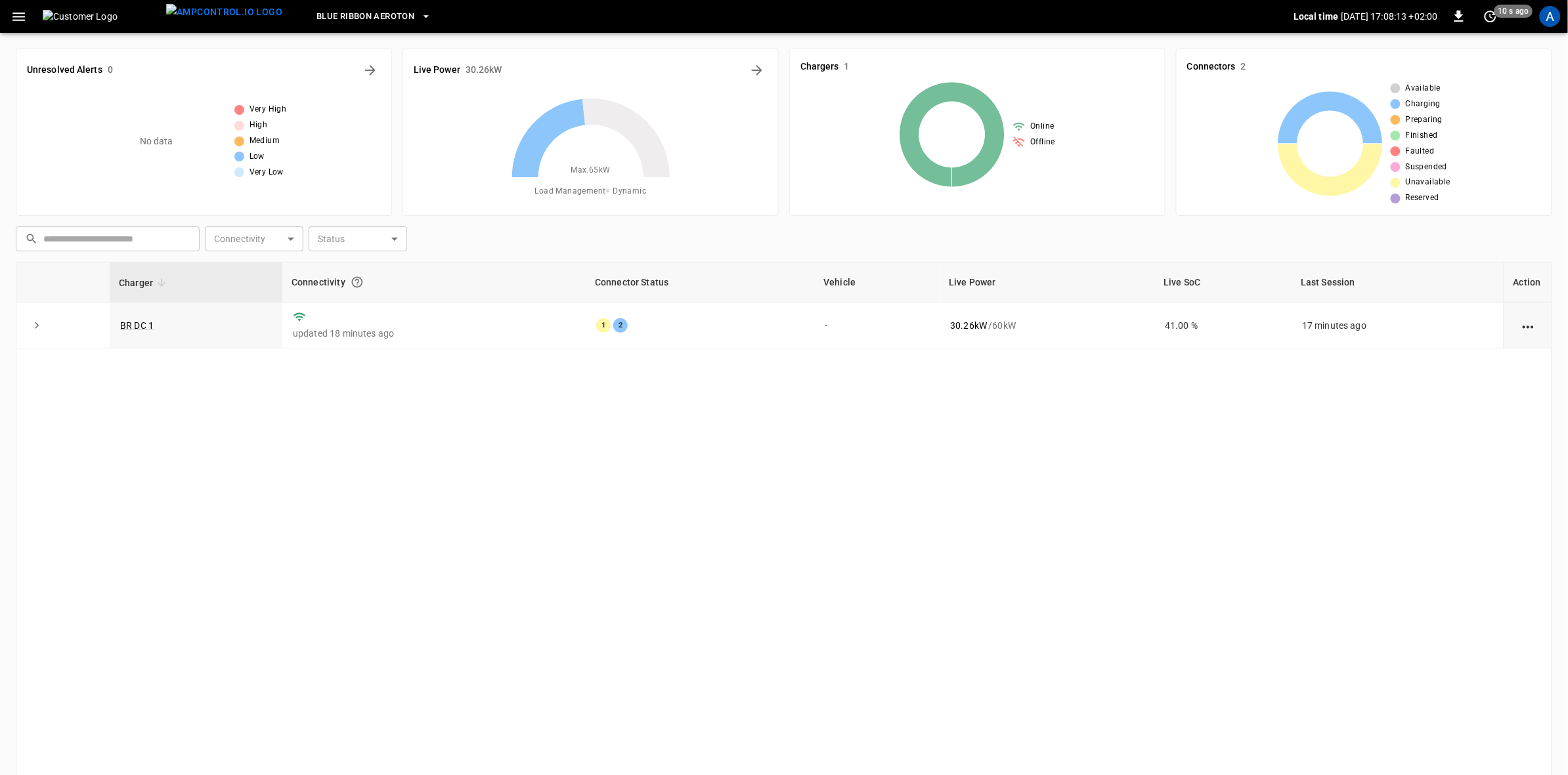
click at [128, 326] on link "BR DC 1" at bounding box center [136, 325] width 34 height 11
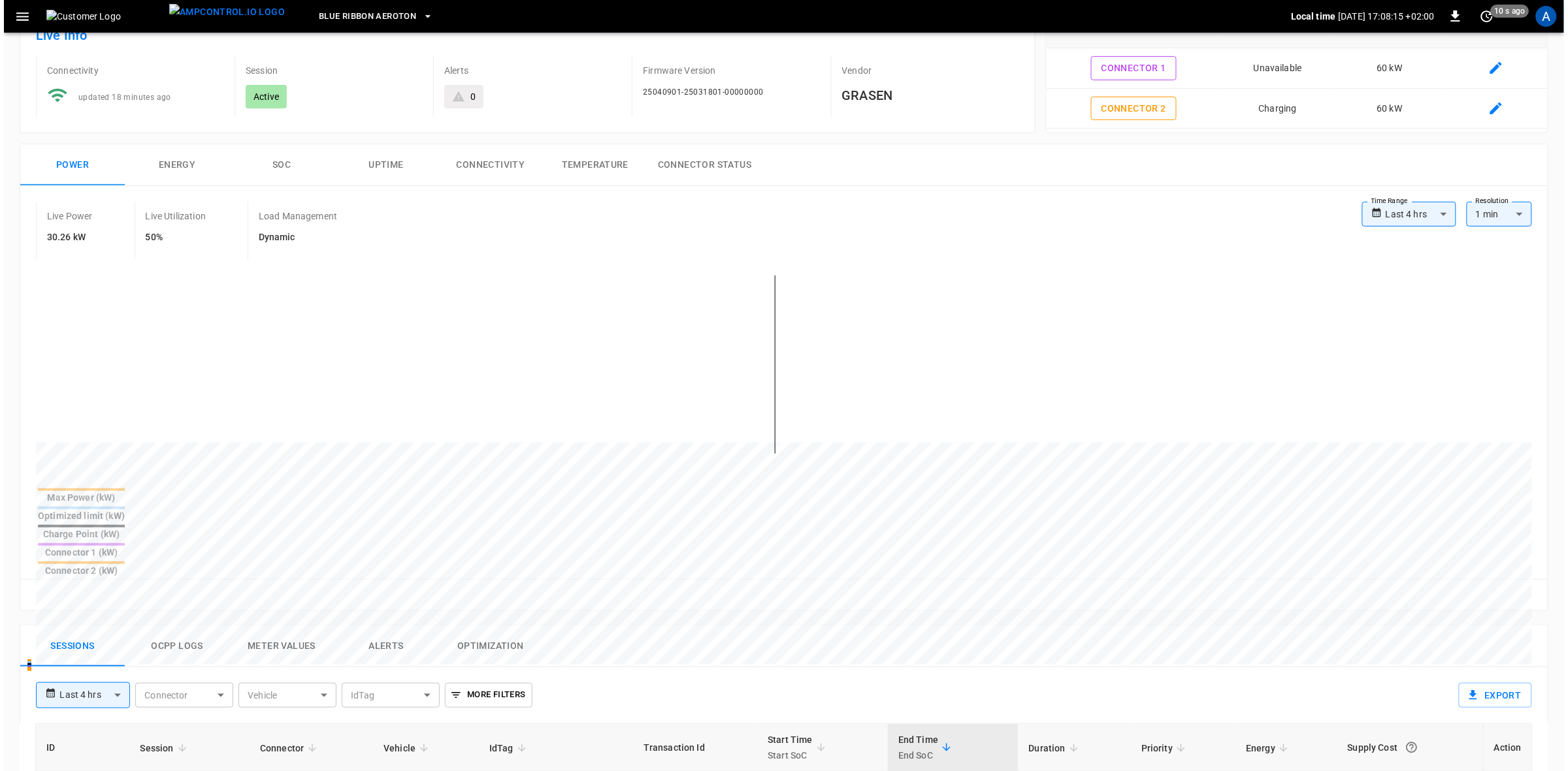
scroll to position [163, 0]
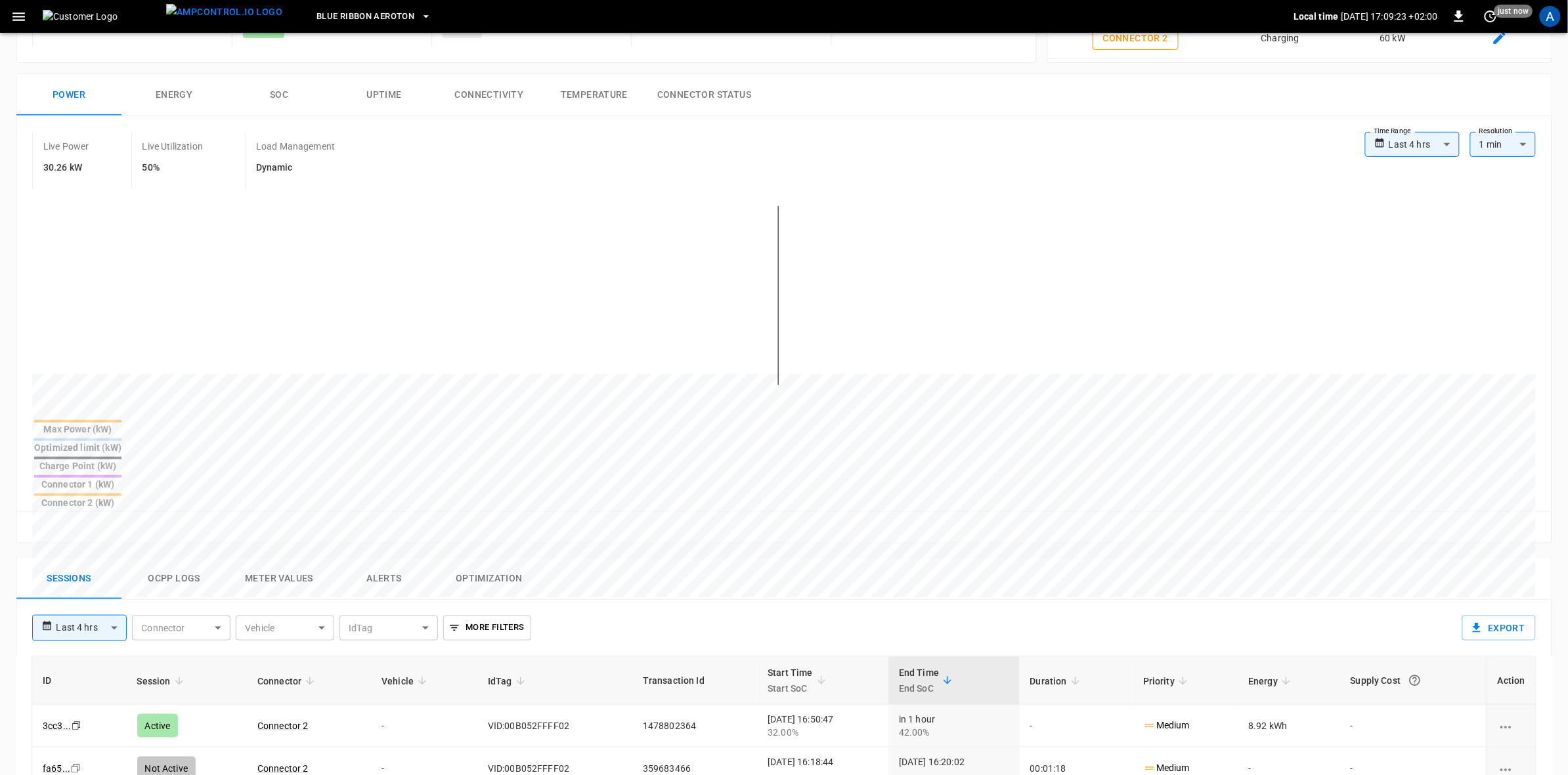
click at [1544, 12] on div "A" at bounding box center [1549, 16] width 21 height 21
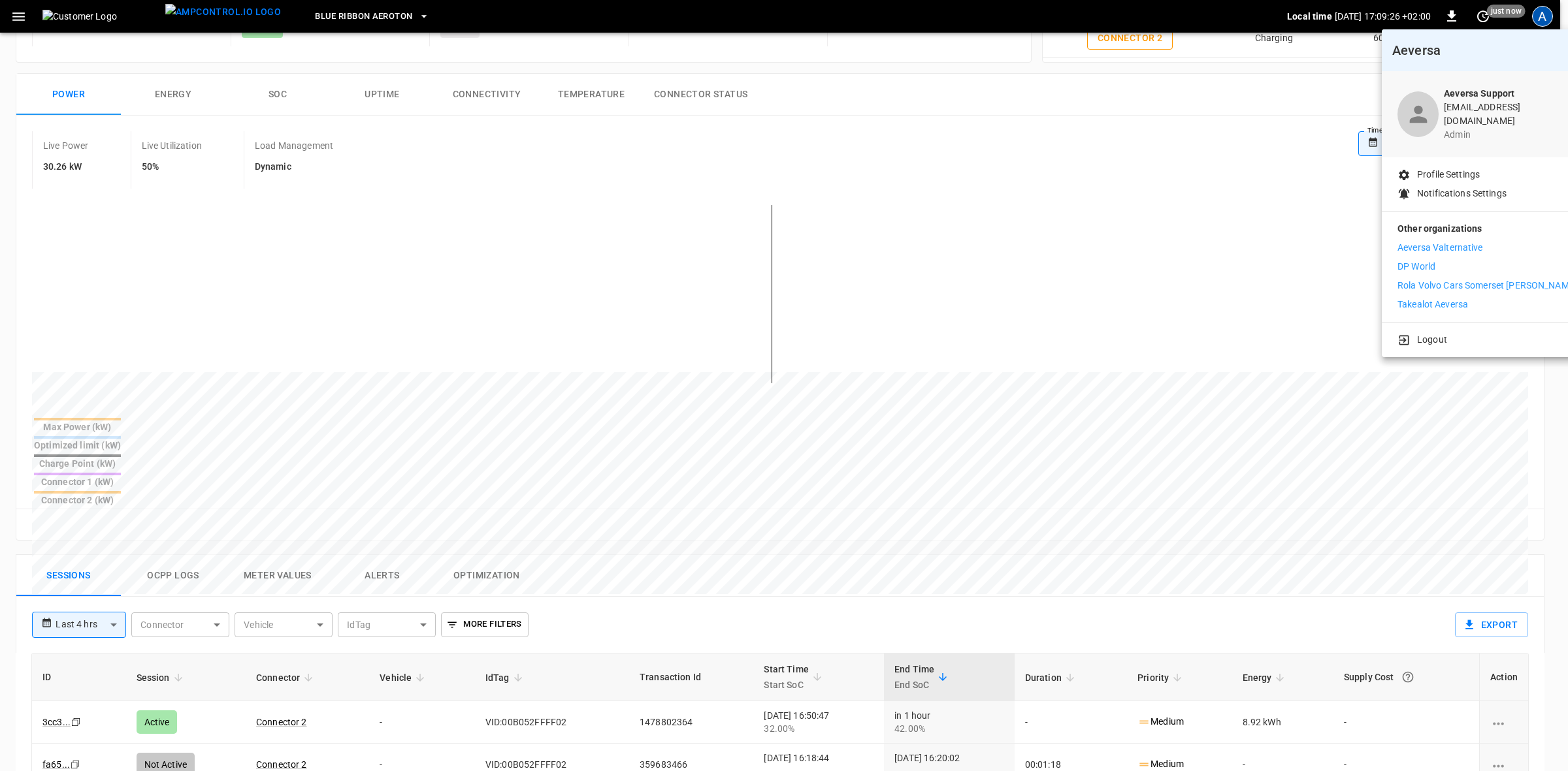
click at [1422, 298] on p "Takealot Aeversa" at bounding box center [1432, 304] width 70 height 14
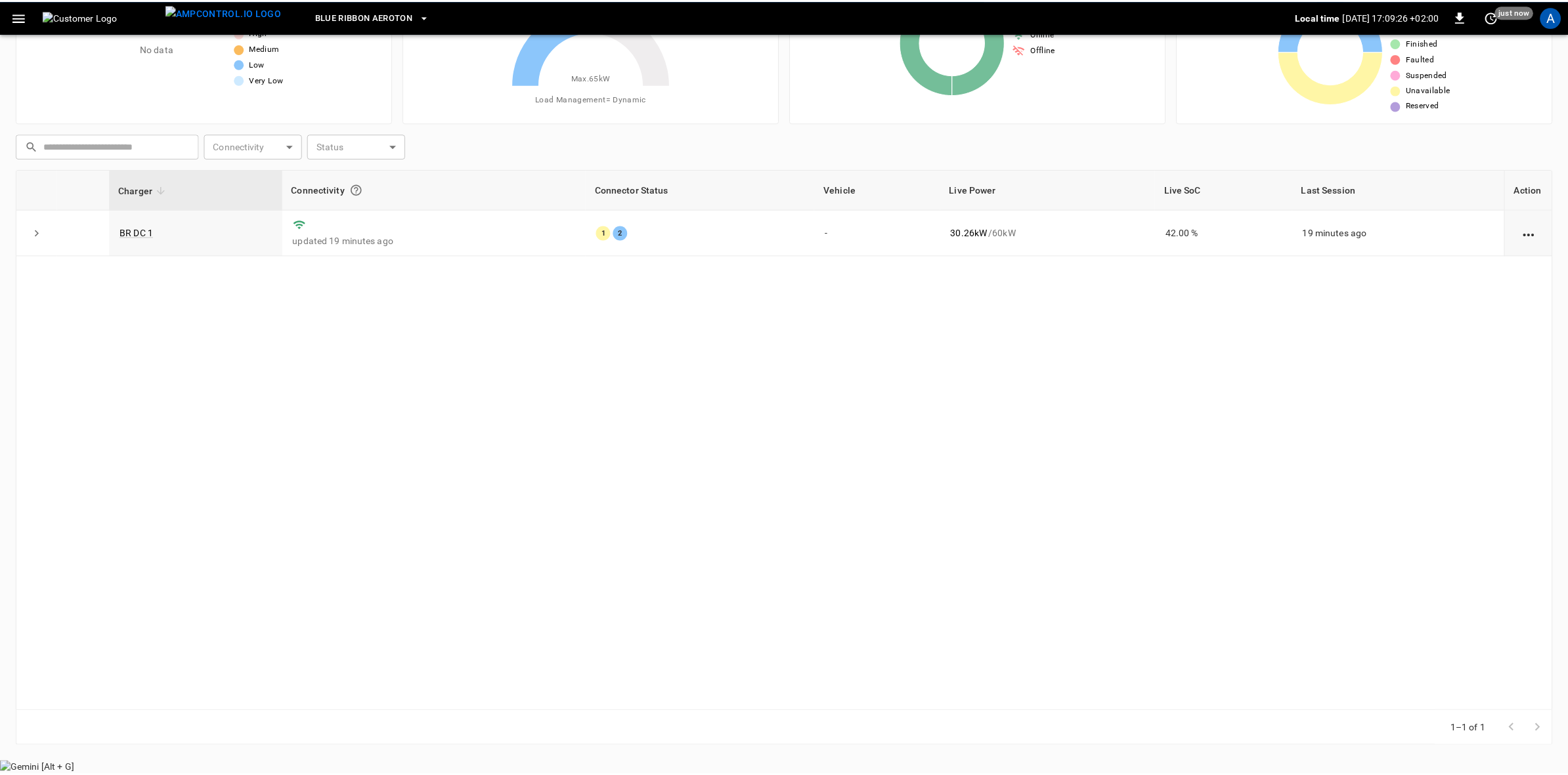
scroll to position [80, 0]
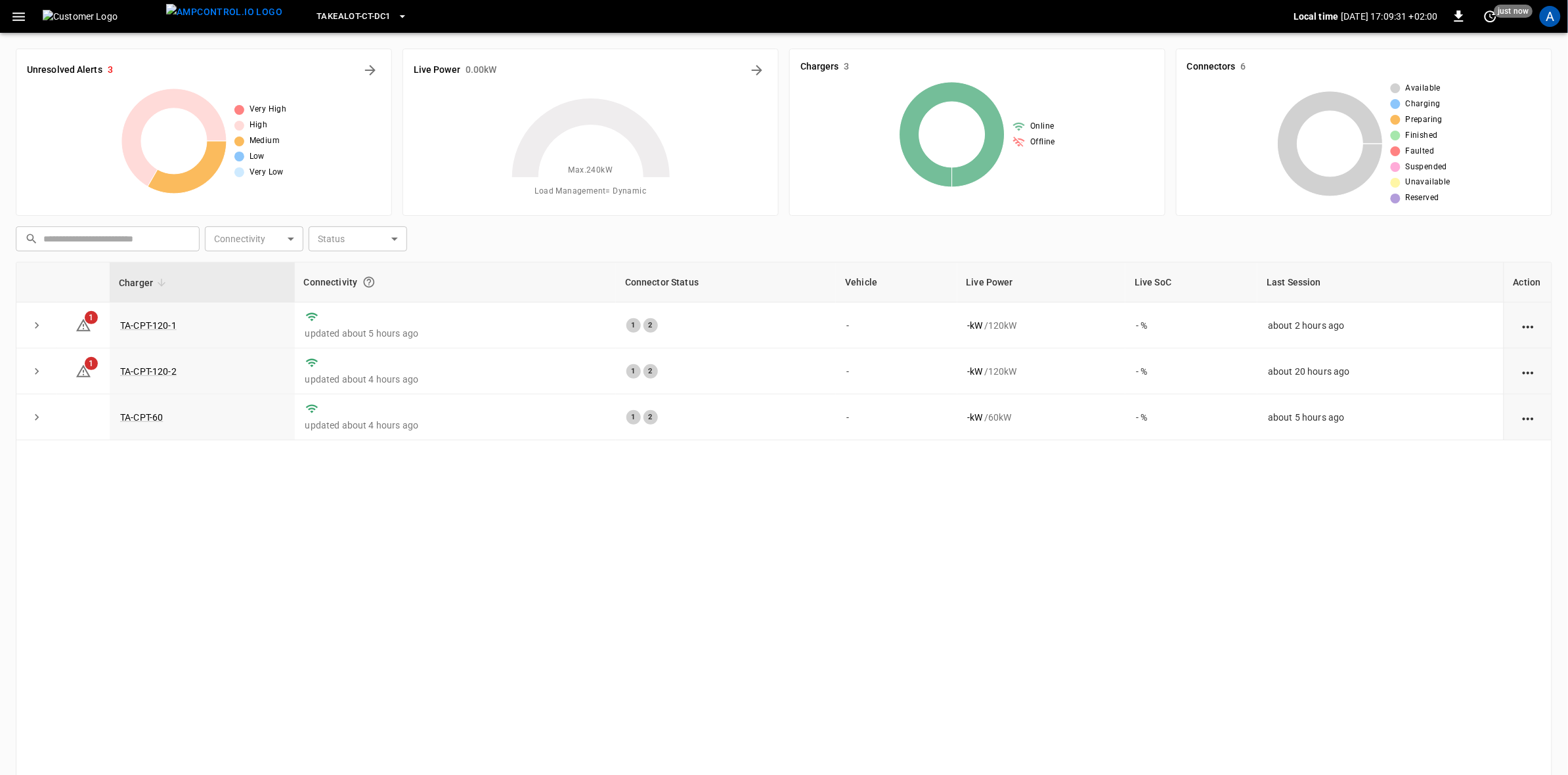
click at [20, 20] on icon "button" at bounding box center [18, 16] width 12 height 9
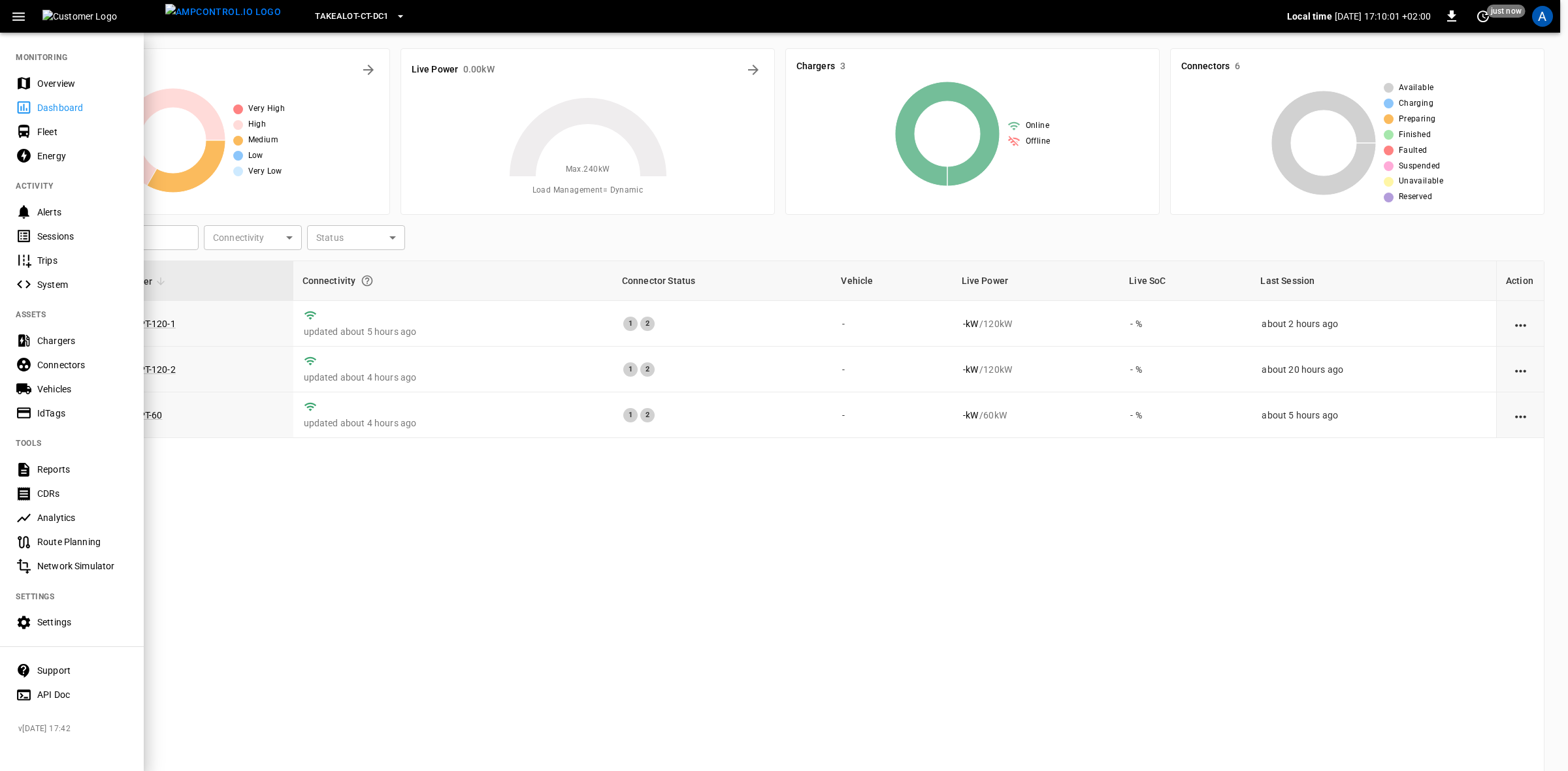
click at [53, 85] on div "Overview" at bounding box center [82, 83] width 91 height 13
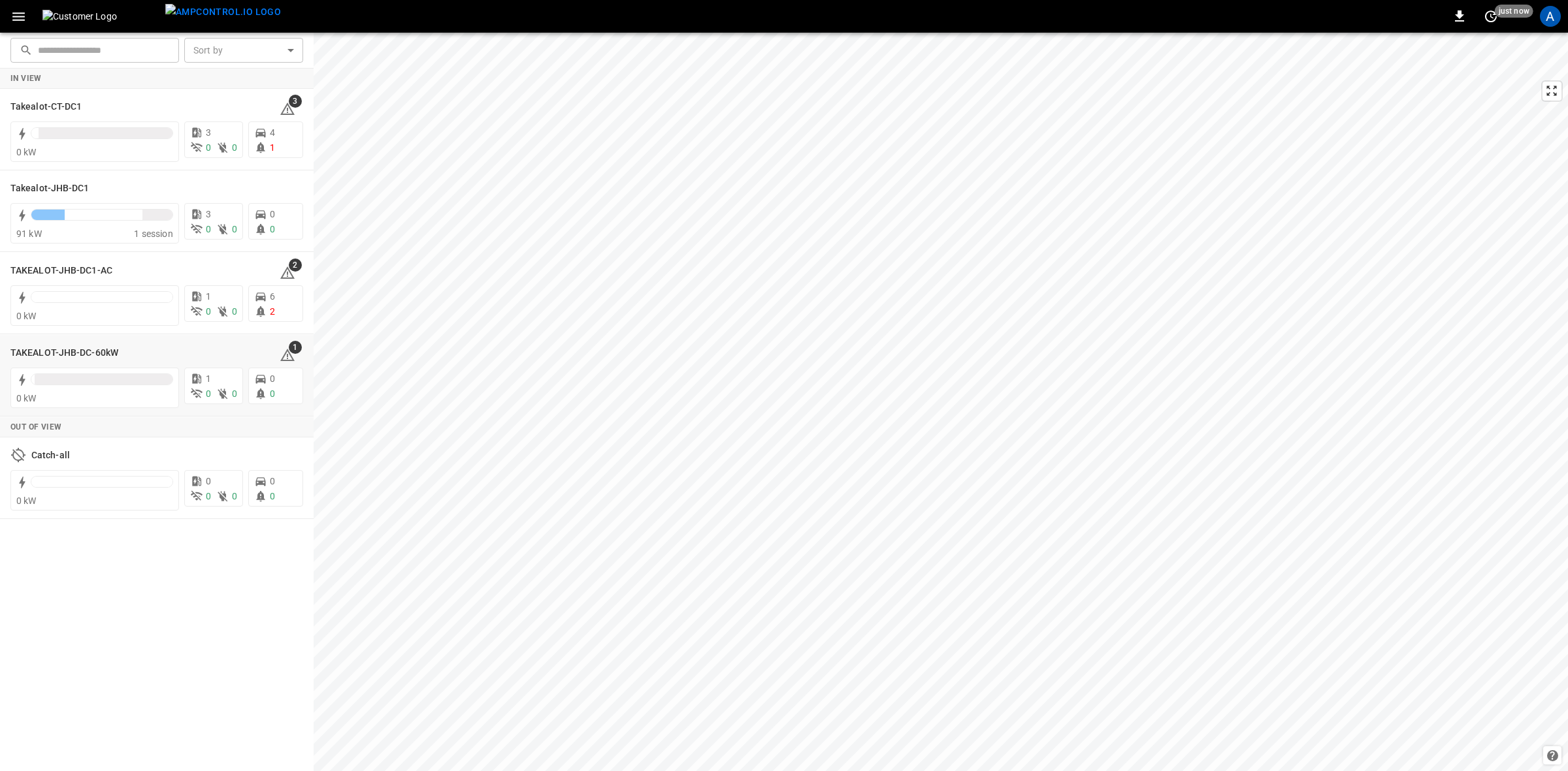
click at [41, 359] on h6 "TAKEALOT-JHB-DC-60kW" at bounding box center [65, 353] width 108 height 14
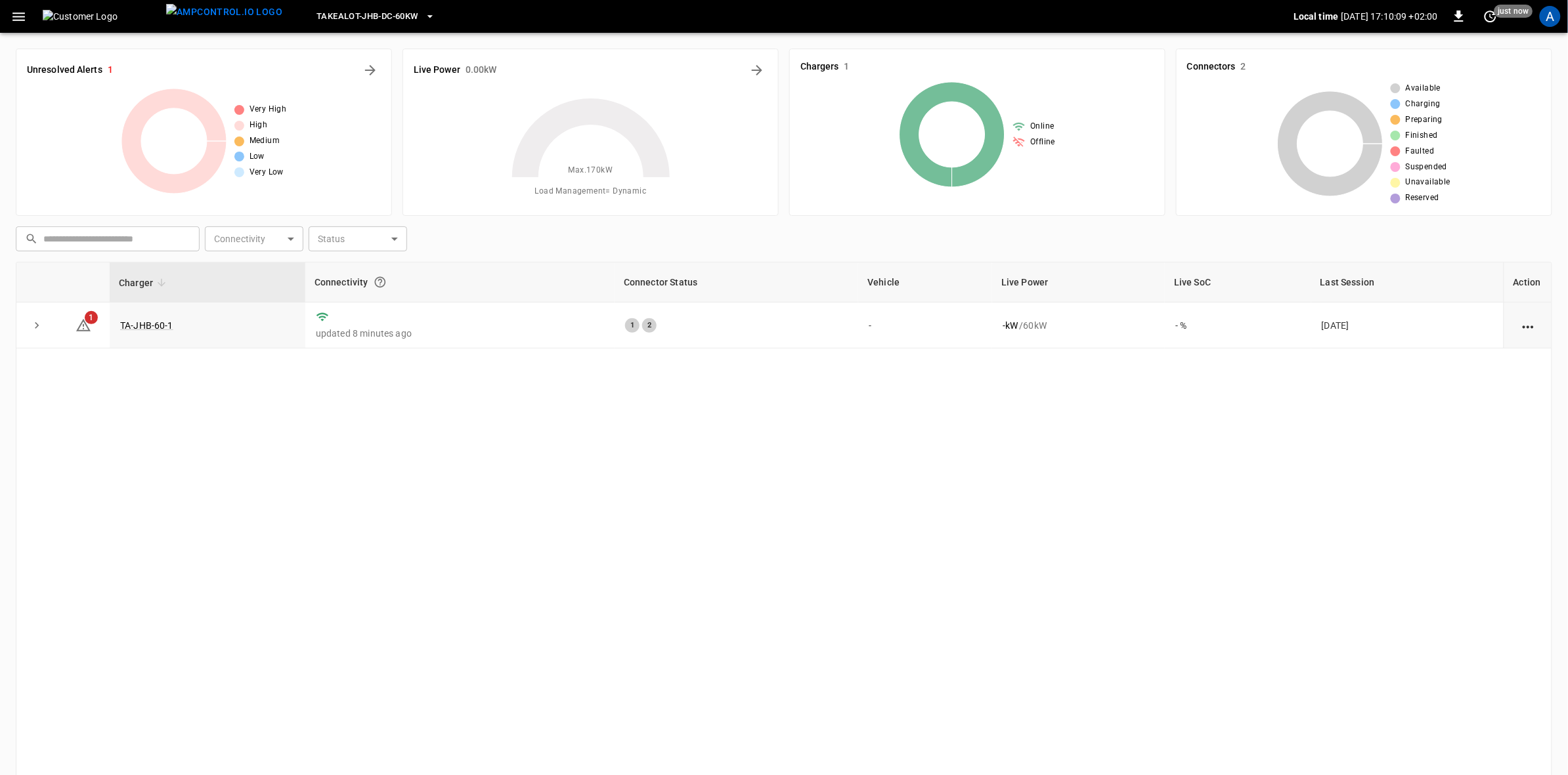
click at [145, 326] on link "TA-JHB-60-1" at bounding box center [146, 325] width 53 height 11
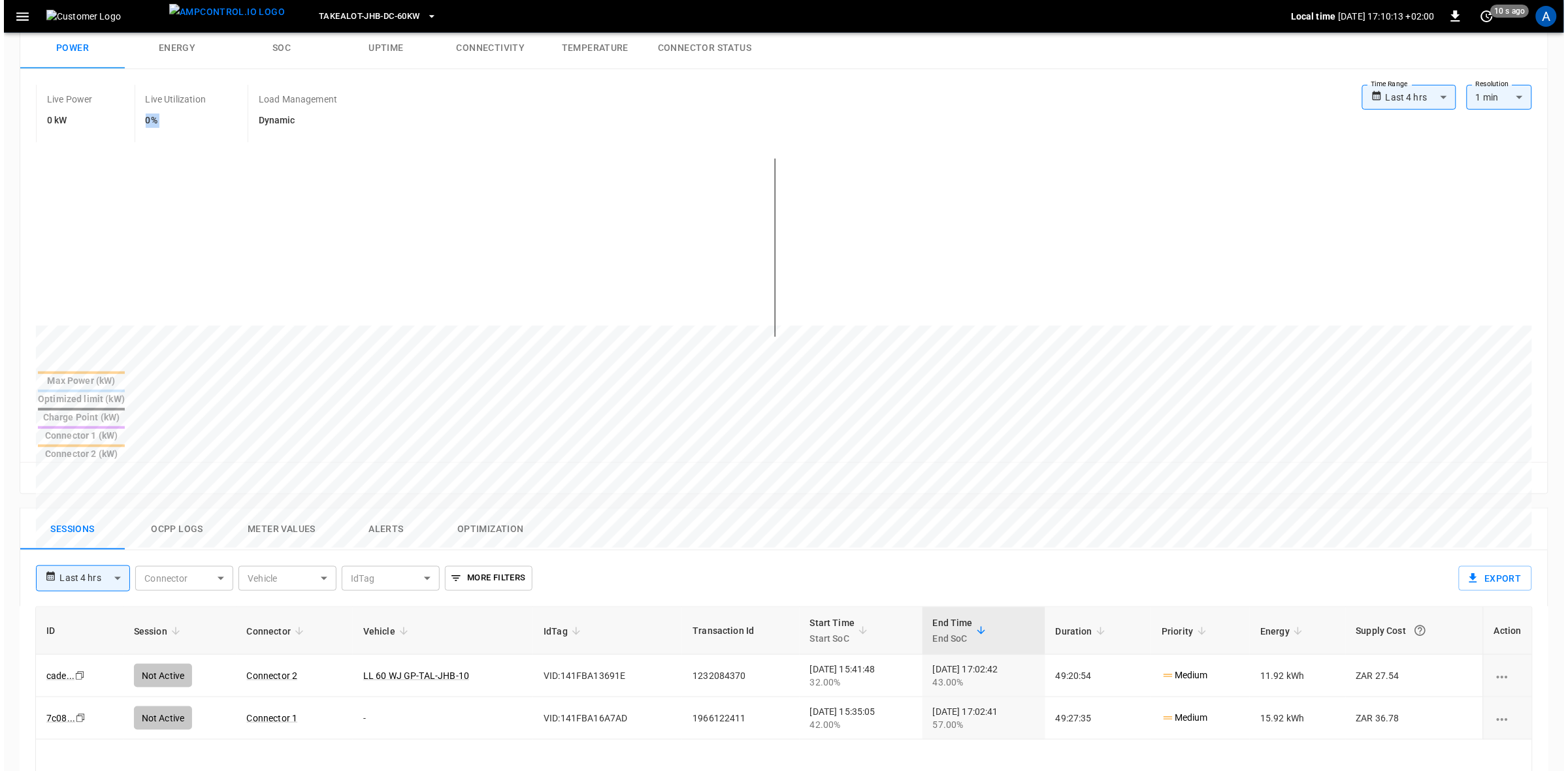
scroll to position [245, 0]
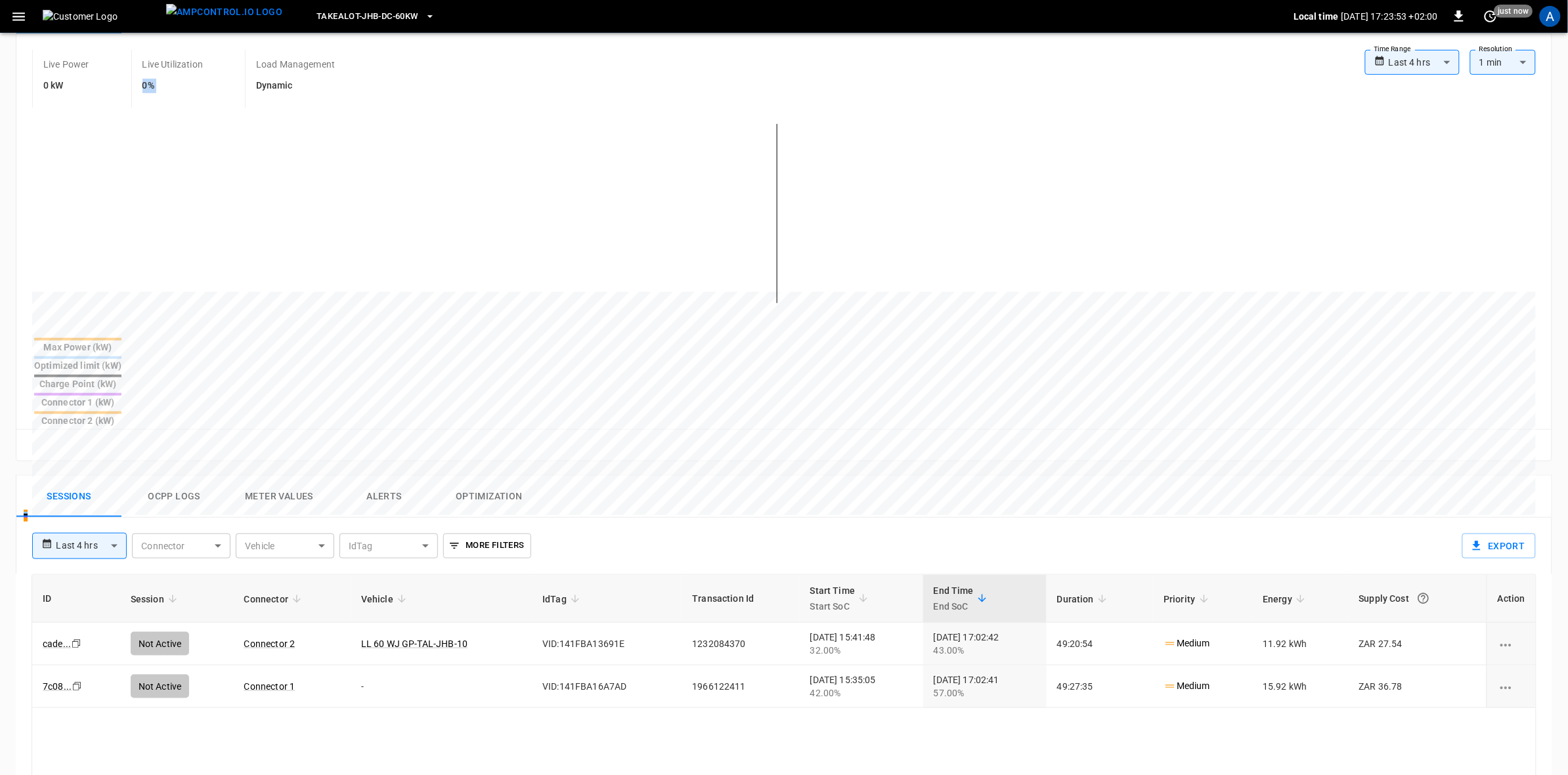
click at [16, 18] on icon "button" at bounding box center [19, 16] width 16 height 16
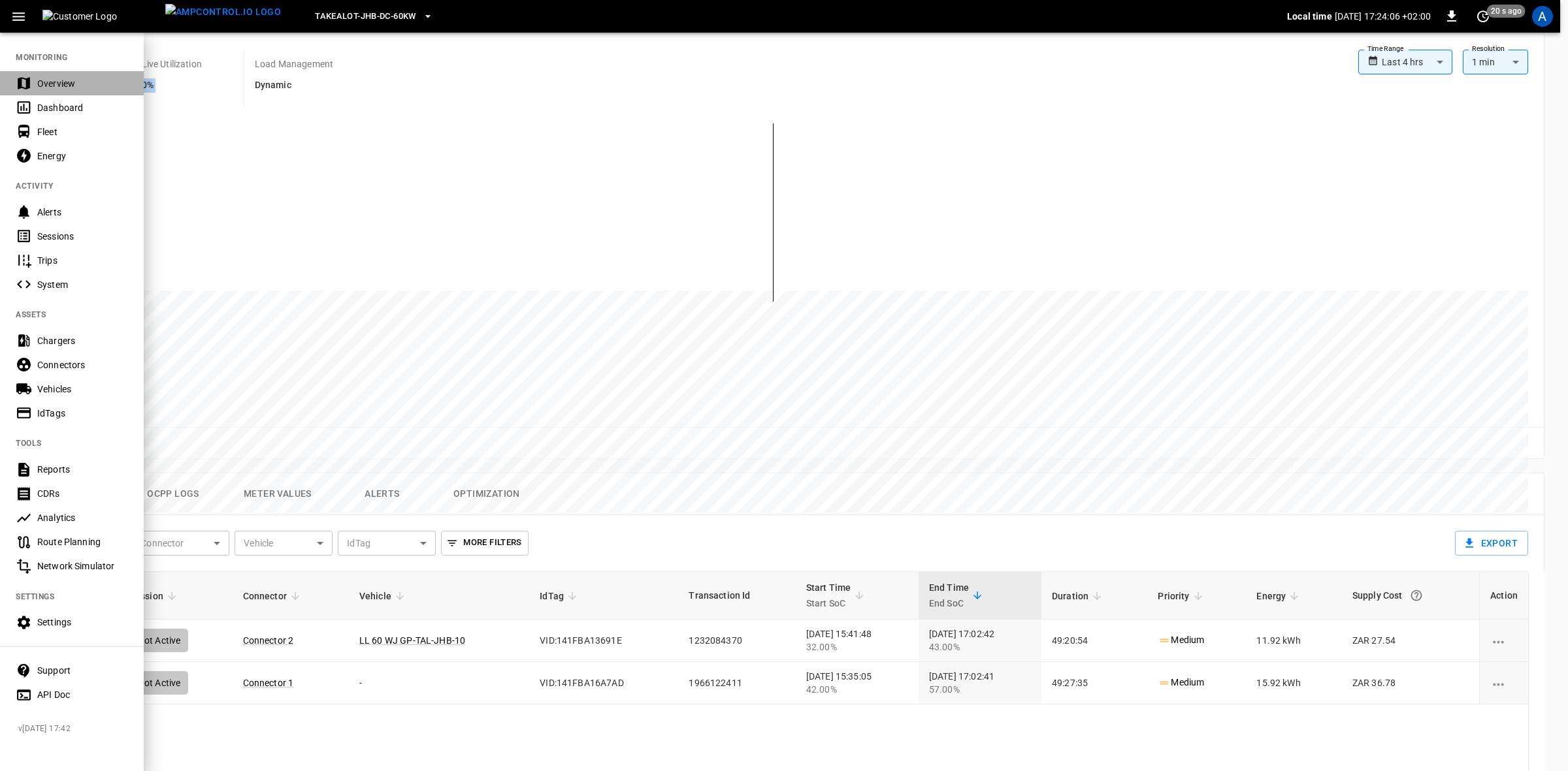
click at [55, 82] on div "Overview" at bounding box center [82, 83] width 91 height 13
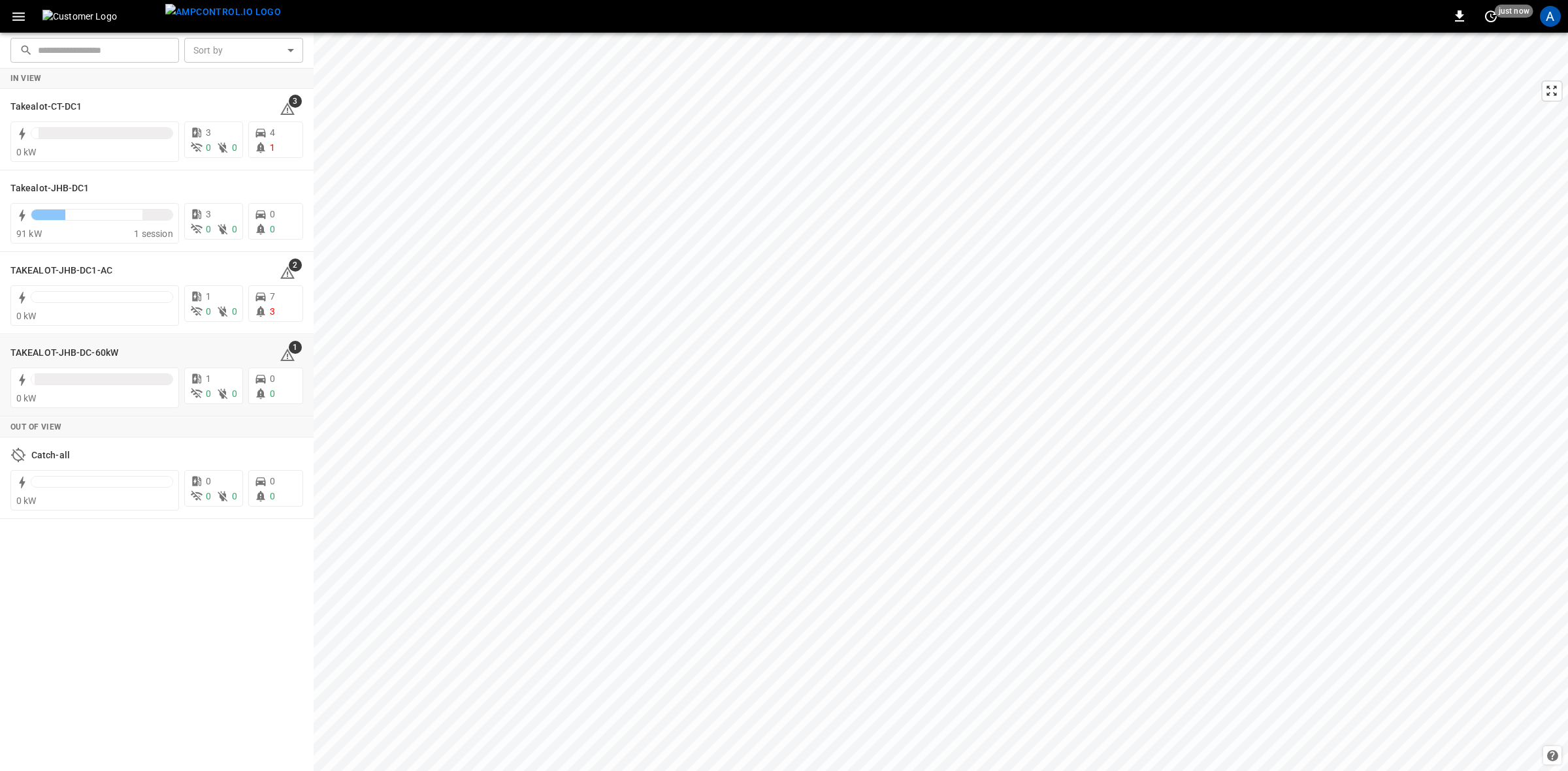
click at [47, 355] on h6 "TAKEALOT-JHB-DC-60kW" at bounding box center [65, 353] width 108 height 14
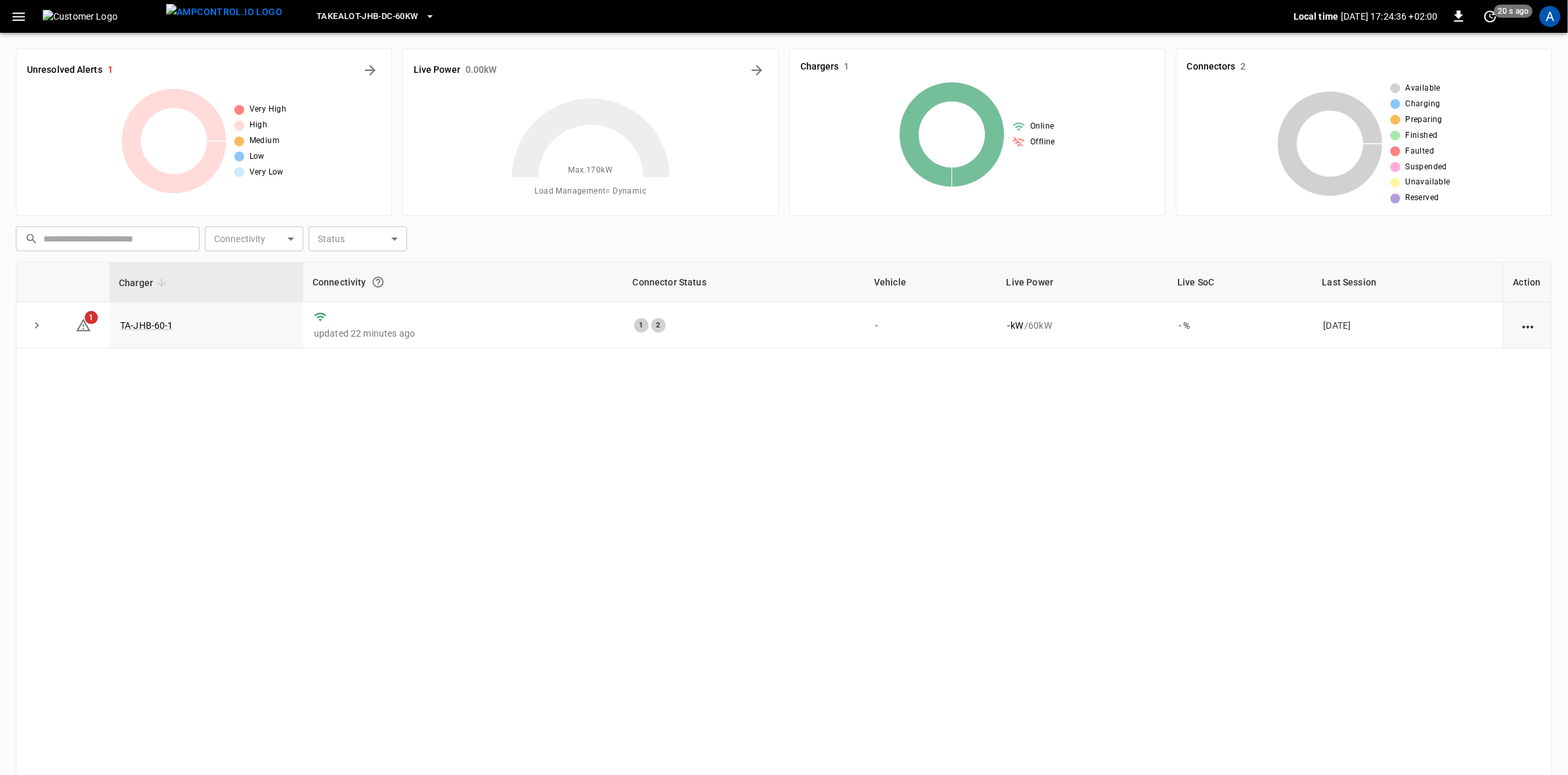
click at [18, 21] on icon "button" at bounding box center [19, 16] width 16 height 16
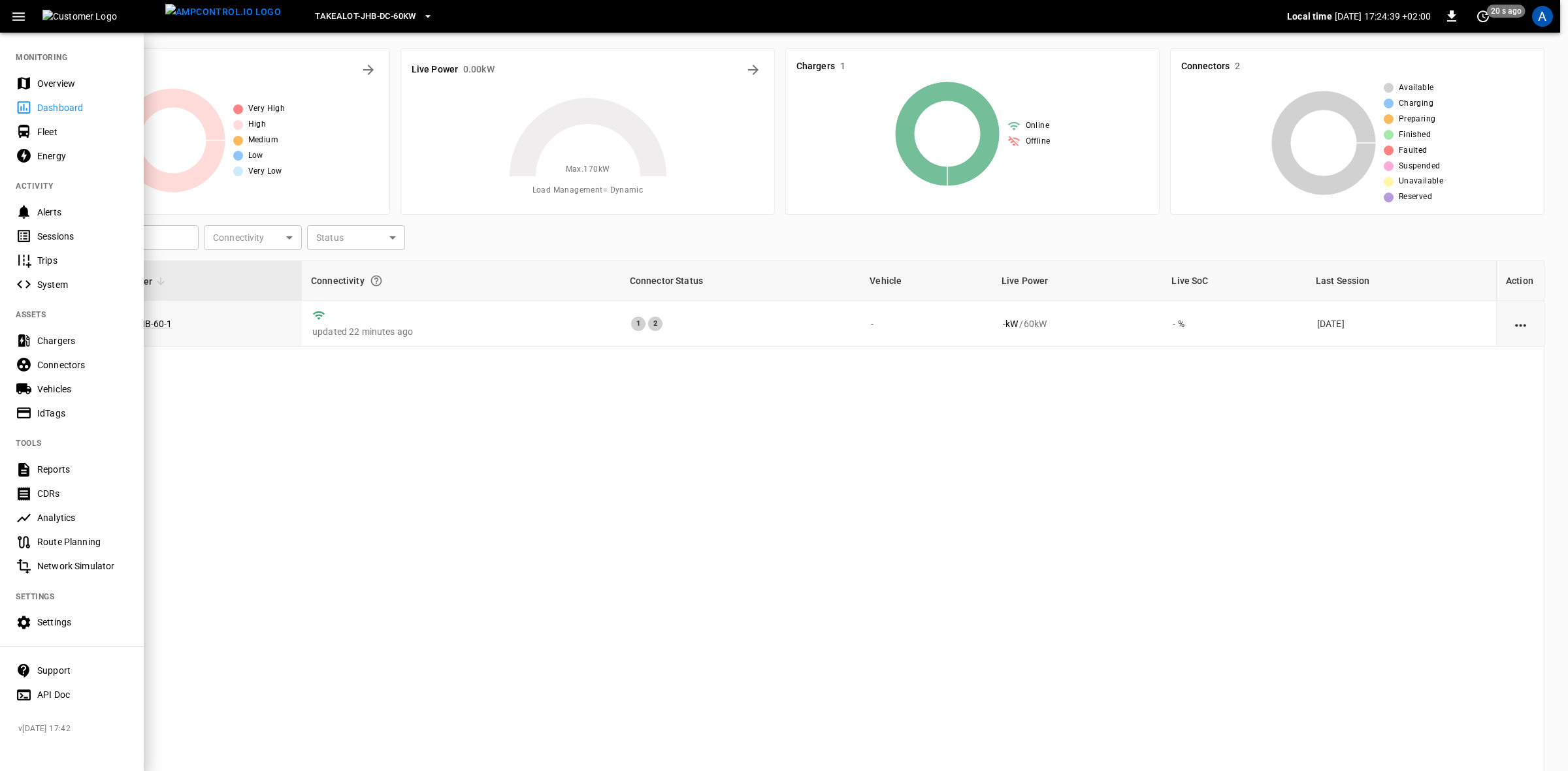
click at [53, 152] on div "Energy" at bounding box center [82, 156] width 91 height 13
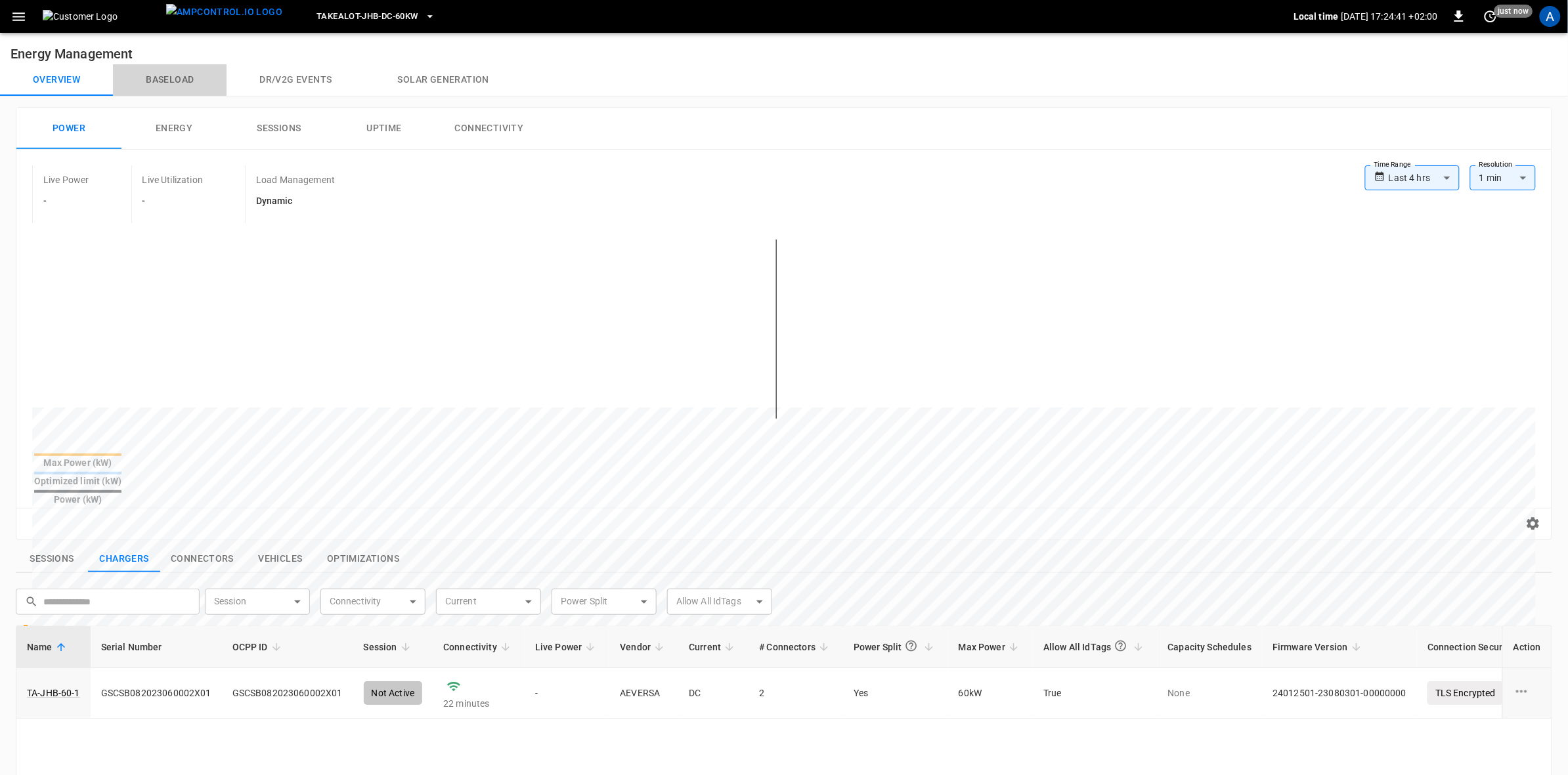
click at [177, 74] on button "Baseload" at bounding box center [169, 80] width 114 height 31
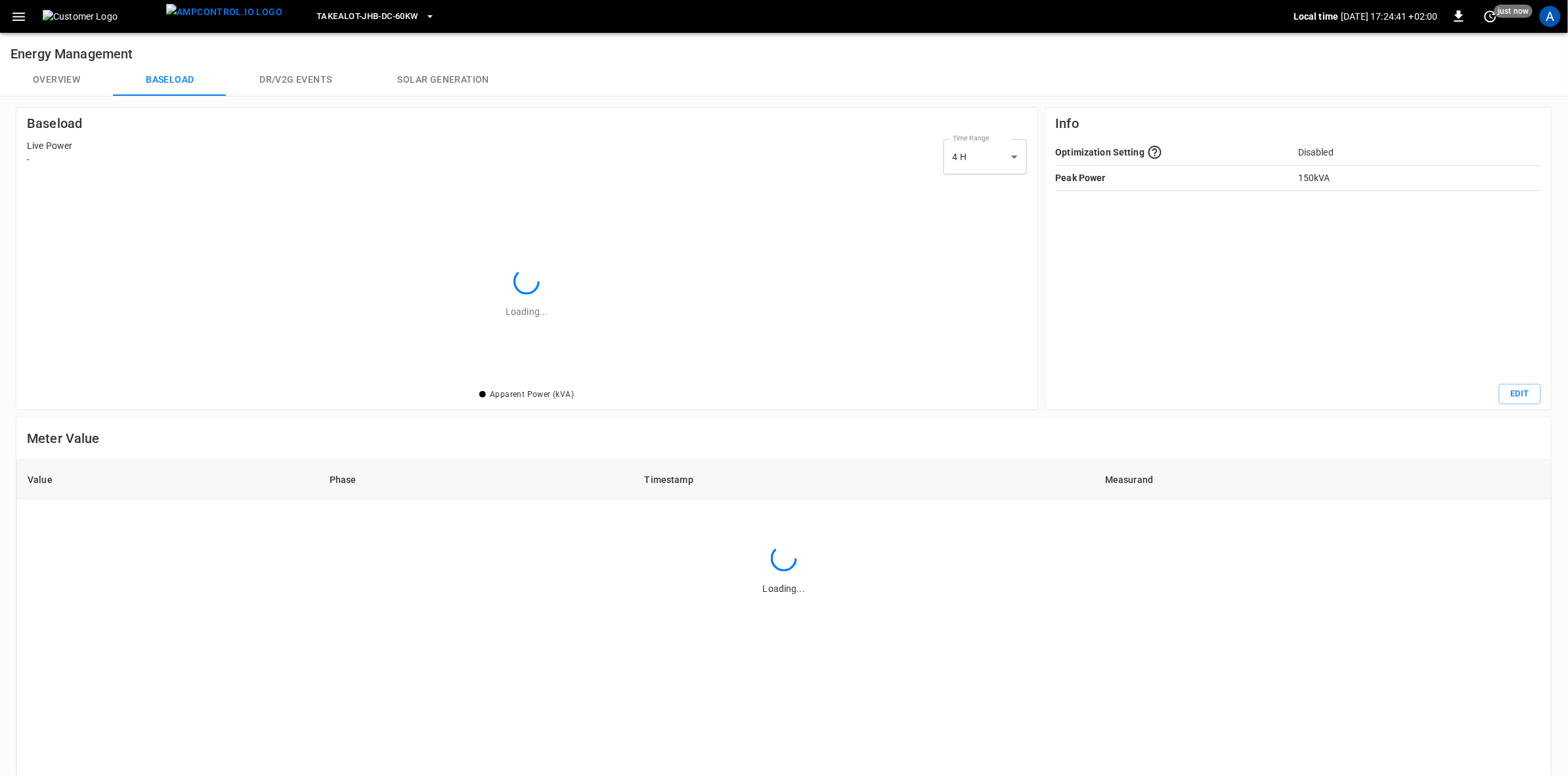
scroll to position [199, 992]
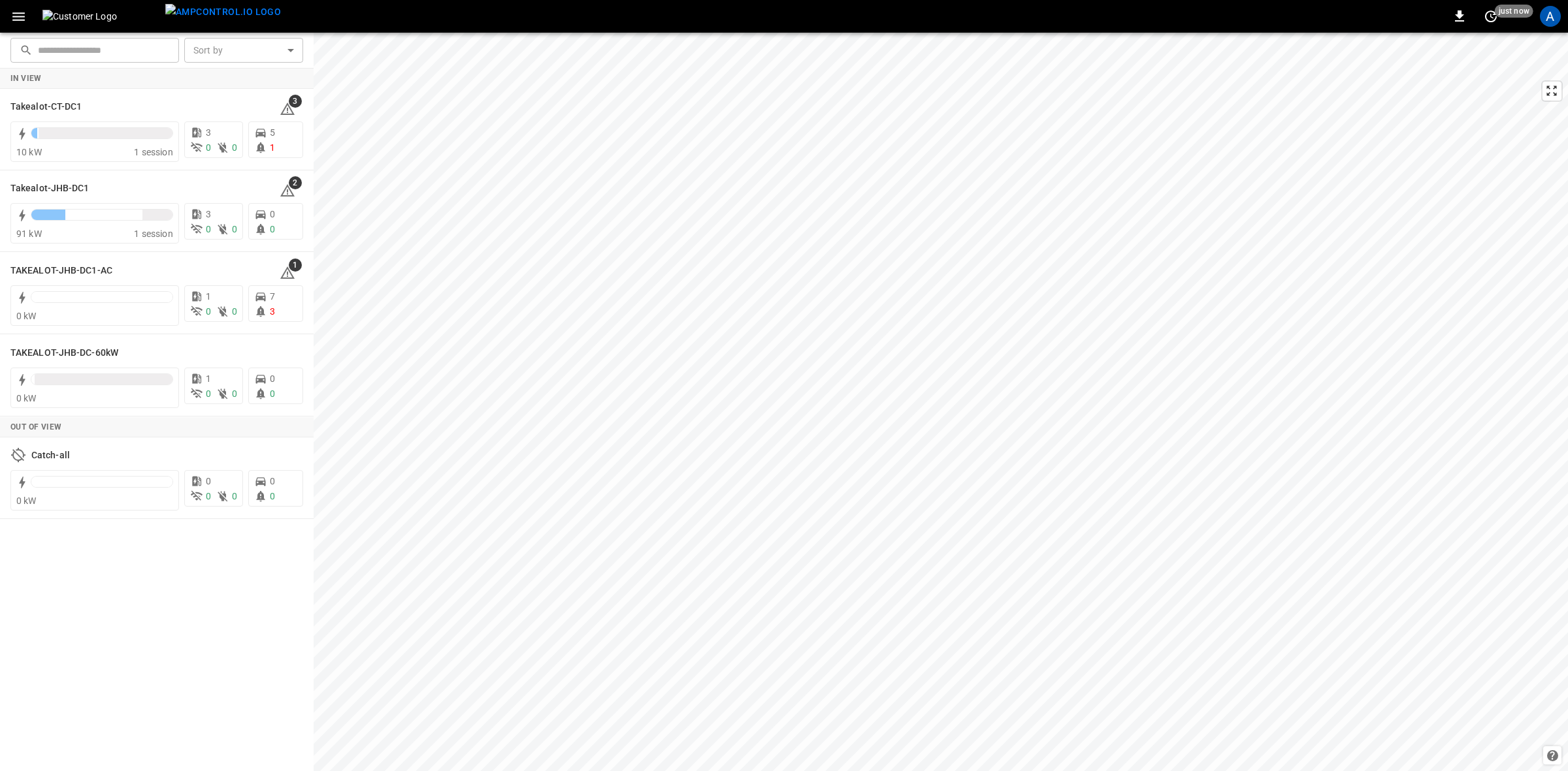
click at [1554, 17] on div "A" at bounding box center [1550, 16] width 21 height 21
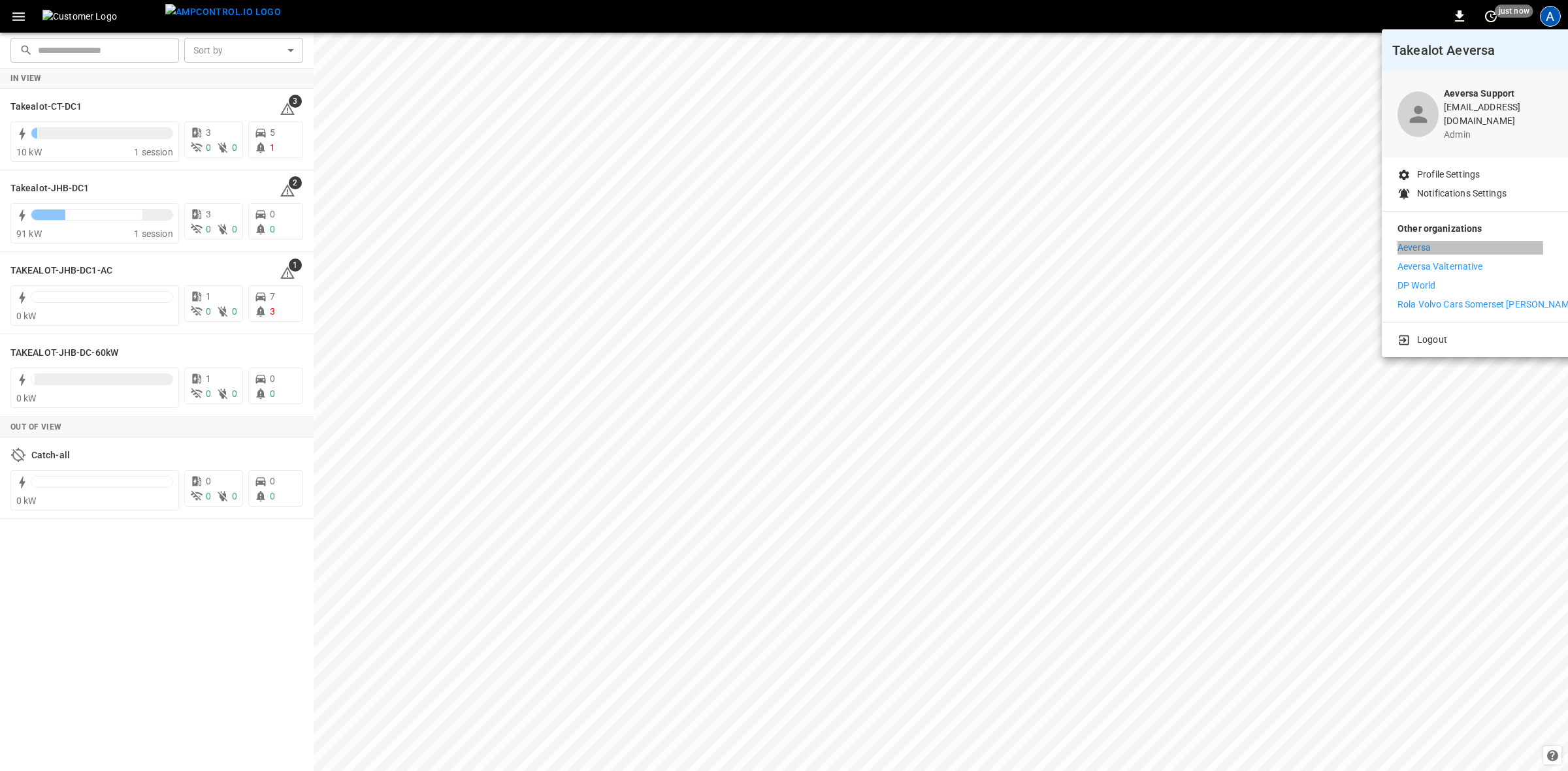
click at [1409, 242] on p "Aeversa" at bounding box center [1414, 247] width 33 height 14
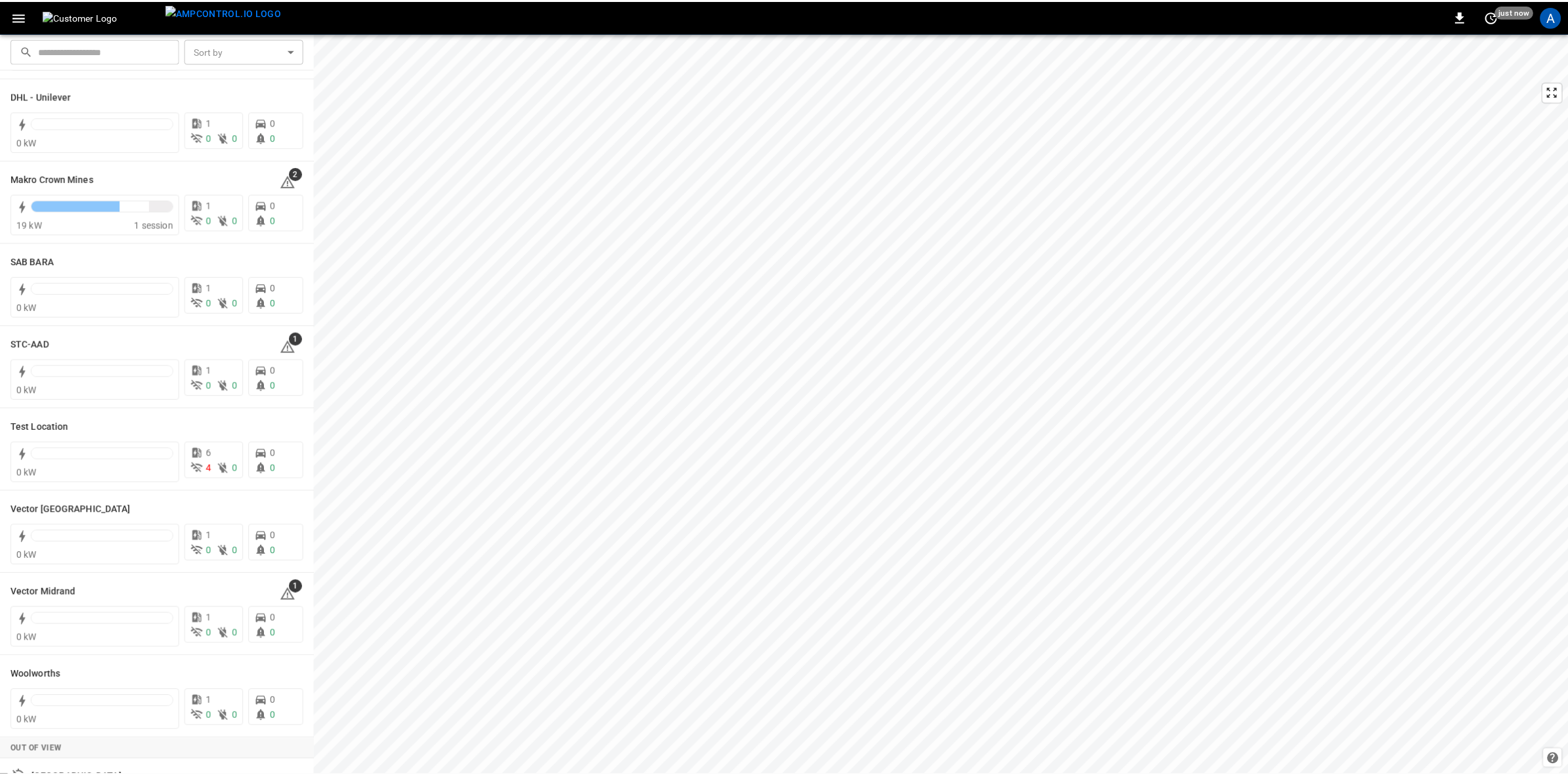
scroll to position [82, 0]
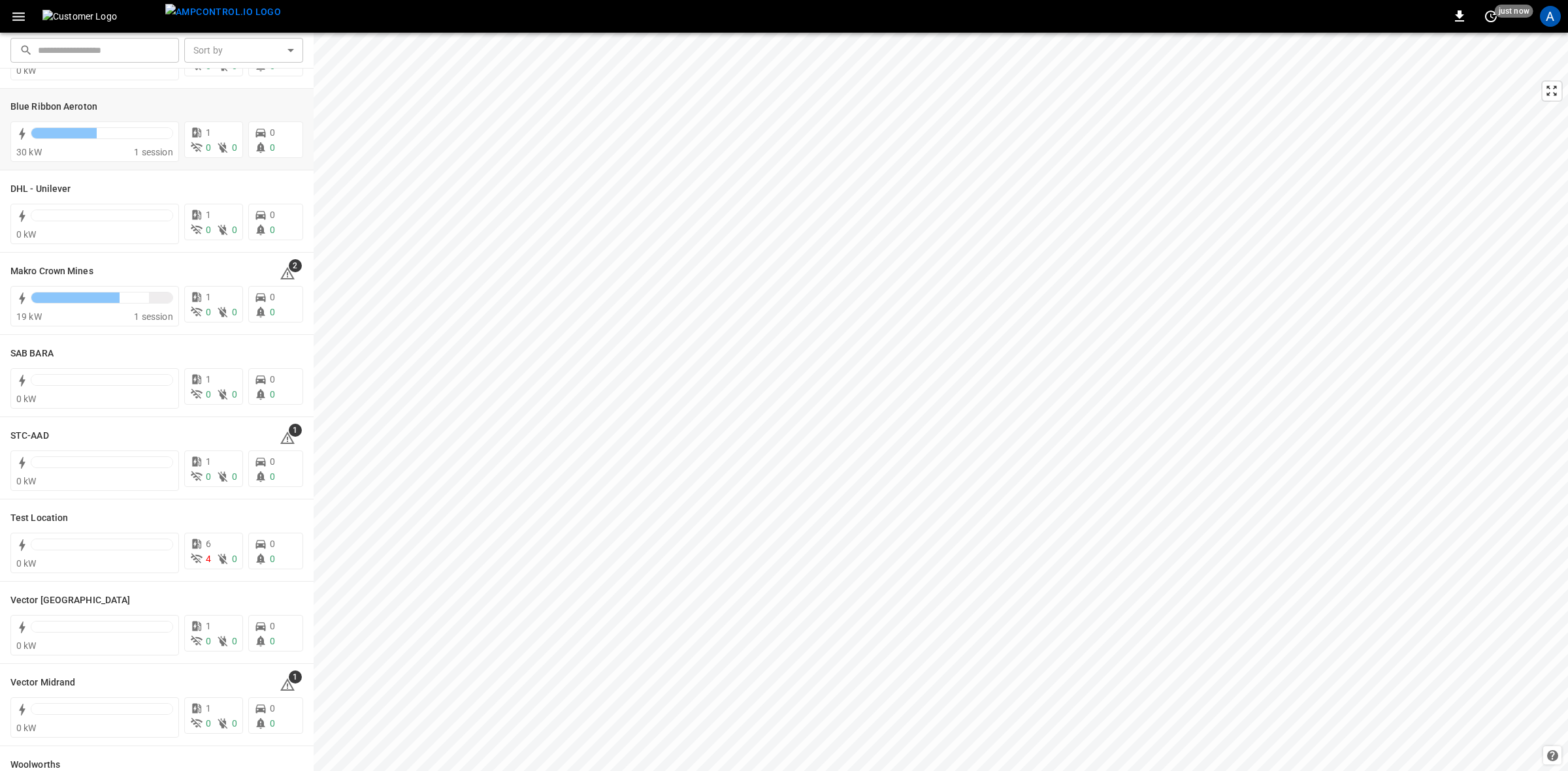
click at [31, 105] on h6 "Blue Ribbon Aeroton" at bounding box center [54, 107] width 87 height 14
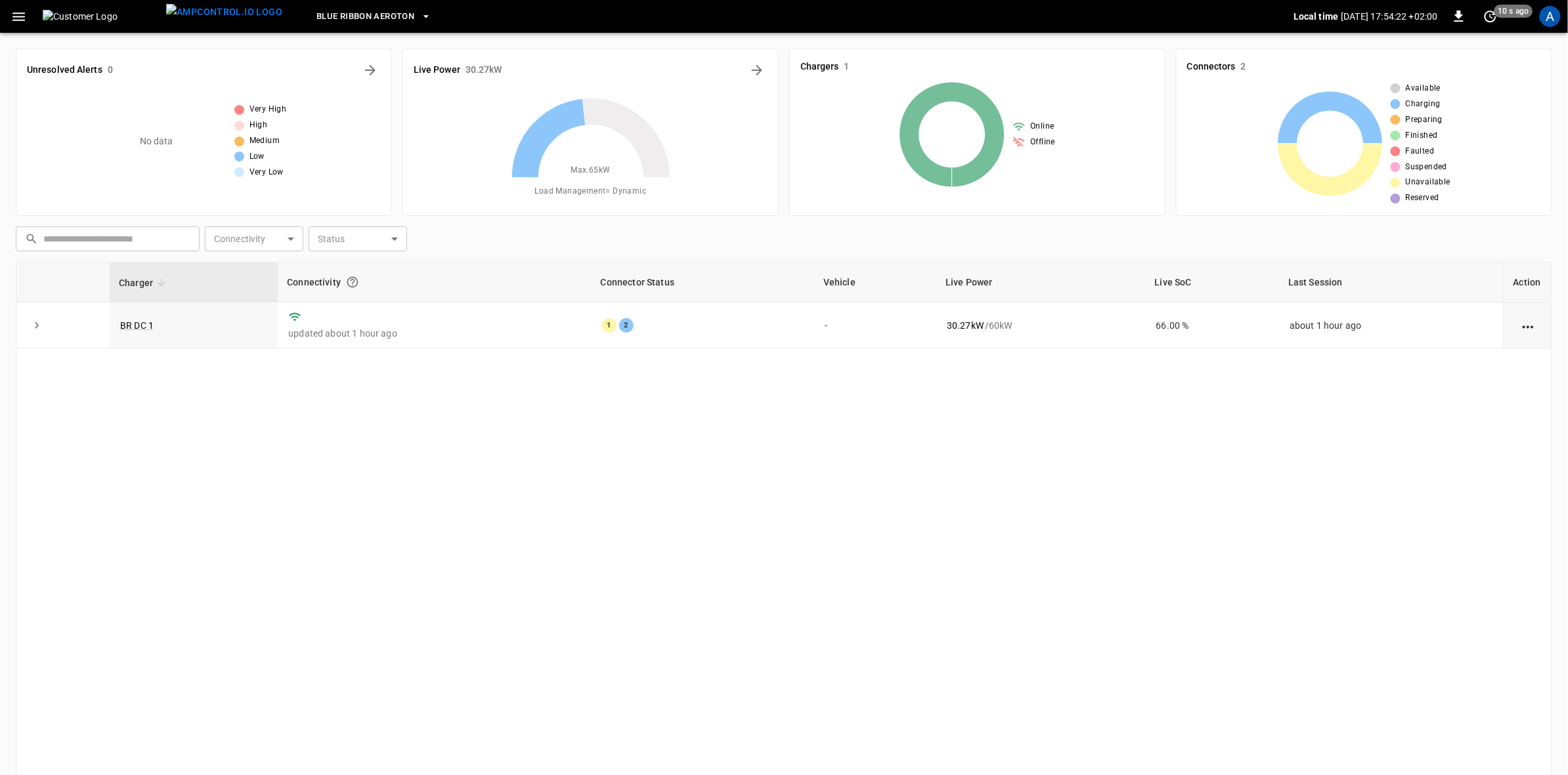
click at [134, 329] on link "BR DC 1" at bounding box center [136, 325] width 34 height 11
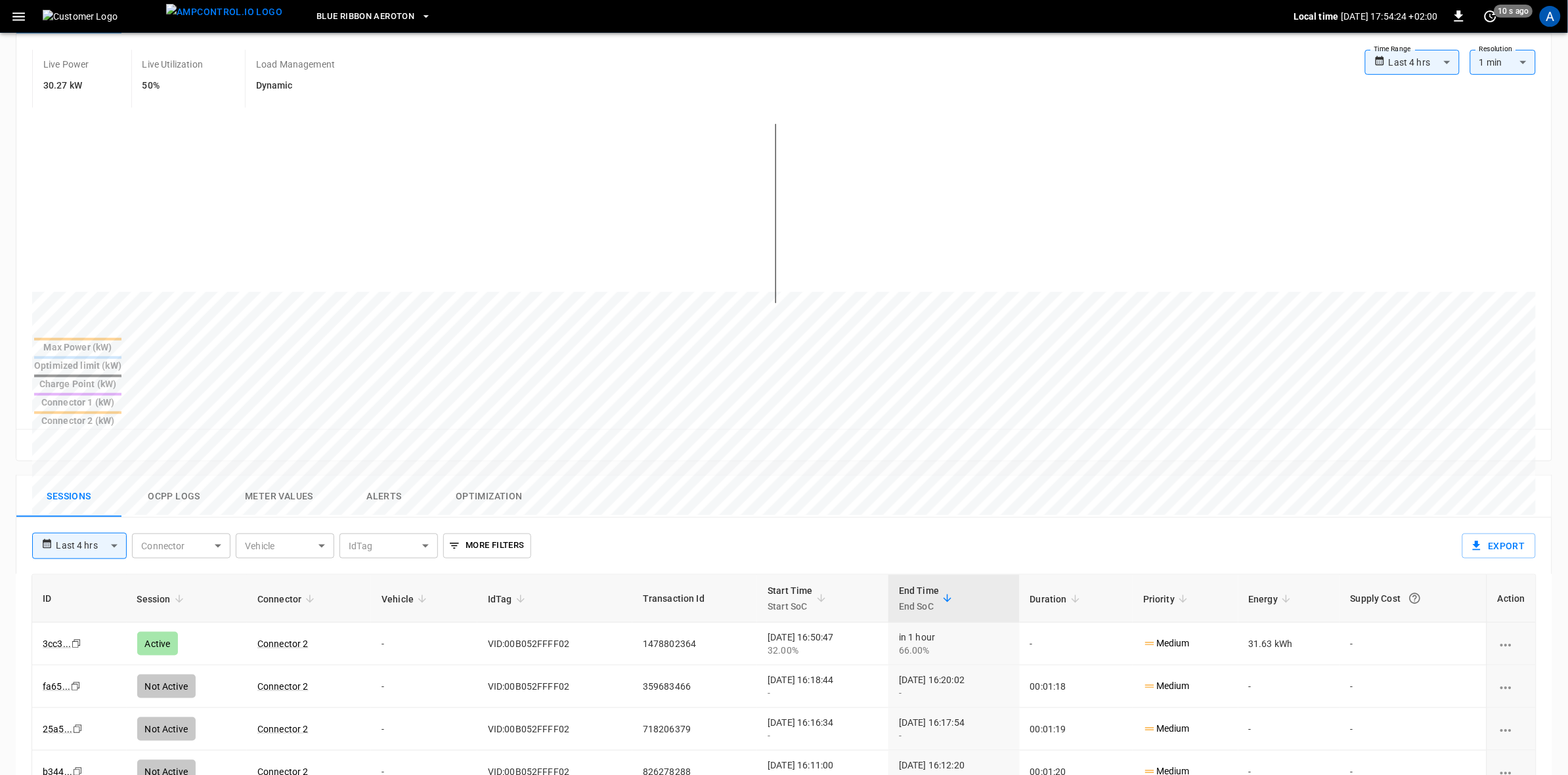
scroll to position [329, 0]
